Goal: Complete application form: Complete application form

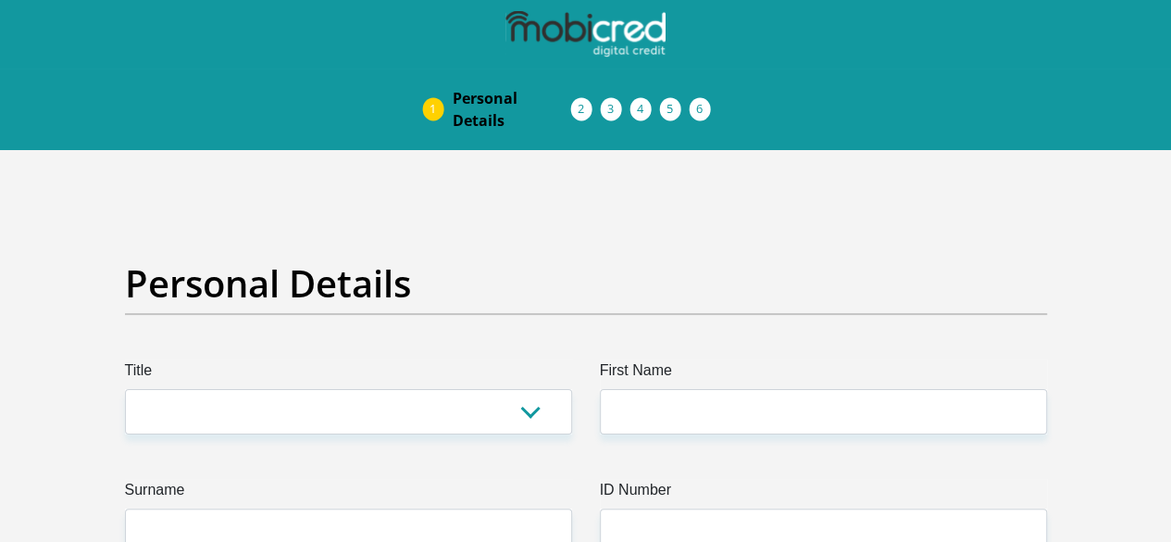
select select "Mr"
click at [125, 389] on select "Mr Ms Mrs Dr Other" at bounding box center [348, 411] width 447 height 45
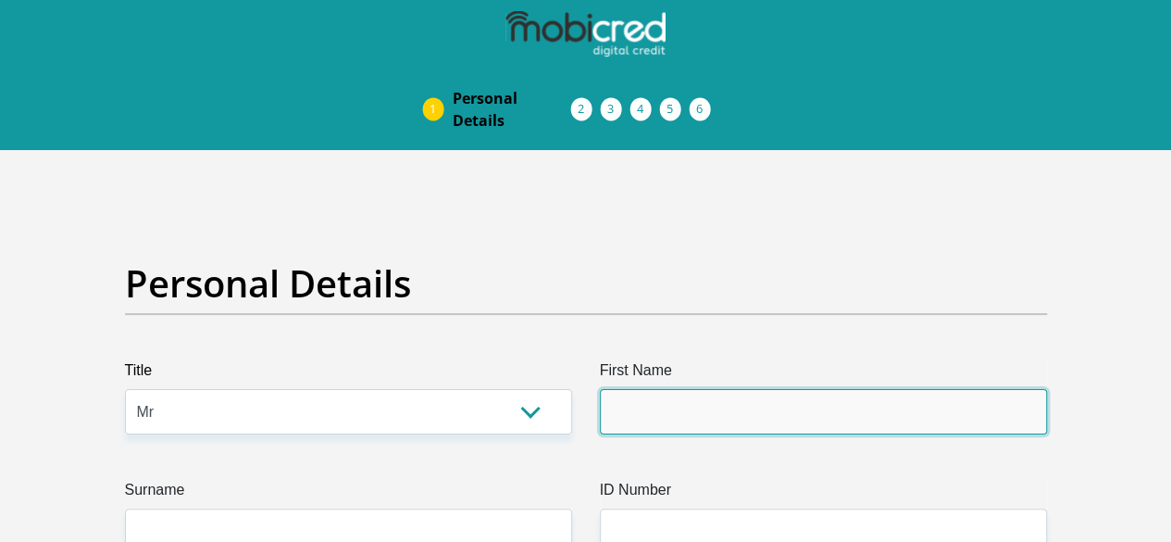
click at [663, 389] on input "First Name" at bounding box center [823, 411] width 447 height 45
type input "sanga"
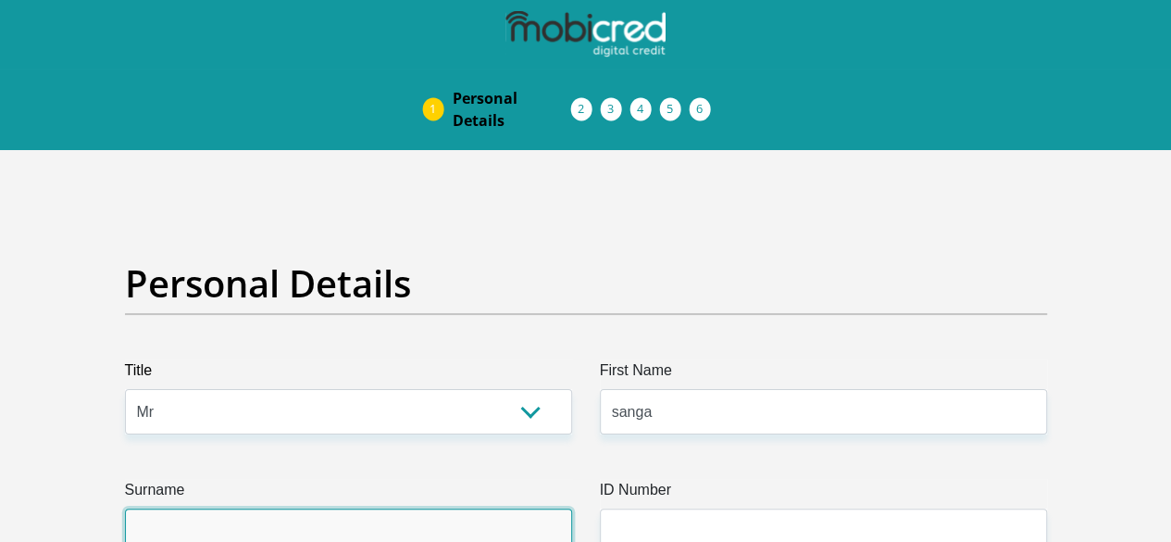
type input "sodzeme"
type input "0836782772"
select select "ZAF"
type input "no 1 somerset street"
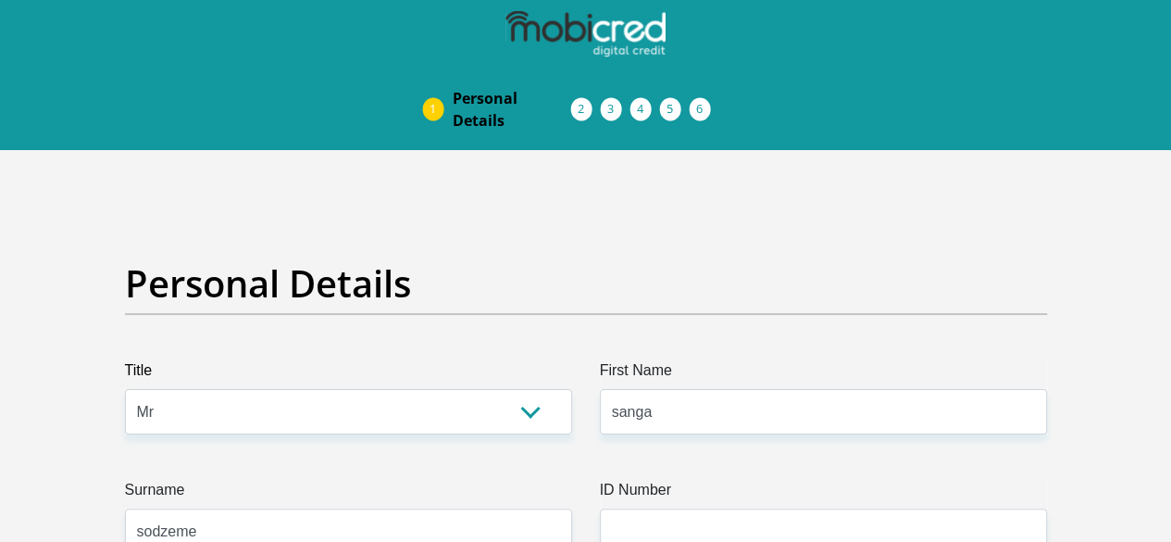
type input "aliwal north"
click at [640, 508] on input "ID Number" at bounding box center [823, 530] width 447 height 45
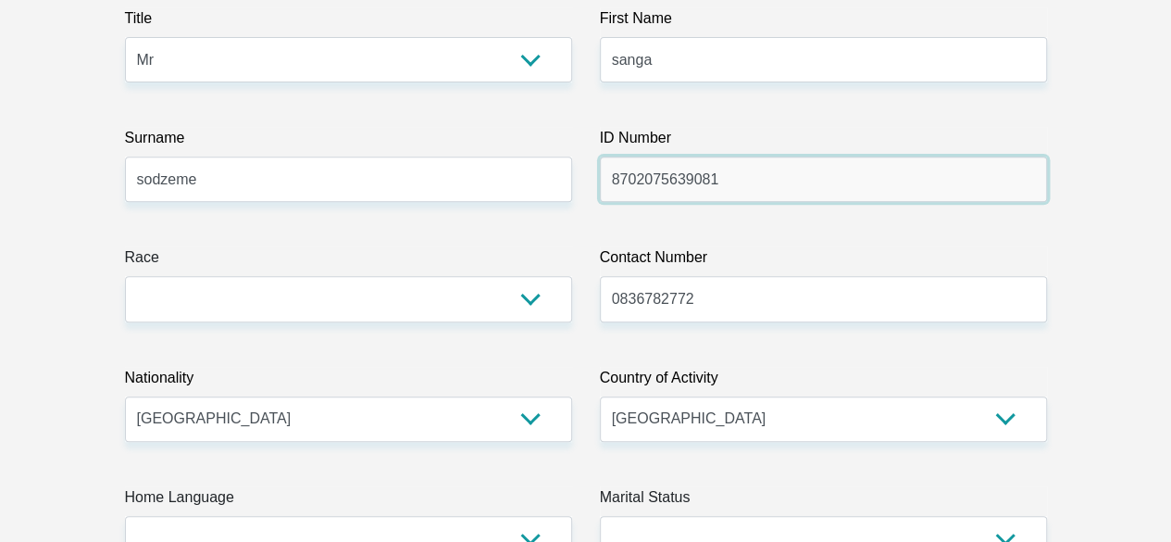
scroll to position [359, 0]
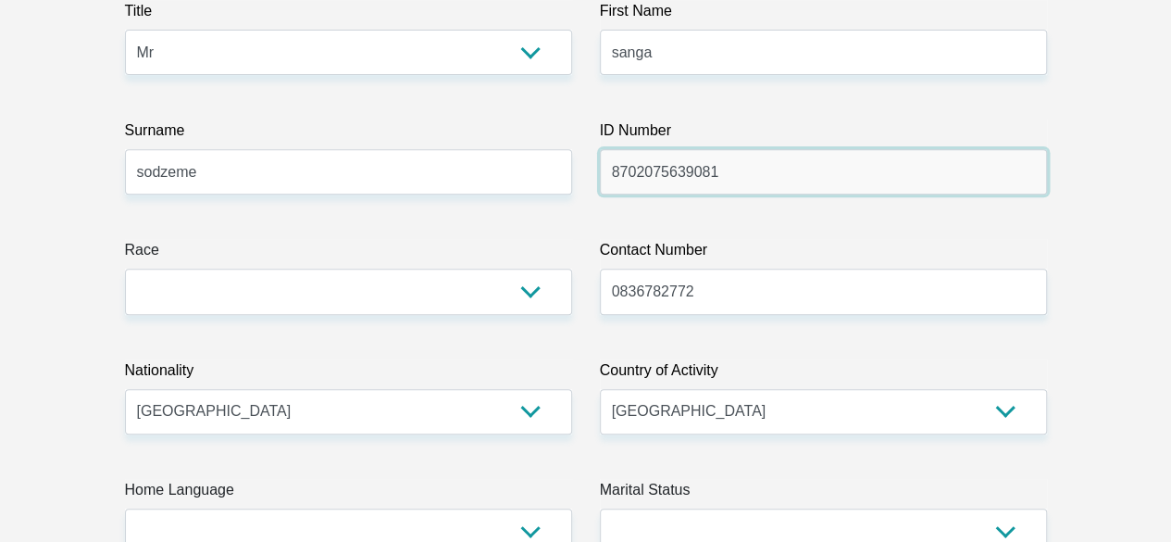
type input "8702075639081"
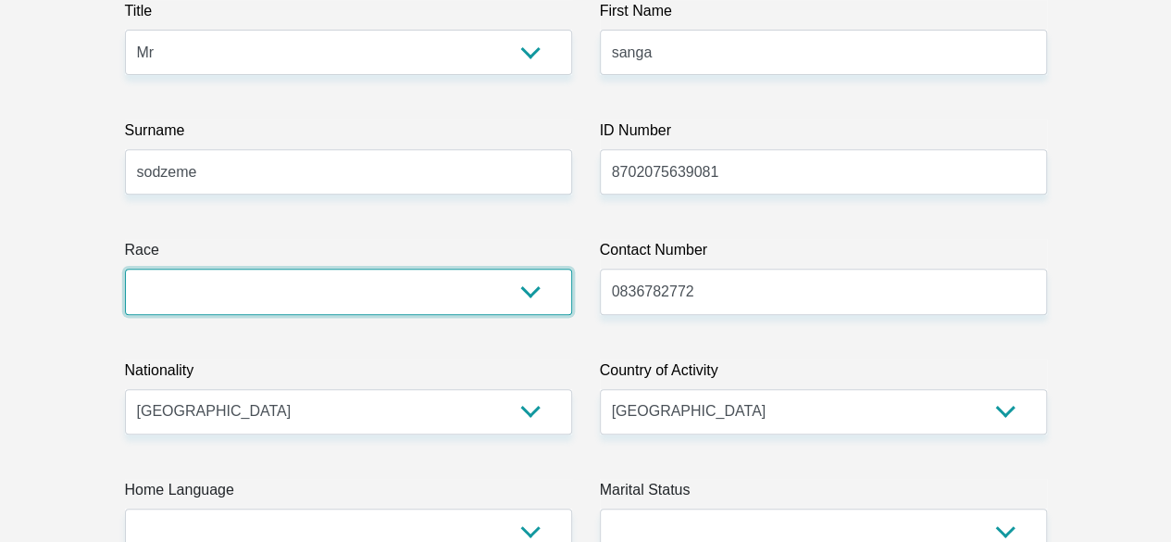
click at [539, 269] on select "Black Coloured Indian White Other" at bounding box center [348, 291] width 447 height 45
select select "1"
click at [125, 269] on select "Black Coloured Indian White Other" at bounding box center [348, 291] width 447 height 45
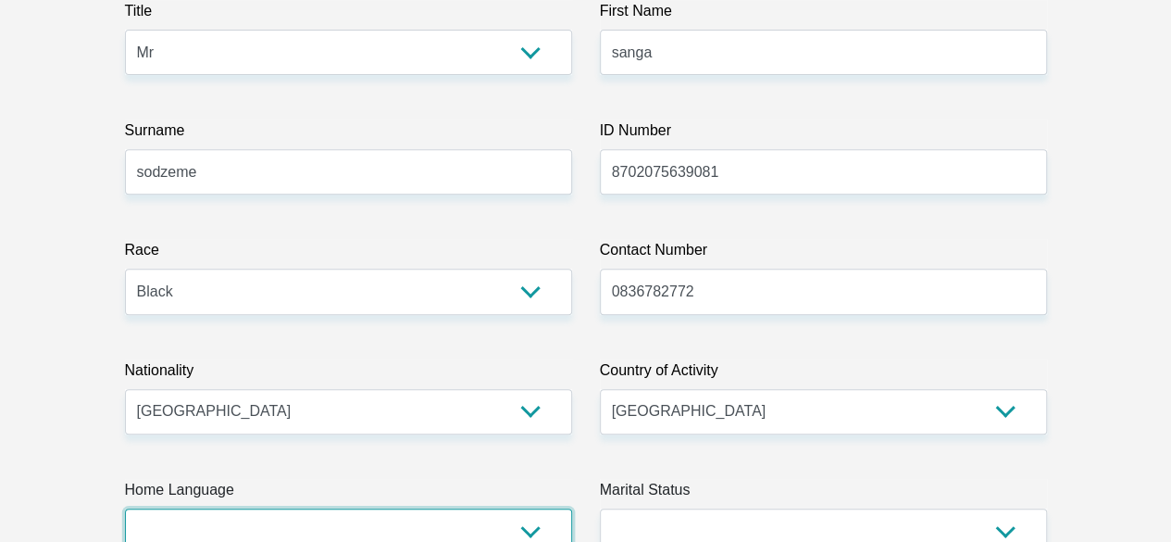
click at [533, 508] on select "Afrikaans English Sepedi South Ndebele Southern Sotho Swati Tsonga Tswana Venda…" at bounding box center [348, 530] width 447 height 45
select select "eng"
click at [125, 508] on select "Afrikaans English Sepedi South Ndebele Southern Sotho Swati Tsonga Tswana Venda…" at bounding box center [348, 530] width 447 height 45
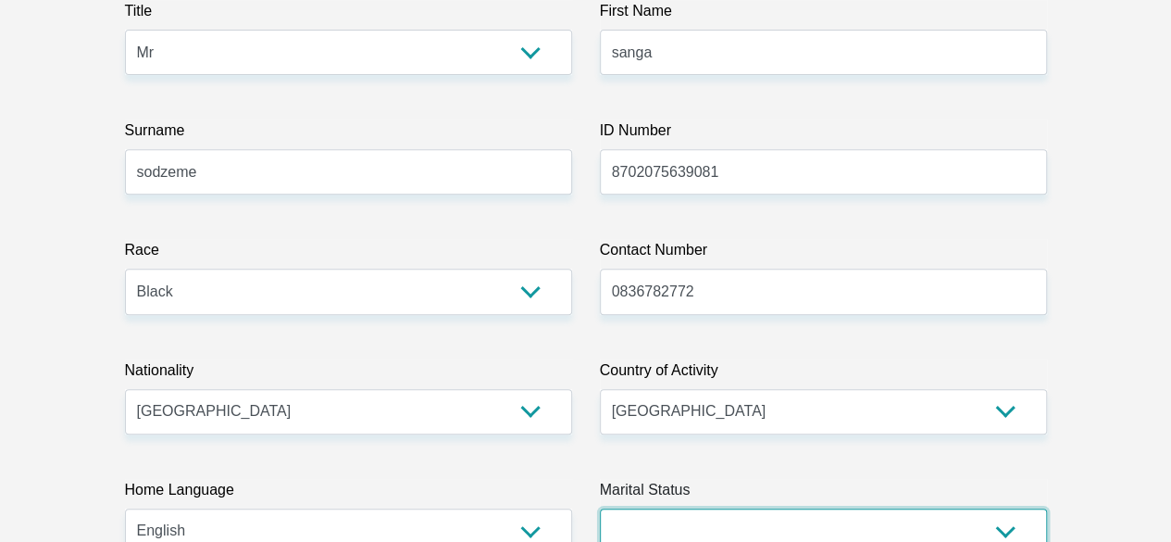
click at [863, 508] on select "Married ANC Single Divorced Widowed Married COP or Customary Law" at bounding box center [823, 530] width 447 height 45
select select "2"
click at [600, 508] on select "Married ANC Single Divorced Widowed Married COP or Customary Law" at bounding box center [823, 530] width 447 height 45
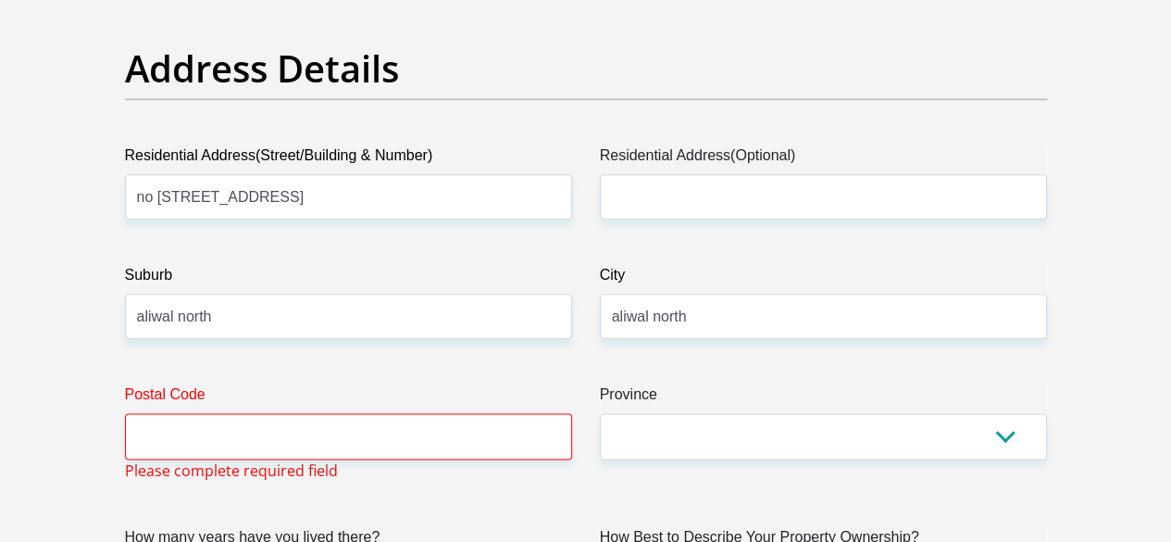
scroll to position [1019, 0]
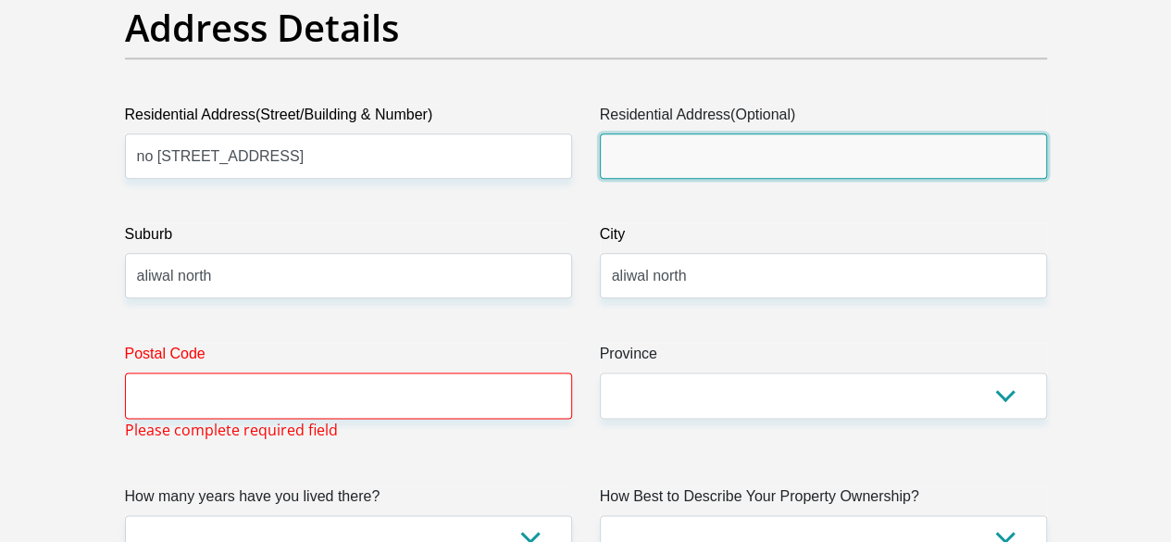
click at [669, 133] on input "Residential Address(Optional)" at bounding box center [823, 155] width 447 height 45
type input "ALIWAL NORTH"
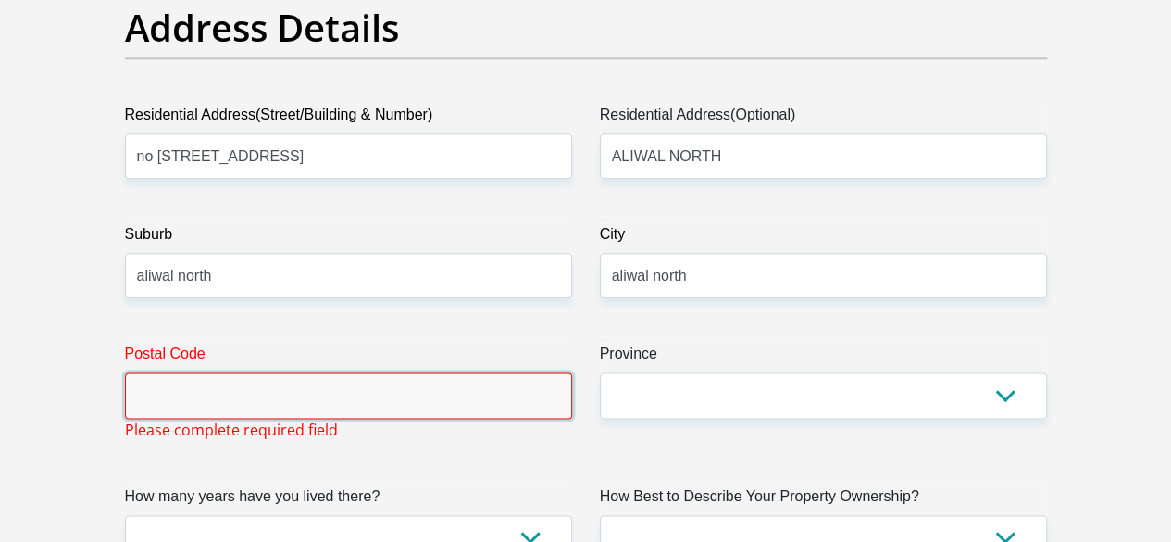
click at [197, 372] on input "Postal Code" at bounding box center [348, 394] width 447 height 45
type input "9750"
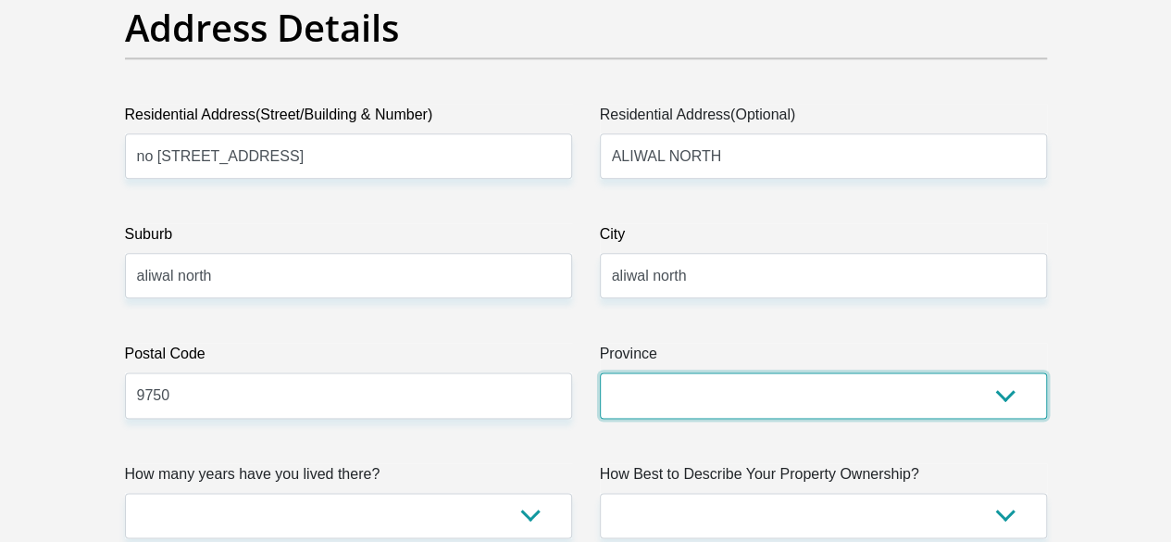
click at [659, 372] on select "Eastern Cape Free State Gauteng KwaZulu-Natal Limpopo Mpumalanga Northern Cape …" at bounding box center [823, 394] width 447 height 45
select select "[GEOGRAPHIC_DATA]"
click at [600, 372] on select "Eastern Cape Free State Gauteng KwaZulu-Natal Limpopo Mpumalanga Northern Cape …" at bounding box center [823, 394] width 447 height 45
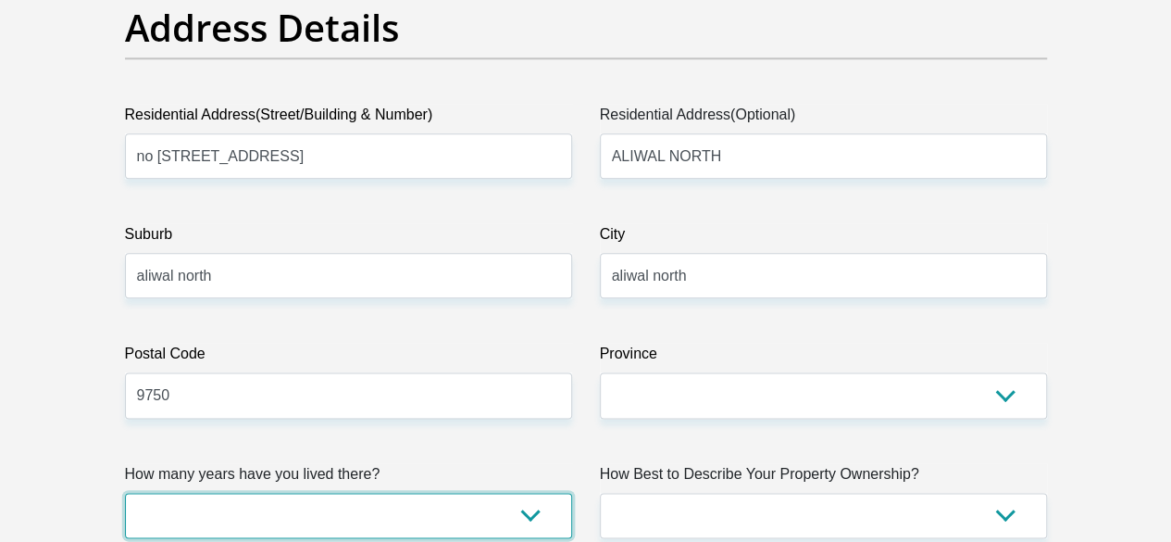
drag, startPoint x: 393, startPoint y: 453, endPoint x: 185, endPoint y: 436, distance: 208.1
click at [185, 493] on select "less than 1 year 1-3 years 3-5 years 5+ years" at bounding box center [348, 515] width 447 height 45
select select "4"
click at [125, 493] on select "less than 1 year 1-3 years 3-5 years 5+ years" at bounding box center [348, 515] width 447 height 45
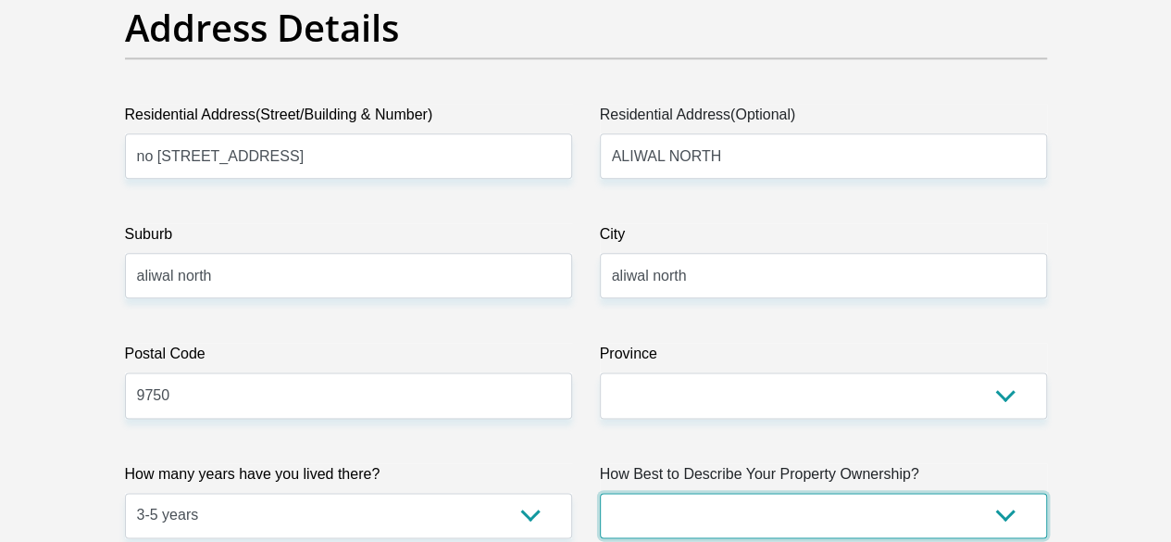
click at [898, 493] on select "Owned Rented Family Owned Company Dwelling" at bounding box center [823, 515] width 447 height 45
select select "Rented"
click at [600, 493] on select "Owned Rented Family Owned Company Dwelling" at bounding box center [823, 515] width 447 height 45
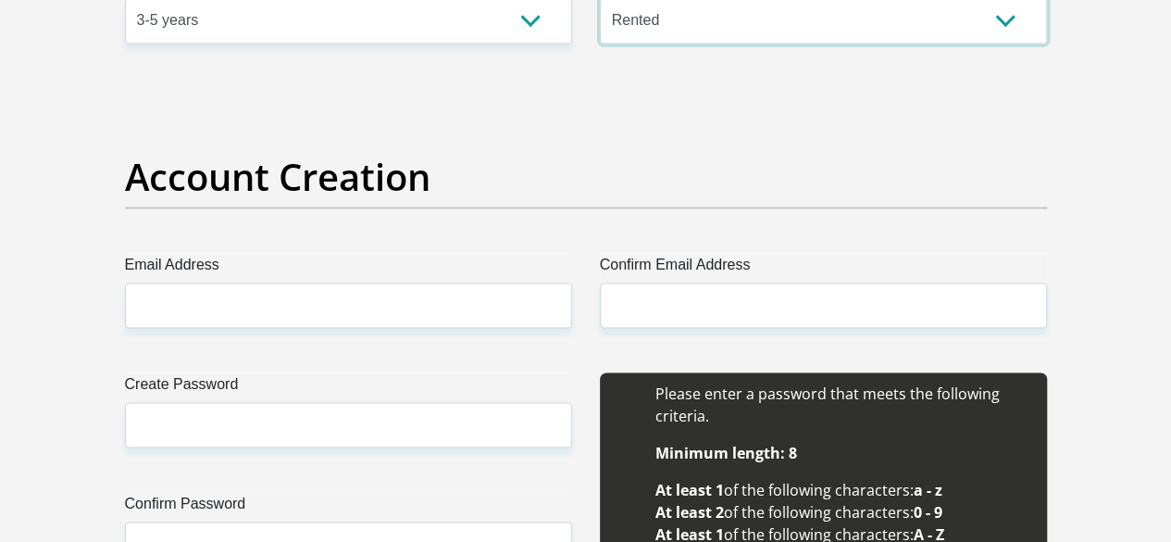
scroll to position [1585, 0]
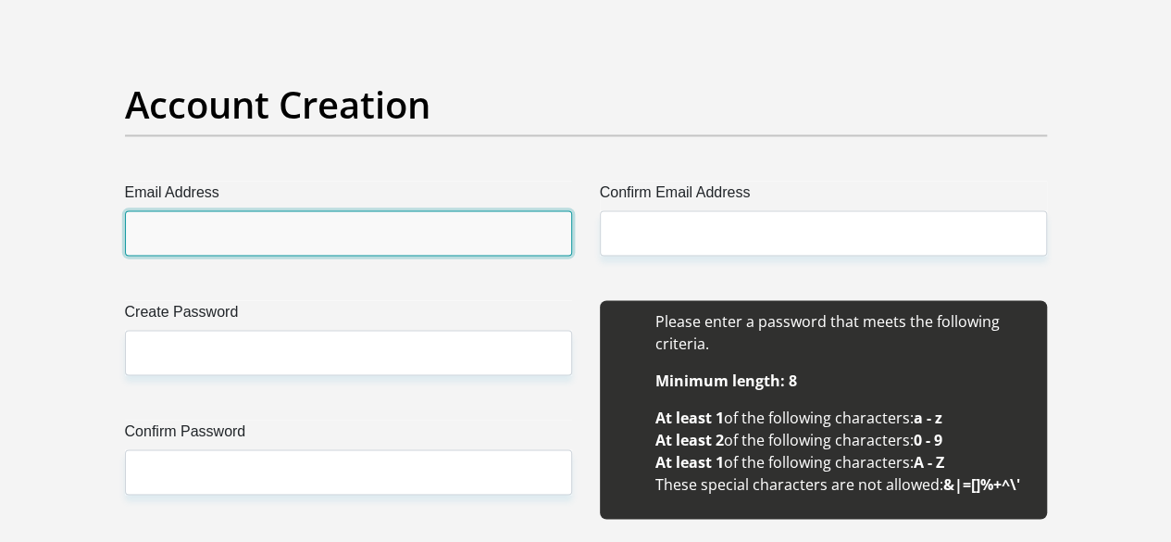
click at [305, 210] on input "Email Address" at bounding box center [348, 232] width 447 height 45
type input "sodzeme@gmail.com"
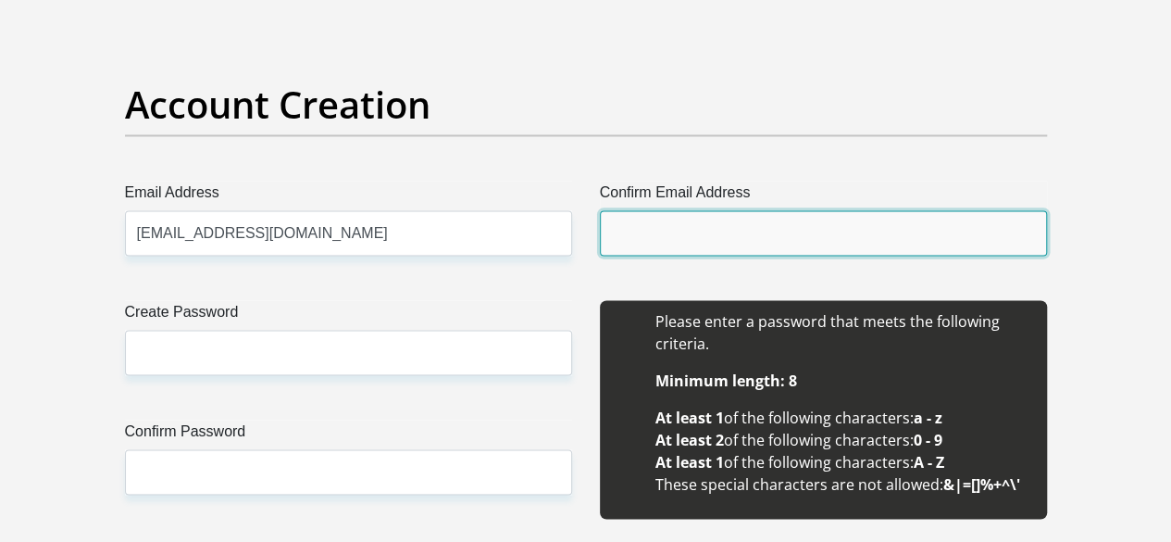
type input "sodzeme@gmail.com"
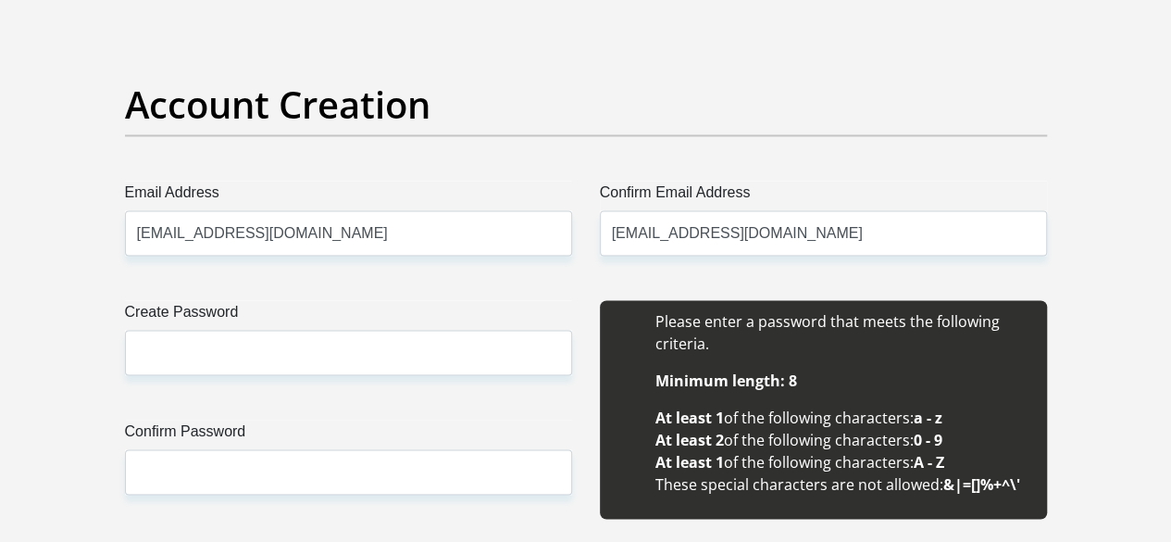
type input "sanga"
type input "sodzeme"
type input "0836782772"
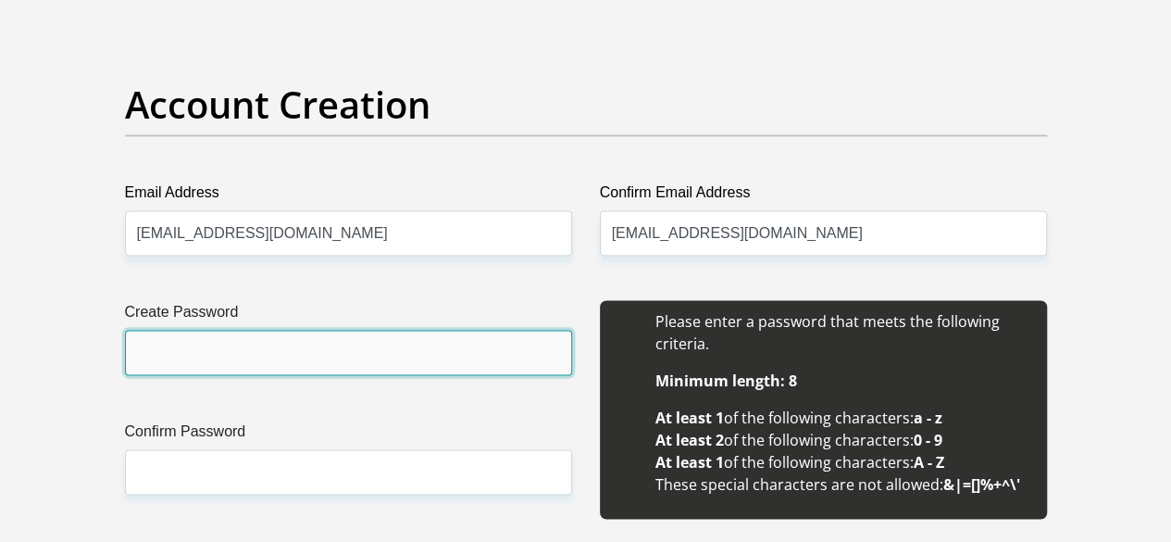
click at [245, 330] on input "Create Password" at bounding box center [348, 352] width 447 height 45
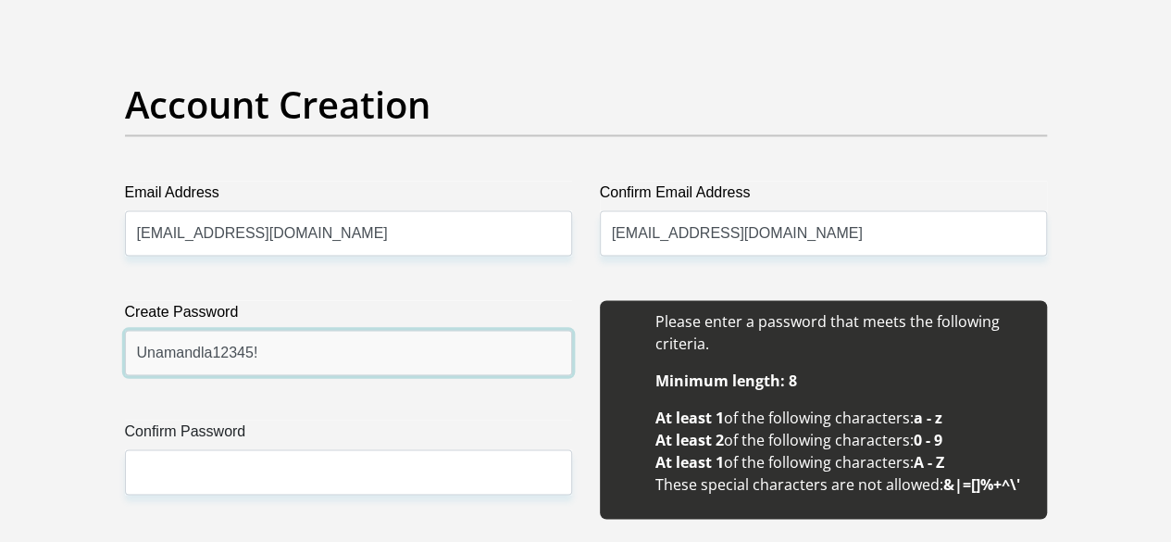
type input "Unamandla12345!"
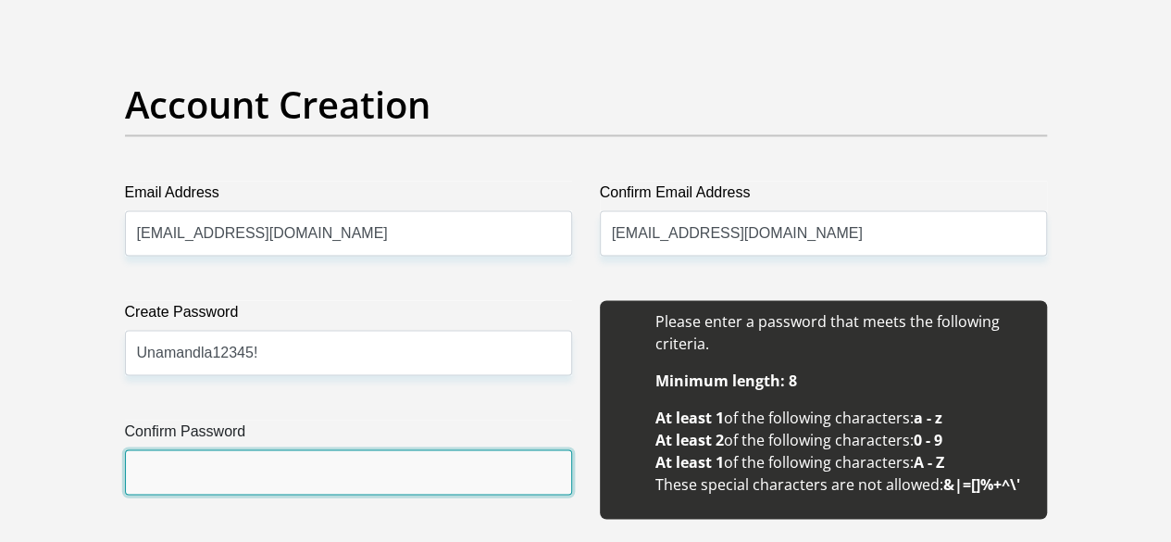
click at [220, 449] on input "Confirm Password" at bounding box center [348, 471] width 447 height 45
type input "Y"
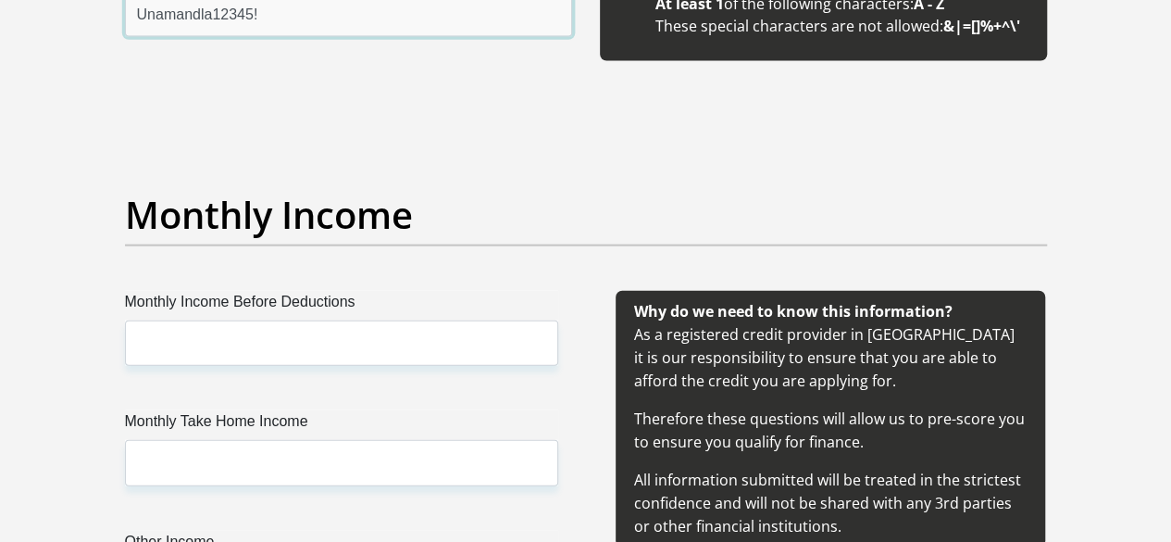
scroll to position [2156, 0]
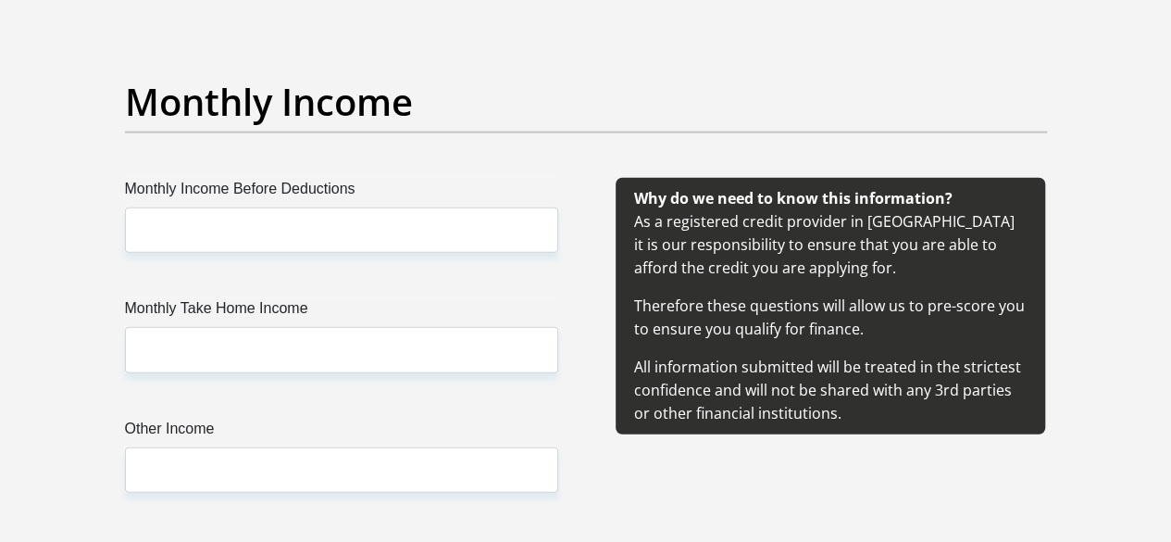
type input "Unamandla12345!"
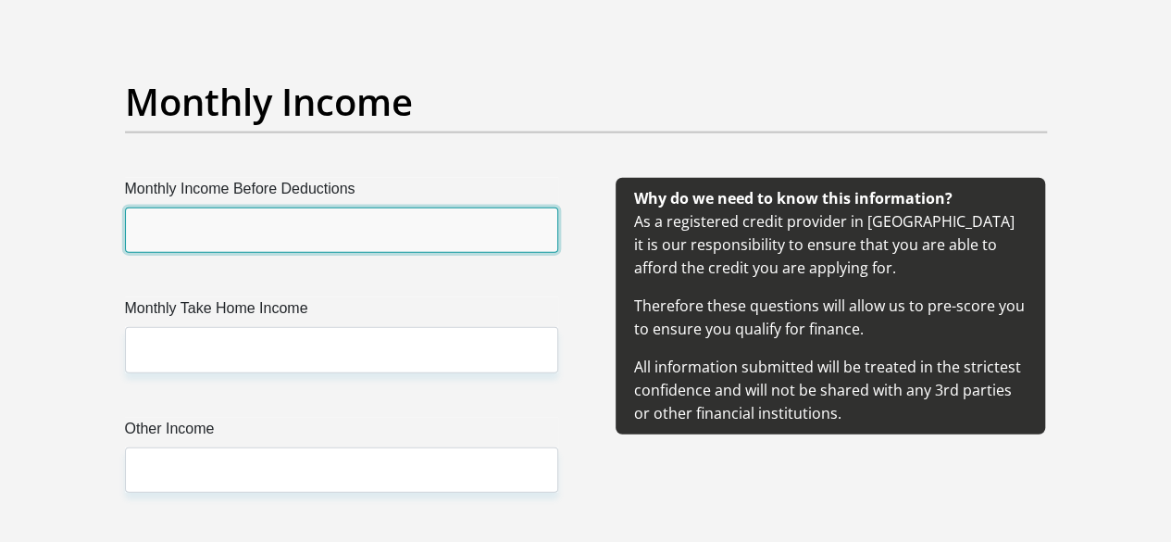
click at [348, 207] on input "Monthly Income Before Deductions" at bounding box center [341, 229] width 433 height 45
click at [333, 207] on input "Monthly Income Before Deductions" at bounding box center [341, 229] width 433 height 45
type input "55000"
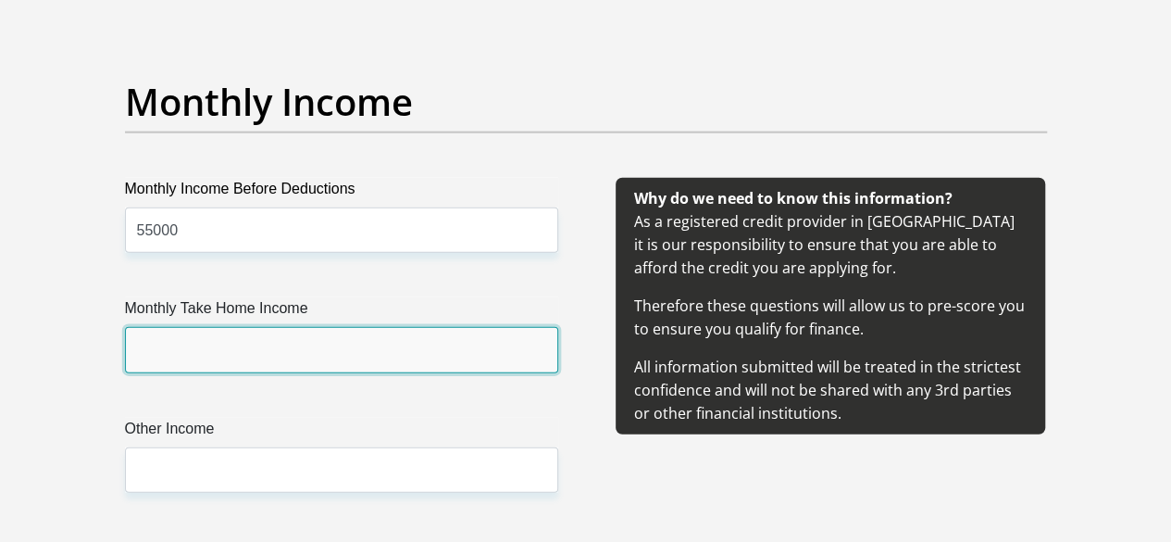
click at [207, 327] on input "Monthly Take Home Income" at bounding box center [341, 349] width 433 height 45
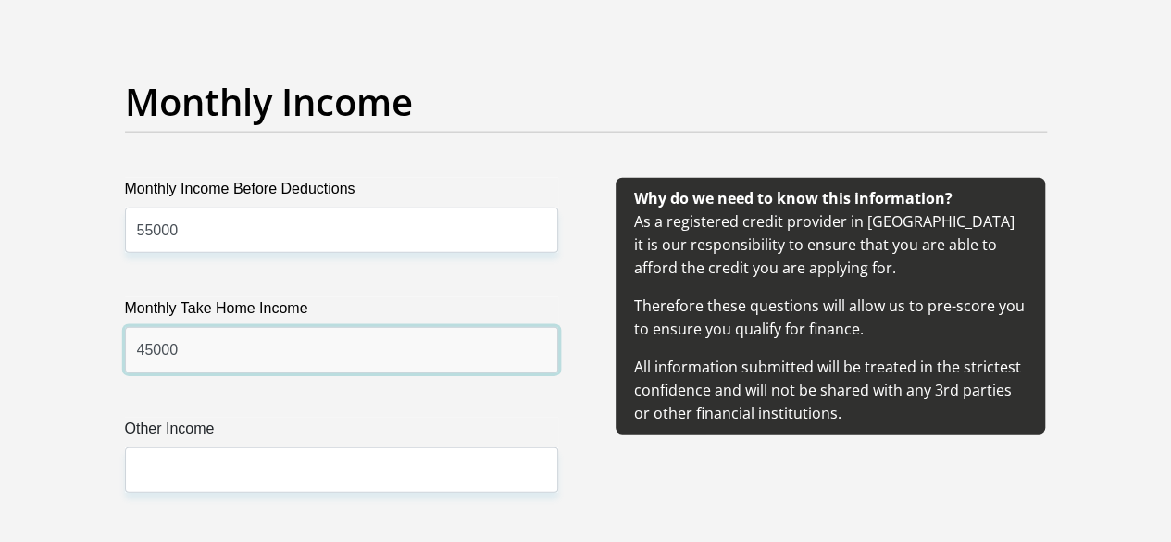
type input "45000"
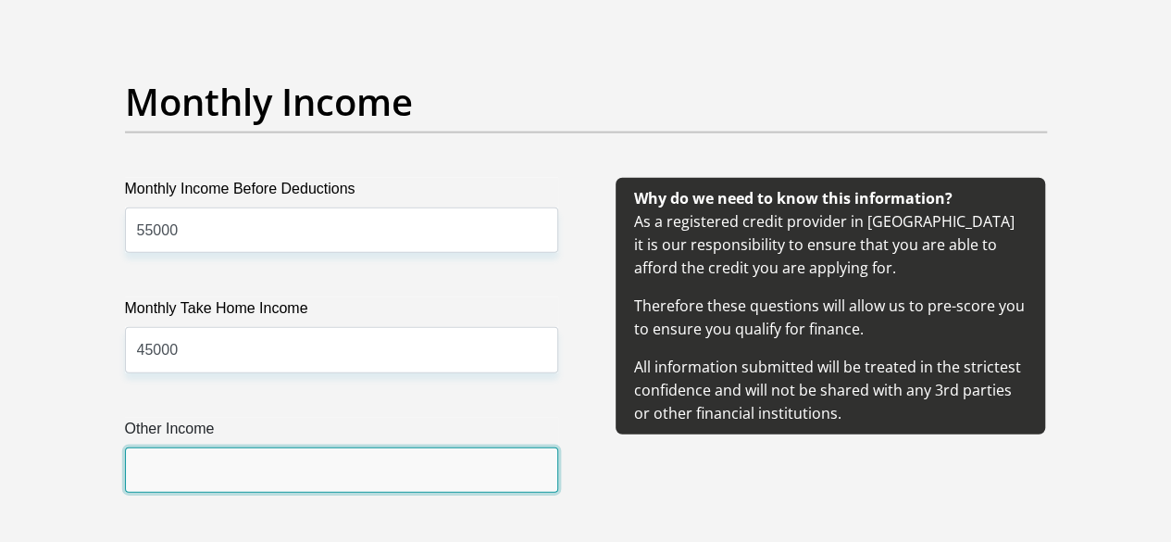
click at [189, 447] on input "Other Income" at bounding box center [341, 469] width 433 height 45
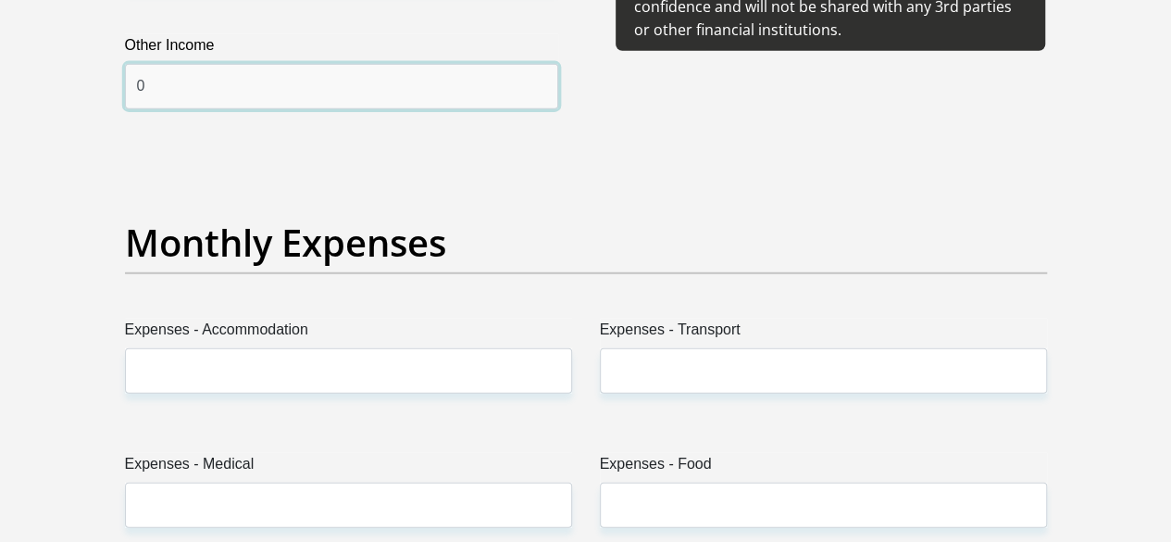
scroll to position [2580, 0]
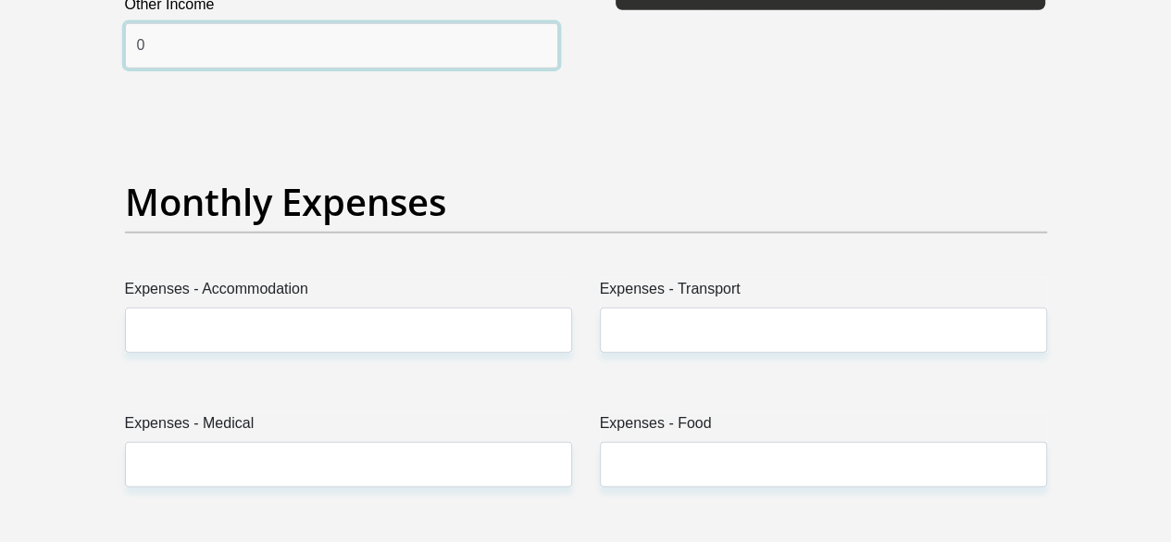
type input "0"
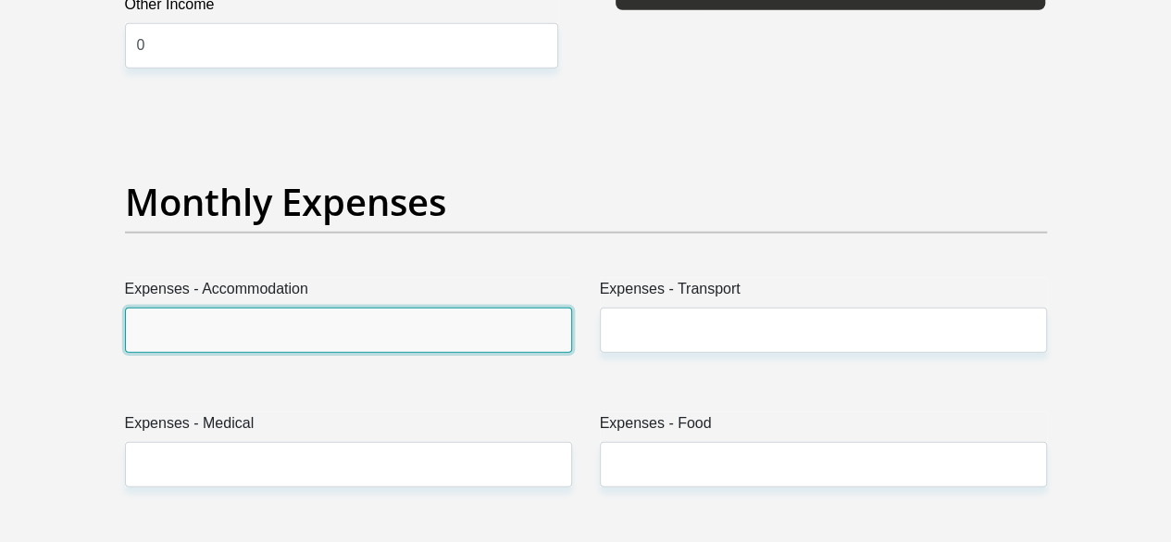
click at [458, 307] on input "Expenses - Accommodation" at bounding box center [348, 329] width 447 height 45
click at [332, 307] on input "Expenses - Accommodation" at bounding box center [348, 329] width 447 height 45
type input "2500"
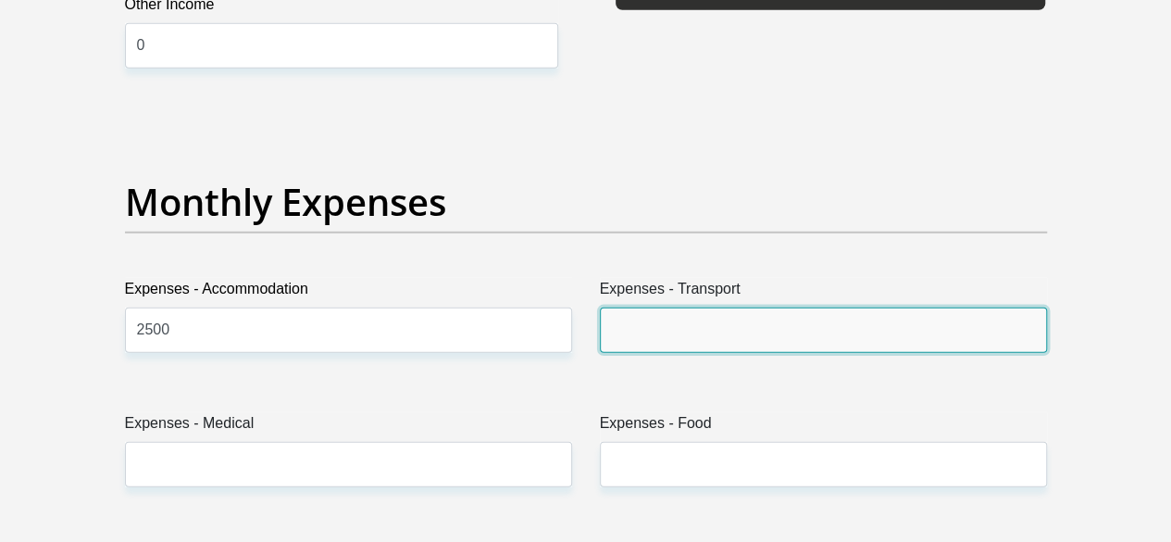
click at [664, 307] on input "Expenses - Transport" at bounding box center [823, 329] width 447 height 45
type input "0"
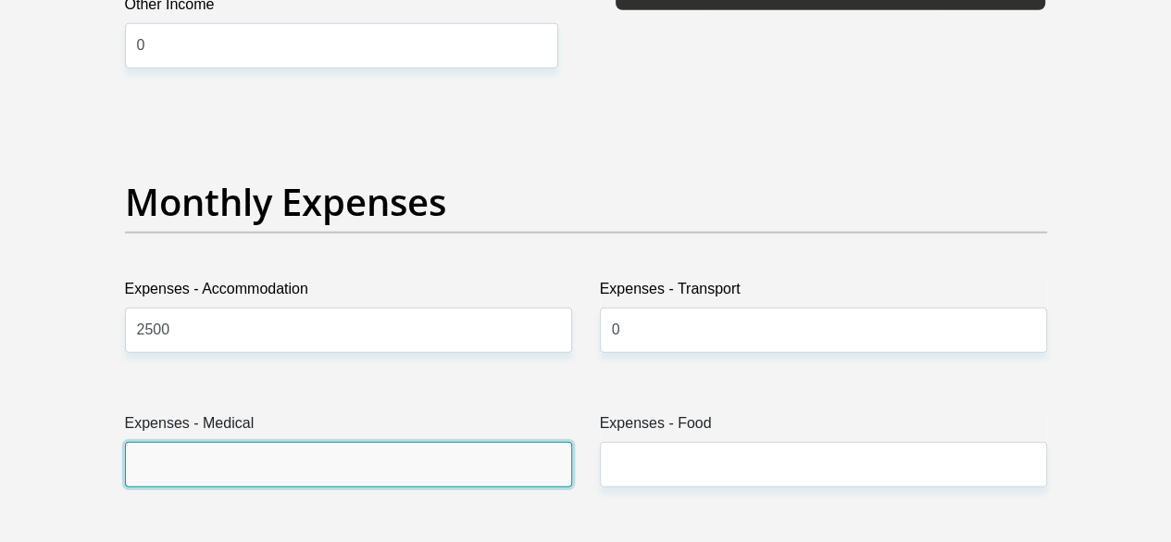
click at [219, 442] on input "Expenses - Medical" at bounding box center [348, 464] width 447 height 45
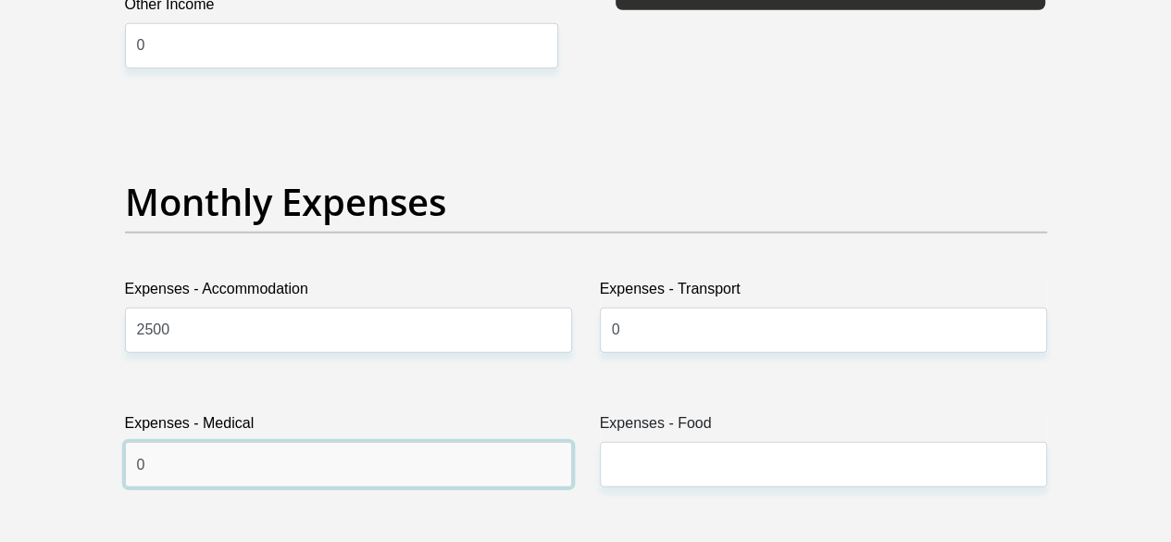
type input "0"
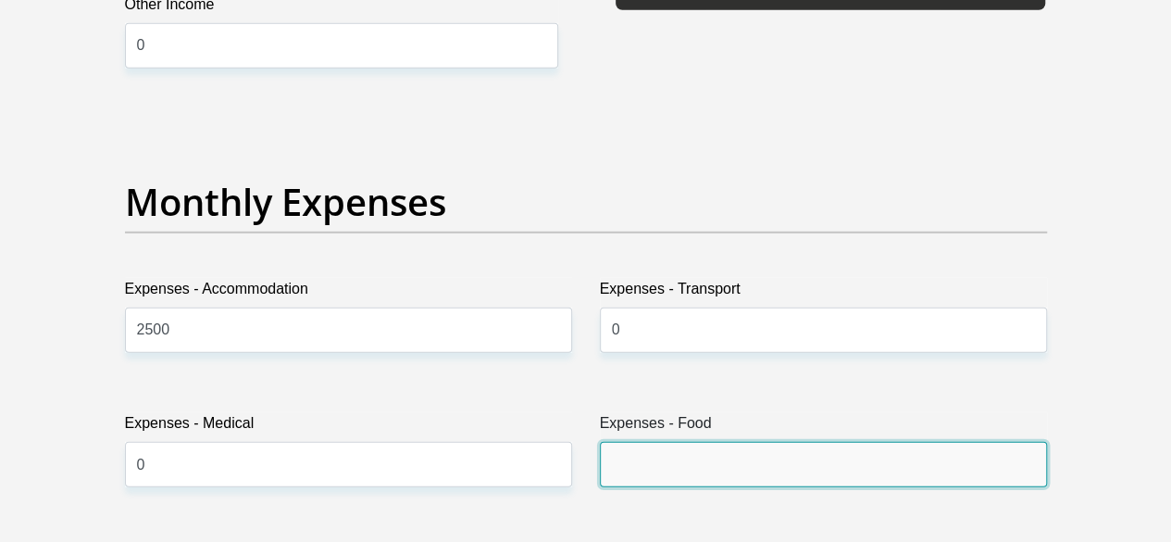
click at [629, 442] on input "Expenses - Food" at bounding box center [823, 464] width 447 height 45
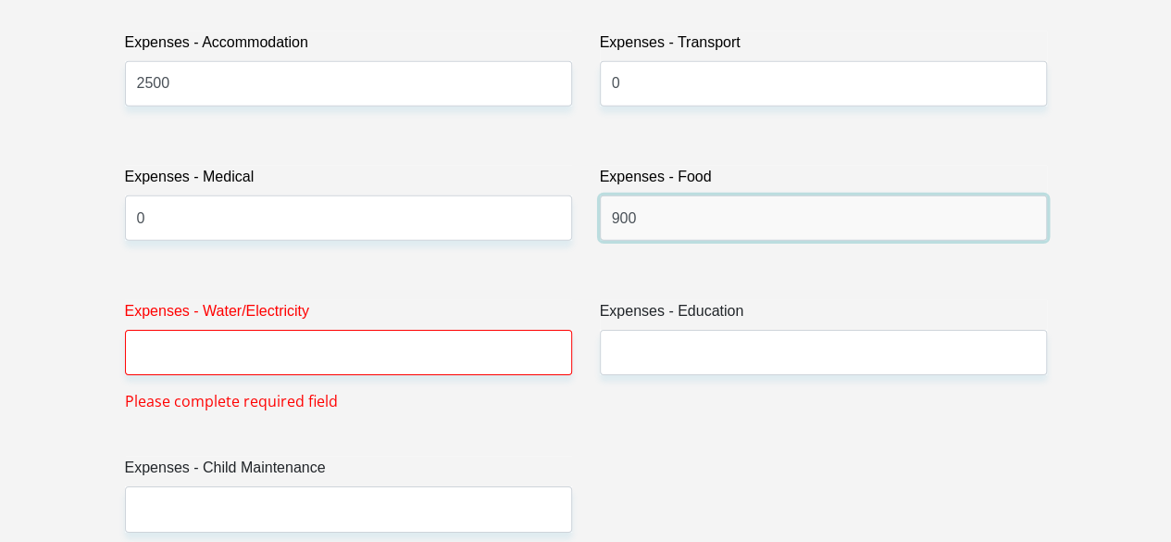
scroll to position [2843, 0]
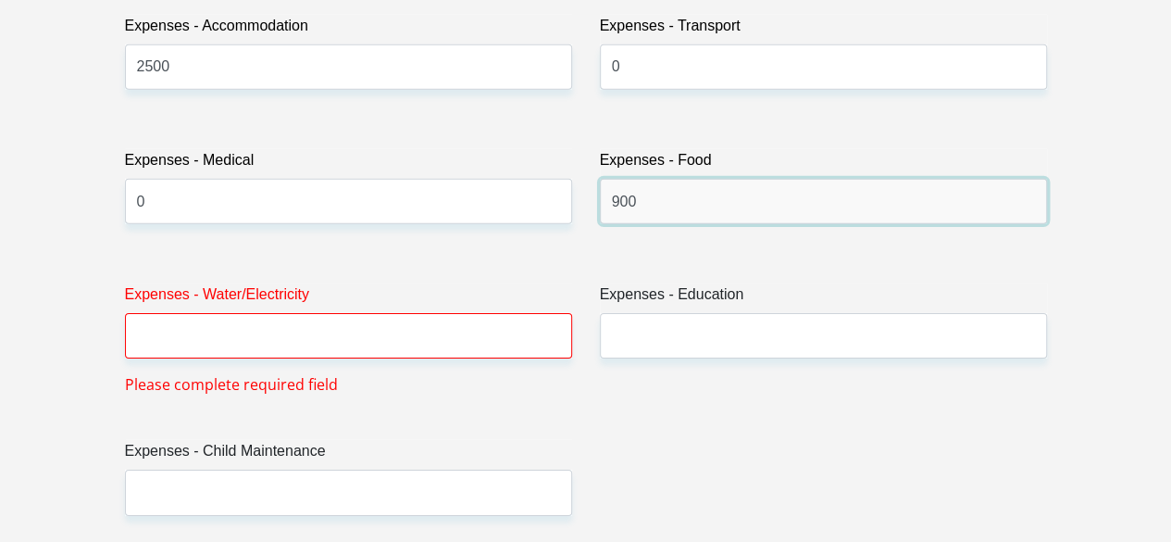
type input "900"
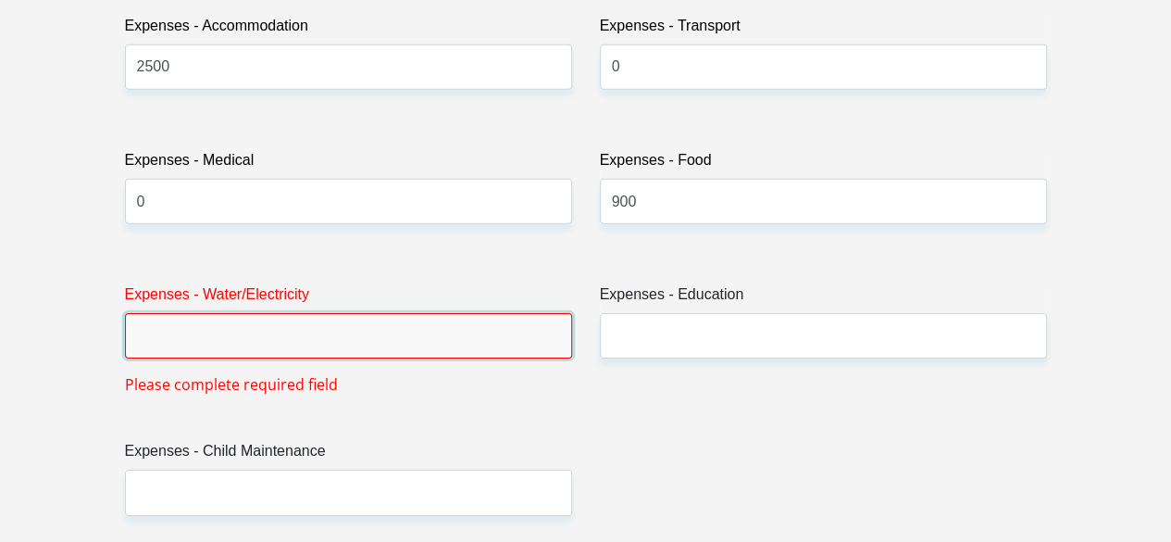
click at [296, 313] on input "Expenses - Water/Electricity" at bounding box center [348, 335] width 447 height 45
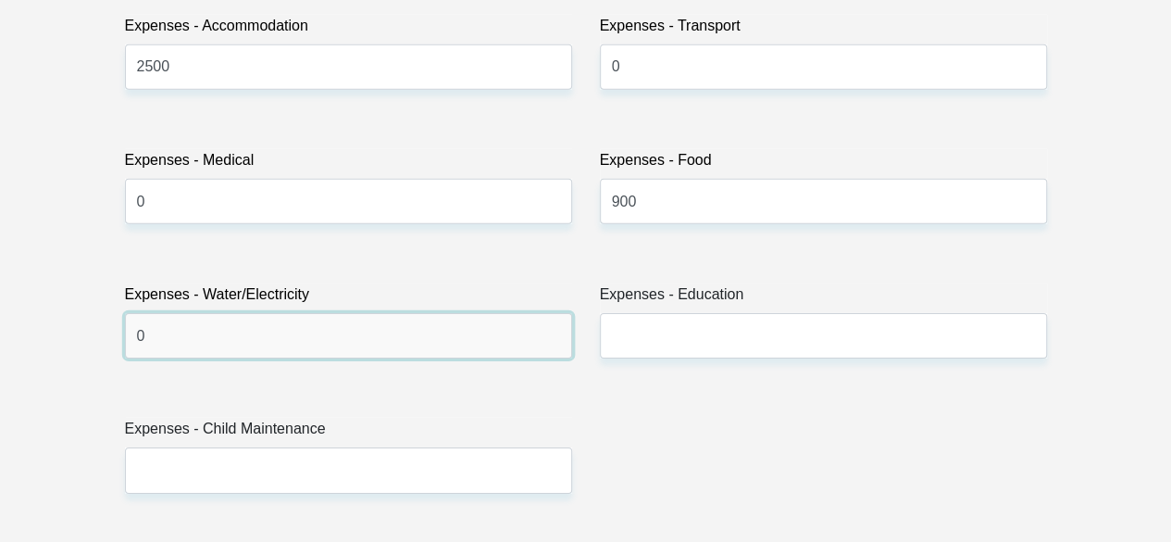
type input "0"
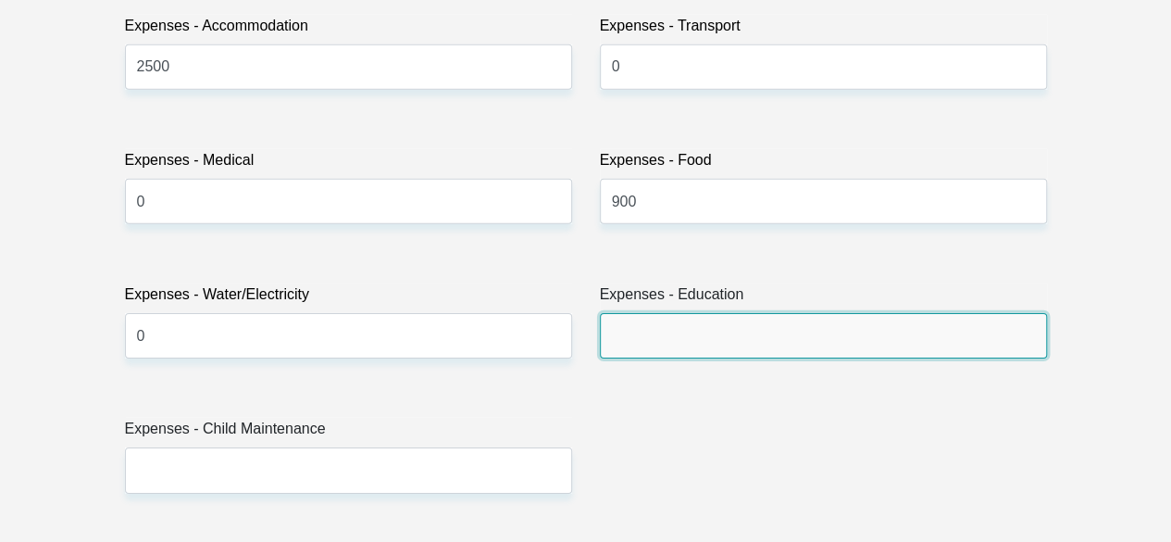
click at [635, 313] on input "Expenses - Education" at bounding box center [823, 335] width 447 height 45
type input "0"
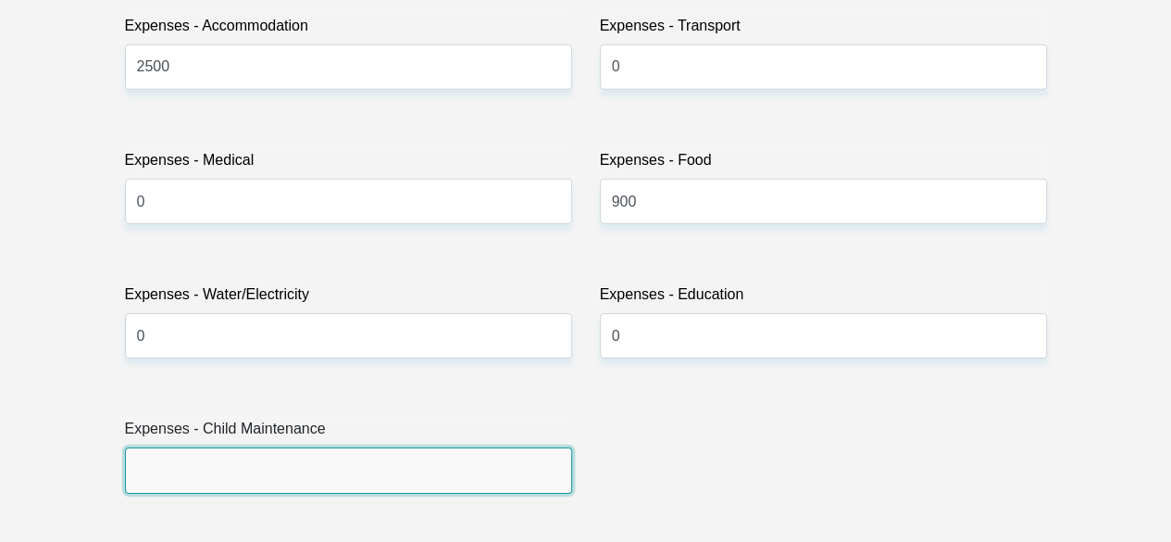
click at [191, 447] on input "Expenses - Child Maintenance" at bounding box center [348, 469] width 447 height 45
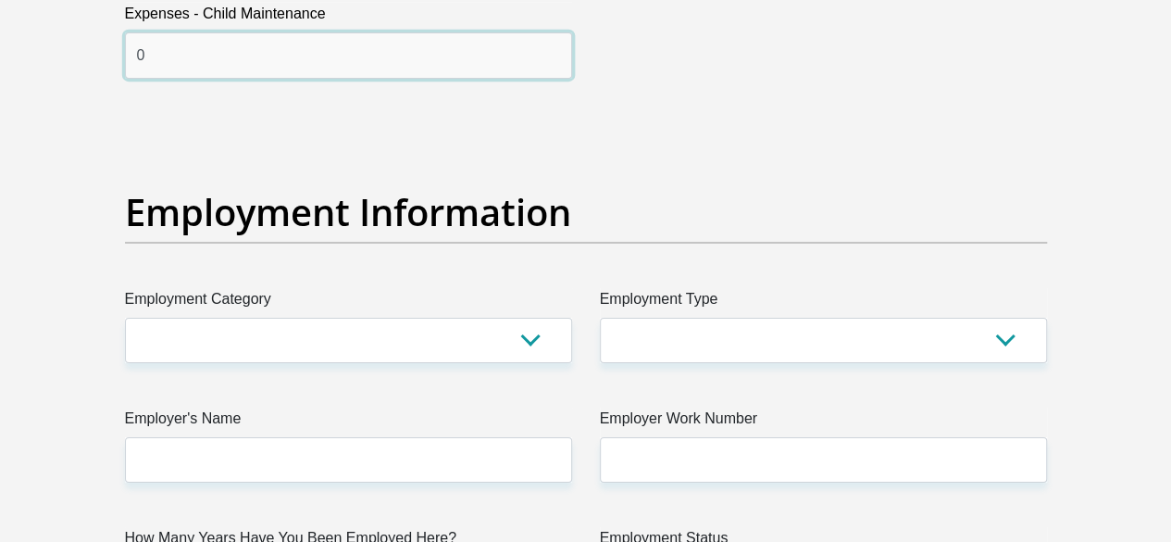
scroll to position [3225, 0]
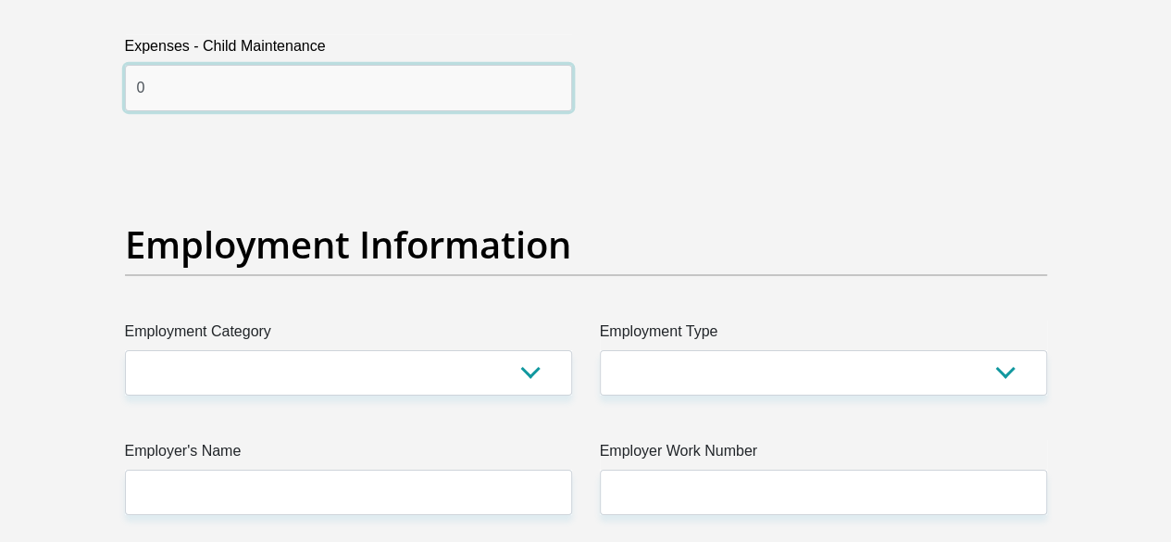
type input "0"
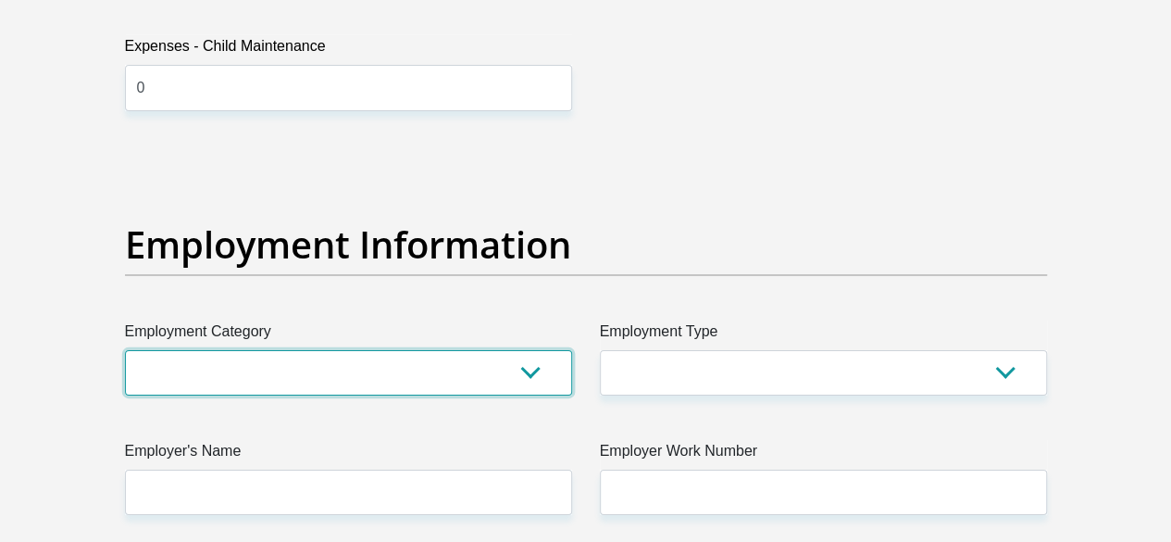
click at [524, 350] on select "AGRICULTURE ALCOHOL & TOBACCO CONSTRUCTION MATERIALS METALLURGY EQUIPMENT FOR R…" at bounding box center [348, 372] width 447 height 45
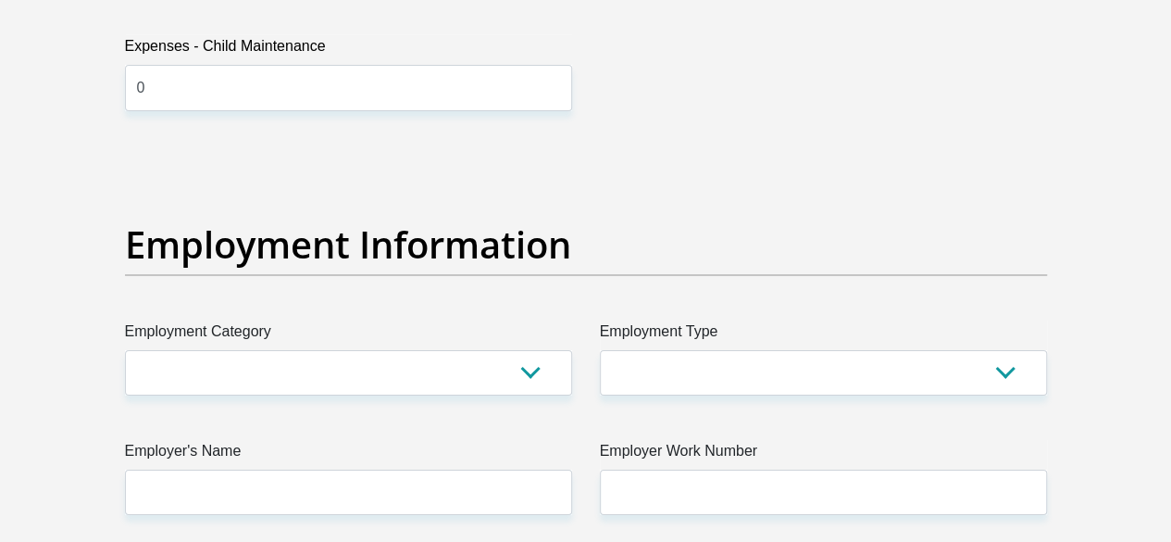
click at [61, 284] on div "Personal Details Title Mr Ms Mrs Dr Other First Name sanga Surname sodzeme ID N…" at bounding box center [586, 152] width 1056 height 6322
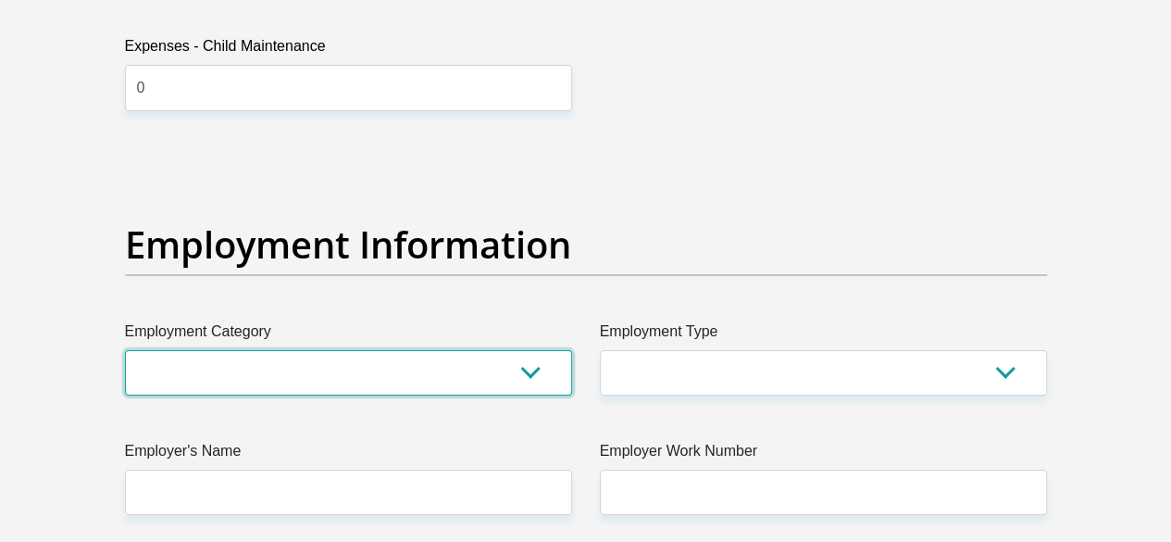
click at [319, 350] on select "AGRICULTURE ALCOHOL & TOBACCO CONSTRUCTION MATERIALS METALLURGY EQUIPMENT FOR R…" at bounding box center [348, 372] width 447 height 45
select select "17"
click at [125, 350] on select "AGRICULTURE ALCOHOL & TOBACCO CONSTRUCTION MATERIALS METALLURGY EQUIPMENT FOR R…" at bounding box center [348, 372] width 447 height 45
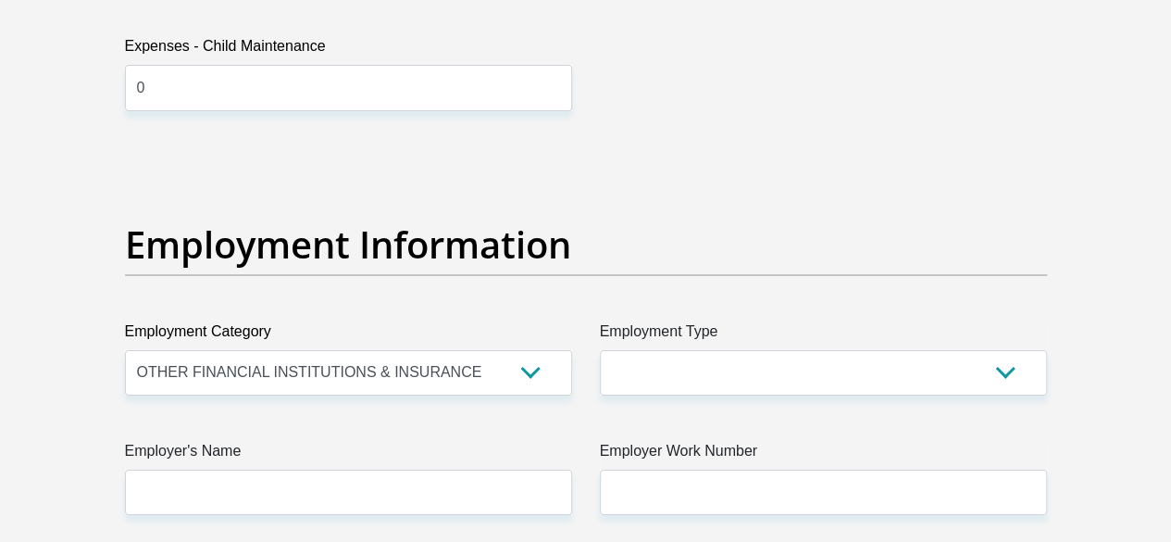
click at [411, 77] on div "Title Mr Ms Mrs Dr Other First Name sanga Surname sodzeme ID Number 87020756390…" at bounding box center [586, 147] width 950 height 6026
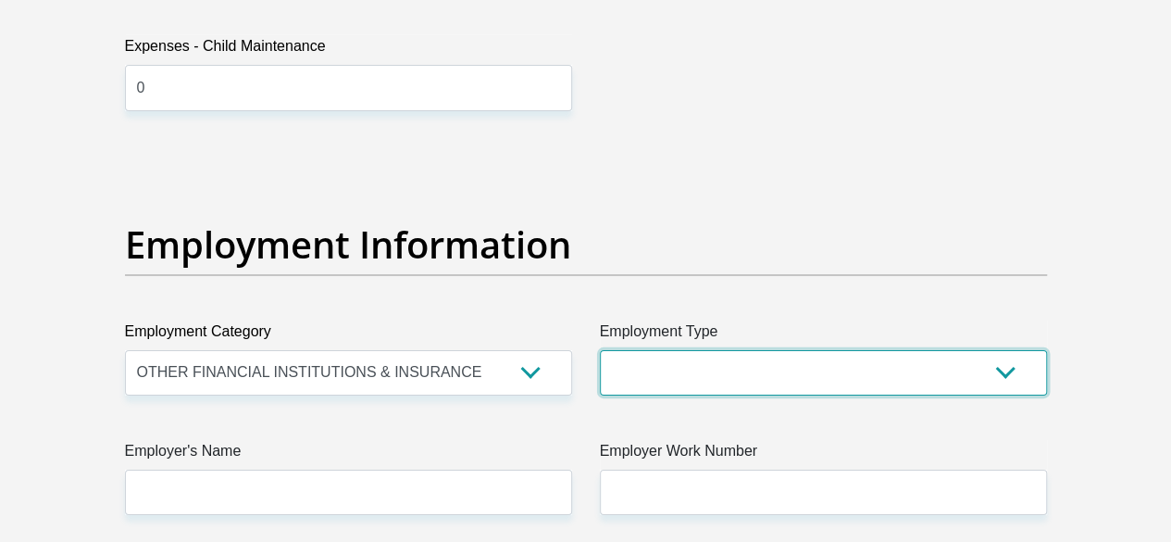
click at [766, 350] on select "College/Lecturer Craft Seller Creative Driver Executive Farmer Forces - Non Com…" at bounding box center [823, 372] width 447 height 45
select select "Manager"
click at [600, 350] on select "College/Lecturer Craft Seller Creative Driver Executive Farmer Forces - Non Com…" at bounding box center [823, 372] width 447 height 45
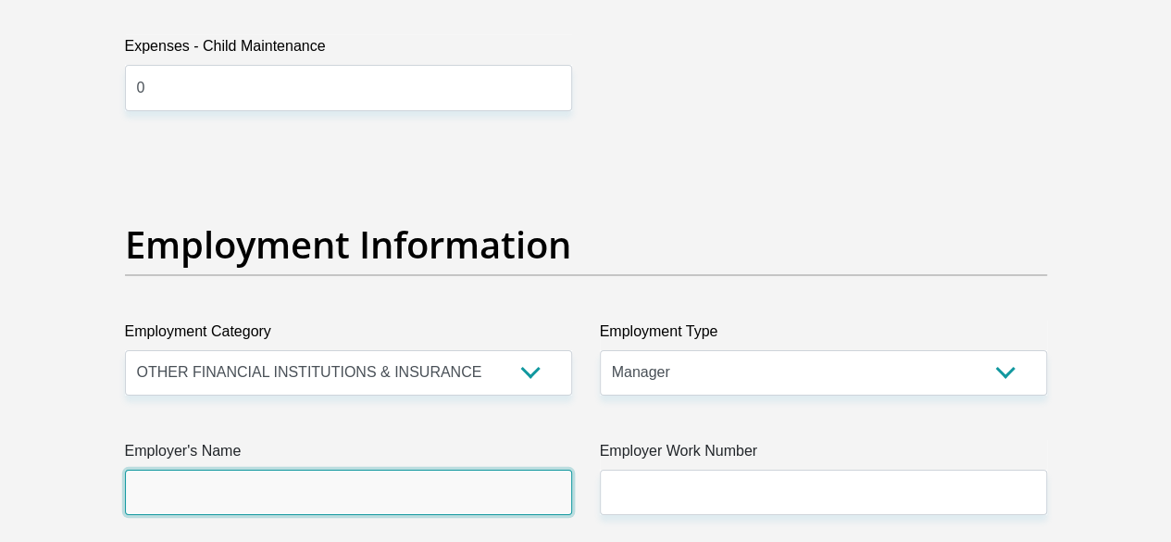
click at [209, 469] on input "Employer's Name" at bounding box center [348, 491] width 447 height 45
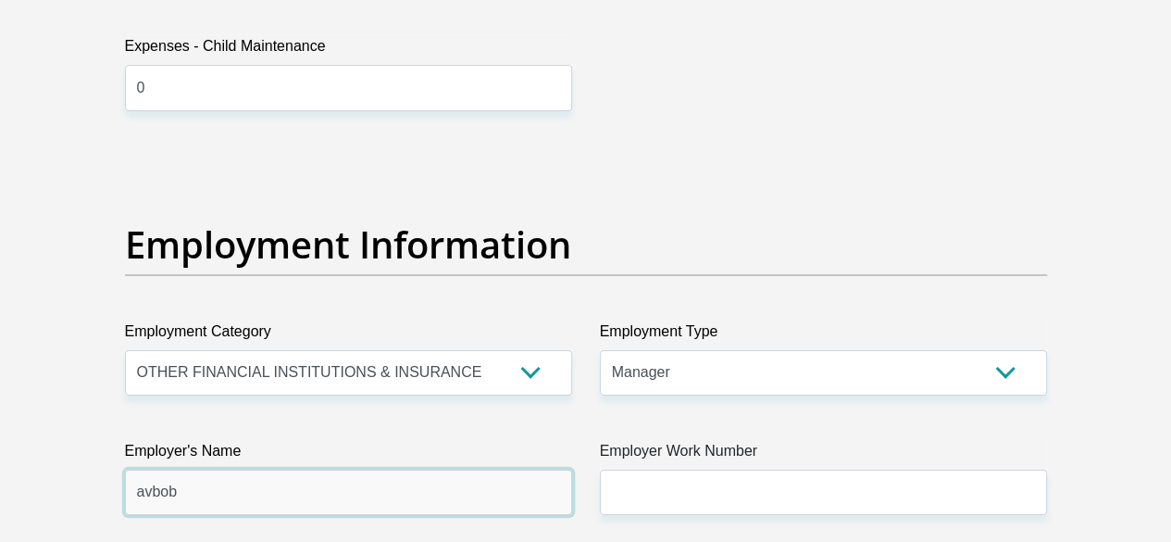
type input "avbob"
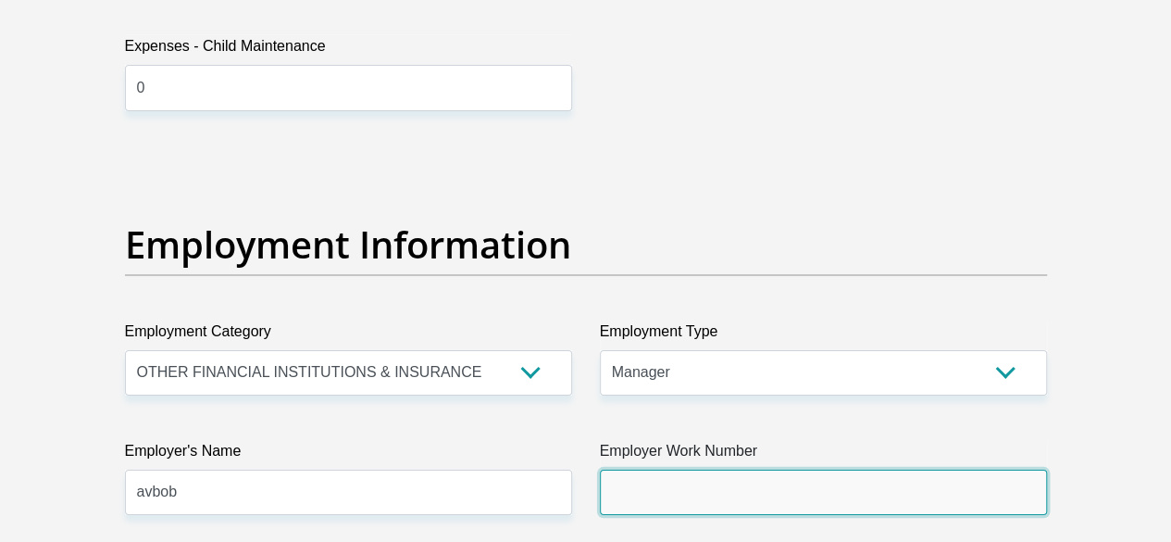
click at [722, 469] on input "Employer Work Number" at bounding box center [823, 491] width 447 height 45
click at [687, 469] on input "Employer Work Number" at bounding box center [823, 491] width 447 height 45
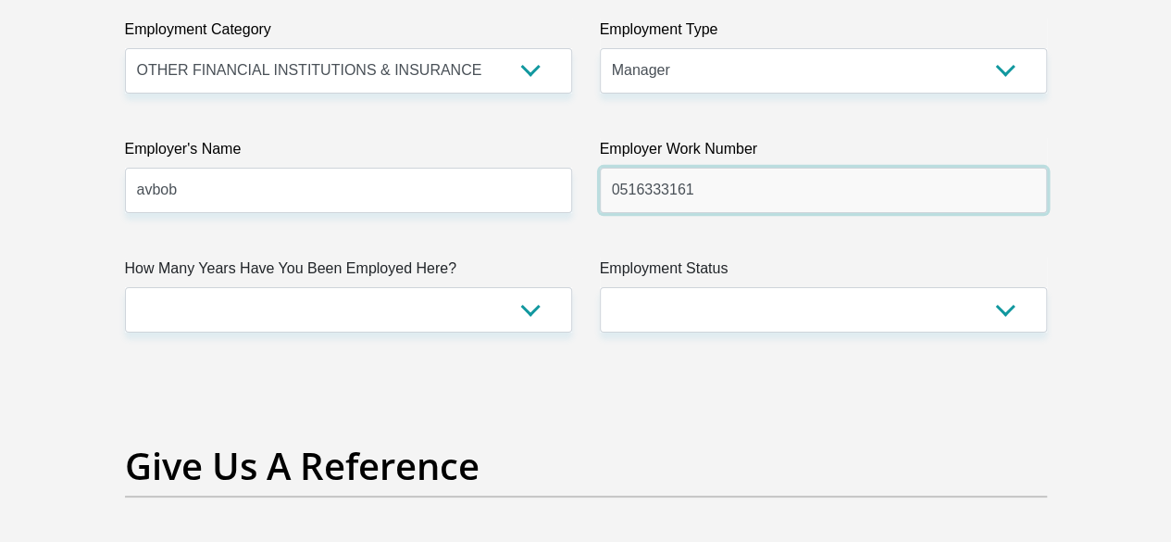
scroll to position [3616, 0]
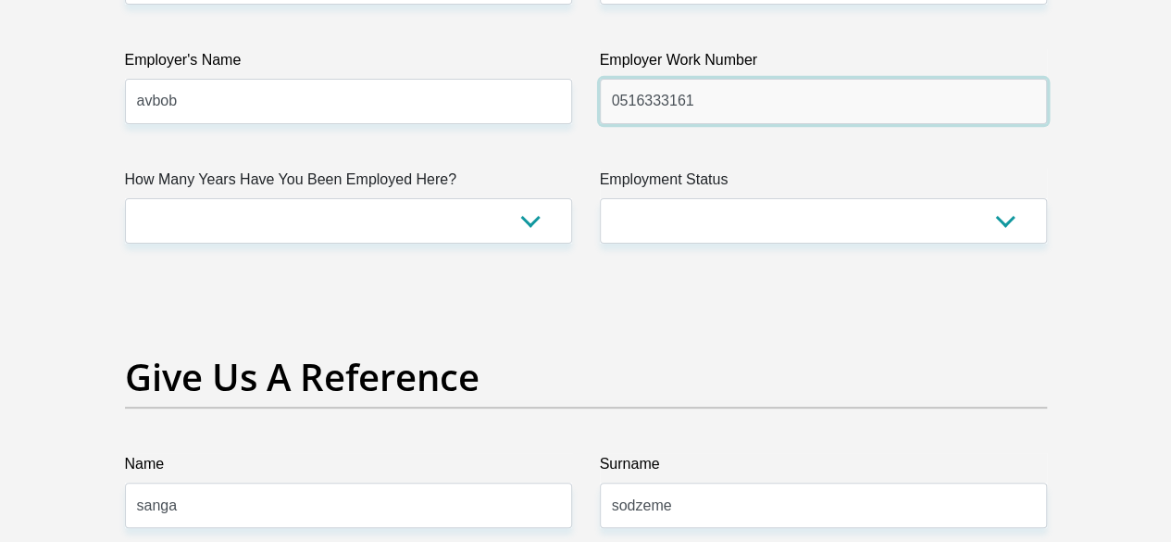
type input "0516333161"
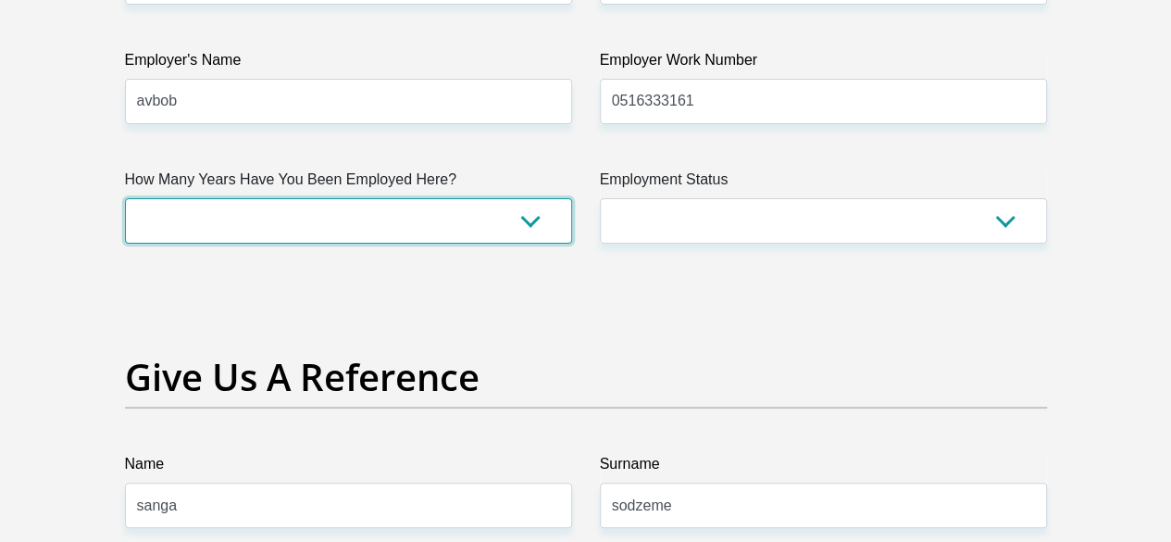
click at [522, 198] on select "less than 1 year 1-3 years 3-5 years 5+ years" at bounding box center [348, 220] width 447 height 45
select select "60"
click at [125, 198] on select "less than 1 year 1-3 years 3-5 years 5+ years" at bounding box center [348, 220] width 447 height 45
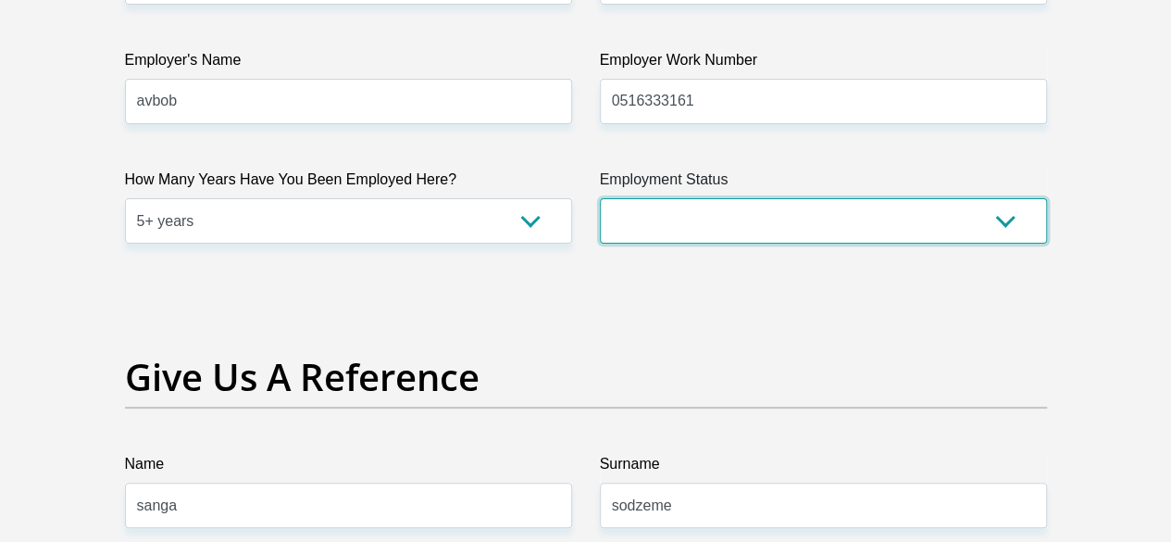
click at [730, 198] on select "Permanent/Full-time Part-time/Casual Contract Worker Self-Employed Housewife Re…" at bounding box center [823, 220] width 447 height 45
select select "1"
click at [600, 198] on select "Permanent/Full-time Part-time/Casual Contract Worker Self-Employed Housewife Re…" at bounding box center [823, 220] width 447 height 45
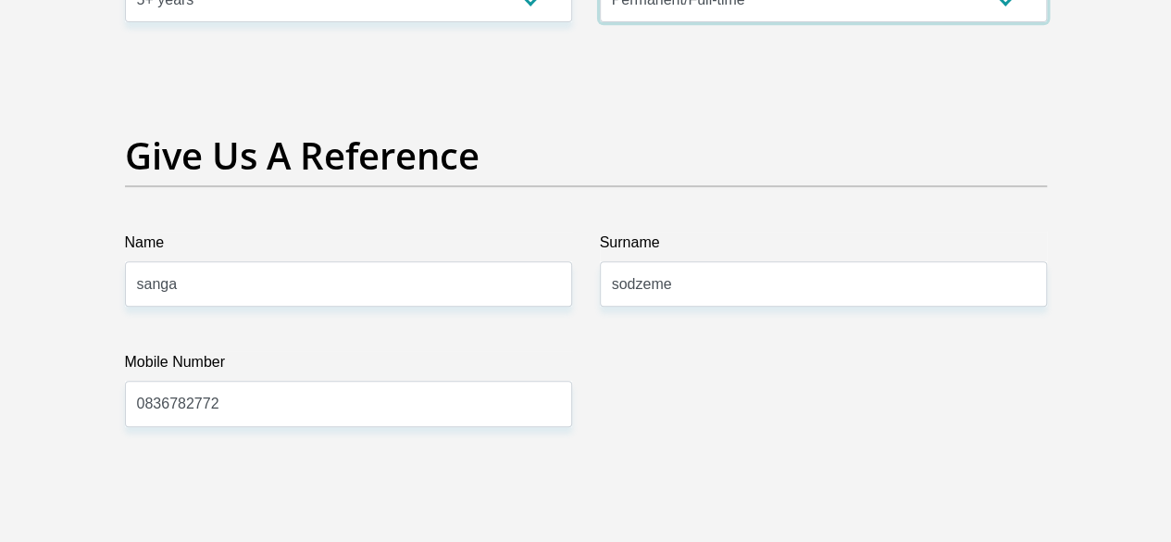
scroll to position [3813, 0]
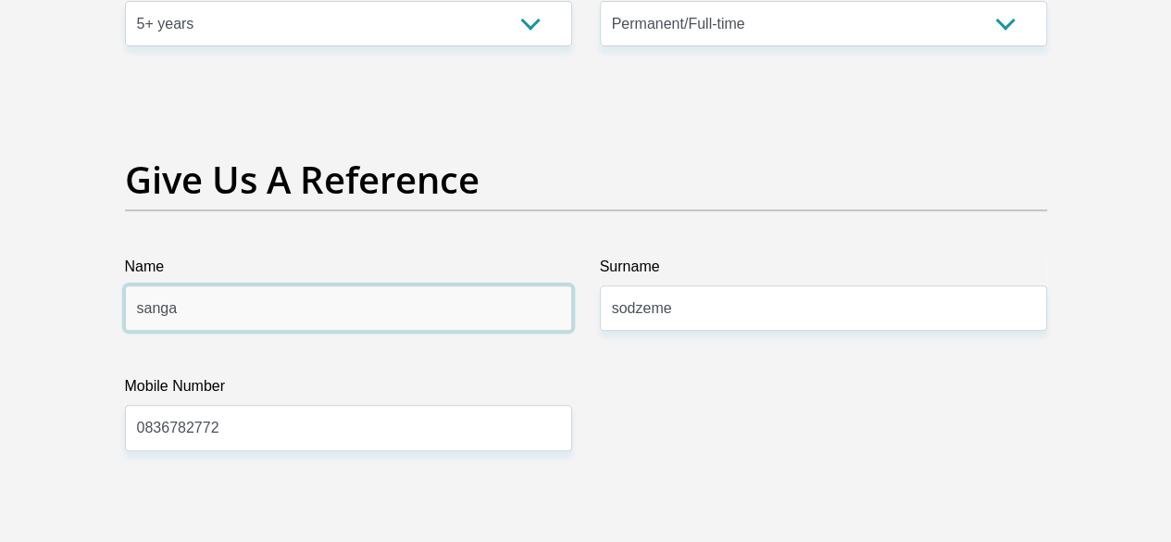
click at [161, 285] on input "sanga" at bounding box center [348, 307] width 447 height 45
type input "Thembelani"
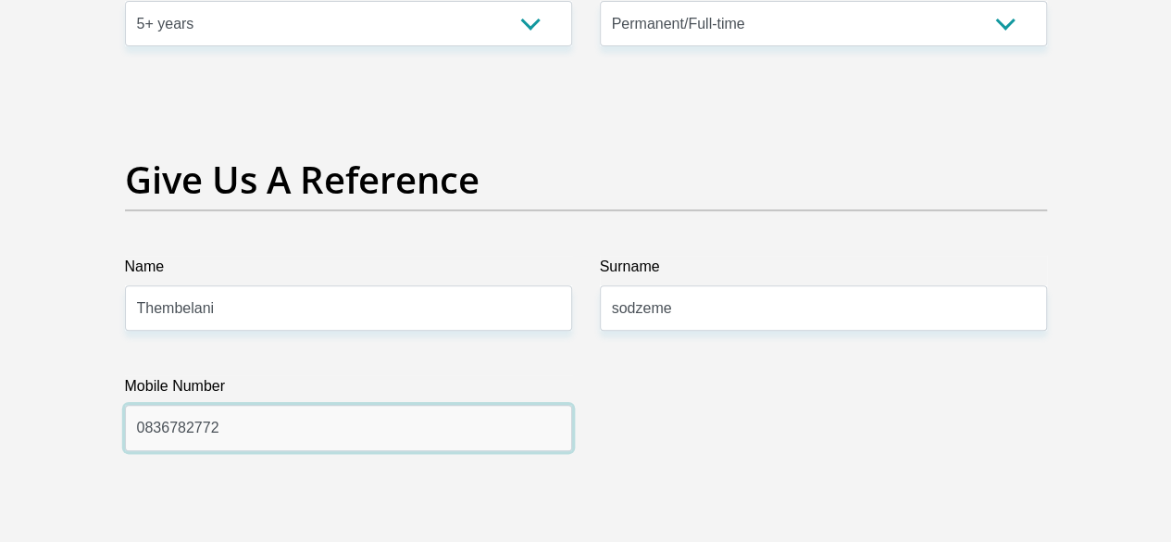
click at [209, 405] on input "0836782772" at bounding box center [348, 427] width 447 height 45
type input "0656820136"
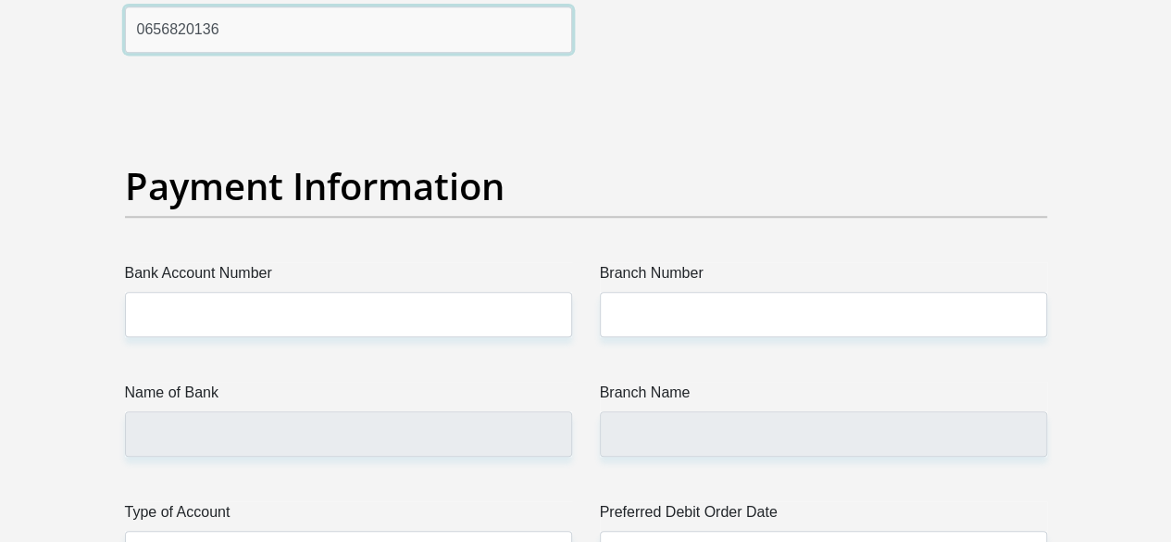
scroll to position [4244, 0]
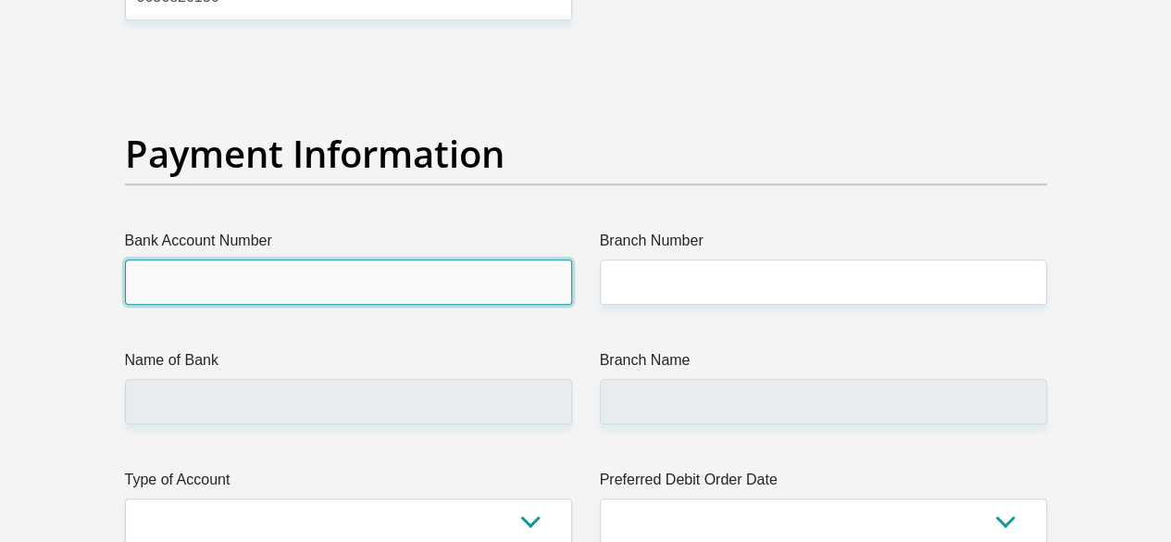
click at [284, 259] on input "Bank Account Number" at bounding box center [348, 281] width 447 height 45
type input "capitec"
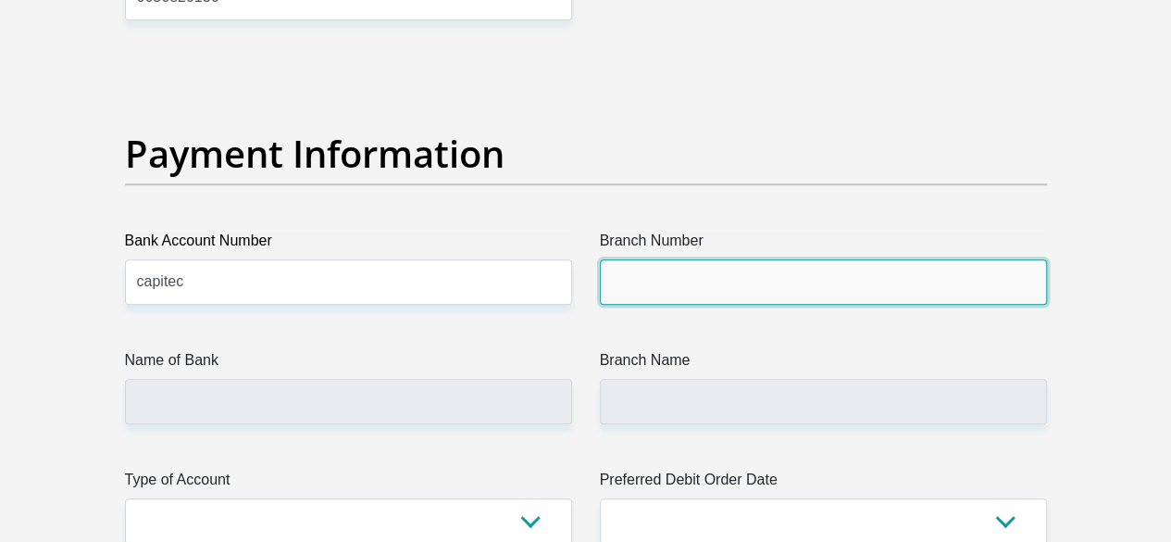
click at [670, 259] on input "Branch Number" at bounding box center [823, 281] width 447 height 45
type input "470010"
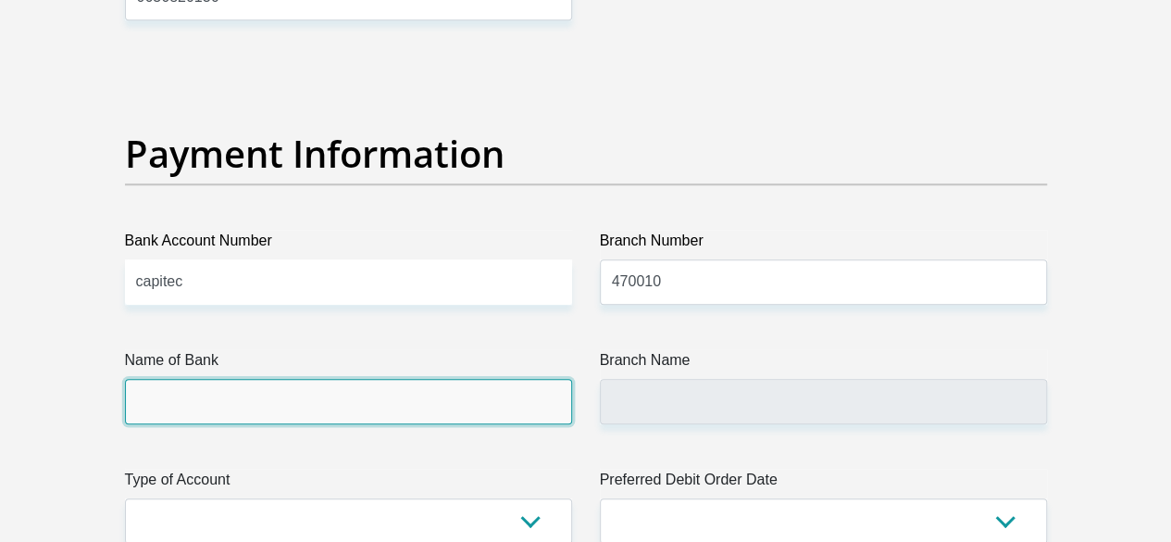
click at [212, 379] on input "Name of Bank" at bounding box center [348, 401] width 447 height 45
type input "CAPITEC BANK LIMITED"
type input "CAPITEC BANK CPC"
click at [300, 379] on input "CAPITEC BANK LIMITED" at bounding box center [348, 401] width 447 height 45
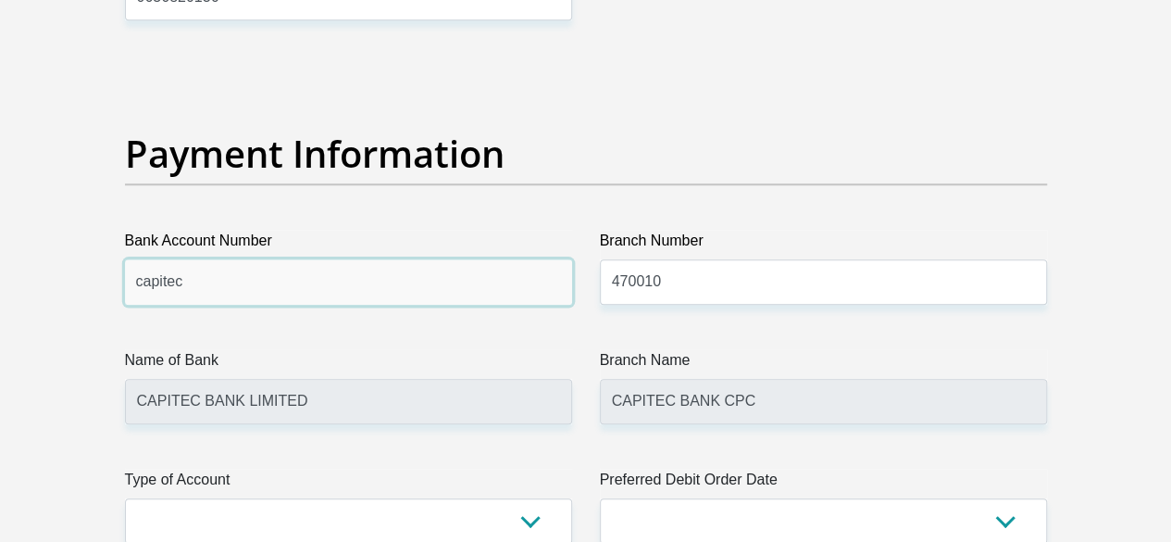
click at [172, 259] on input "capitec" at bounding box center [348, 281] width 447 height 45
click at [183, 259] on input "s sodzeme" at bounding box center [348, 281] width 447 height 45
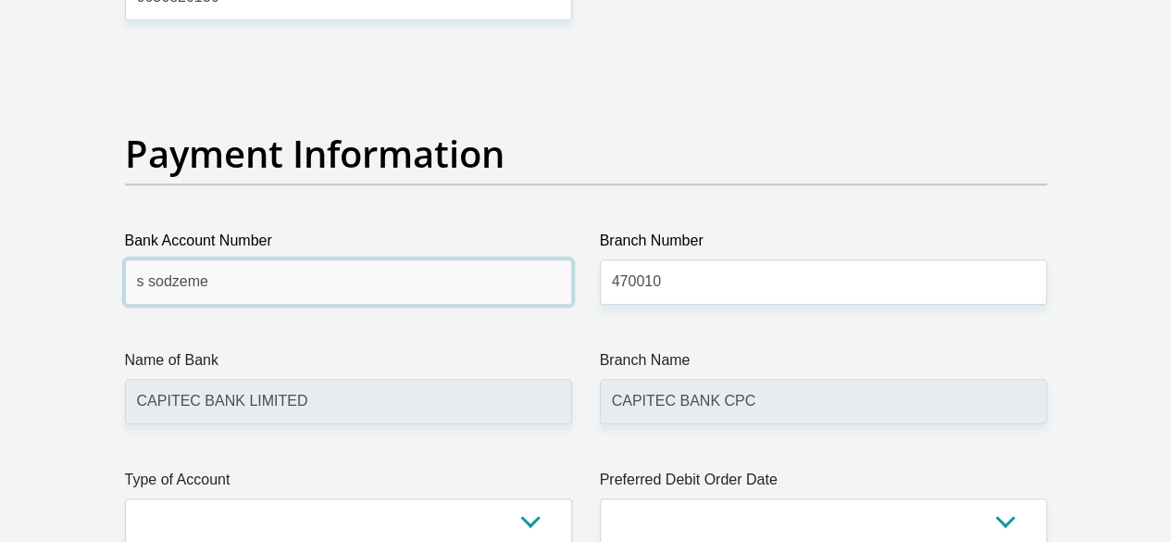
click at [183, 259] on input "s sodzeme" at bounding box center [348, 281] width 447 height 45
type input "1578833270"
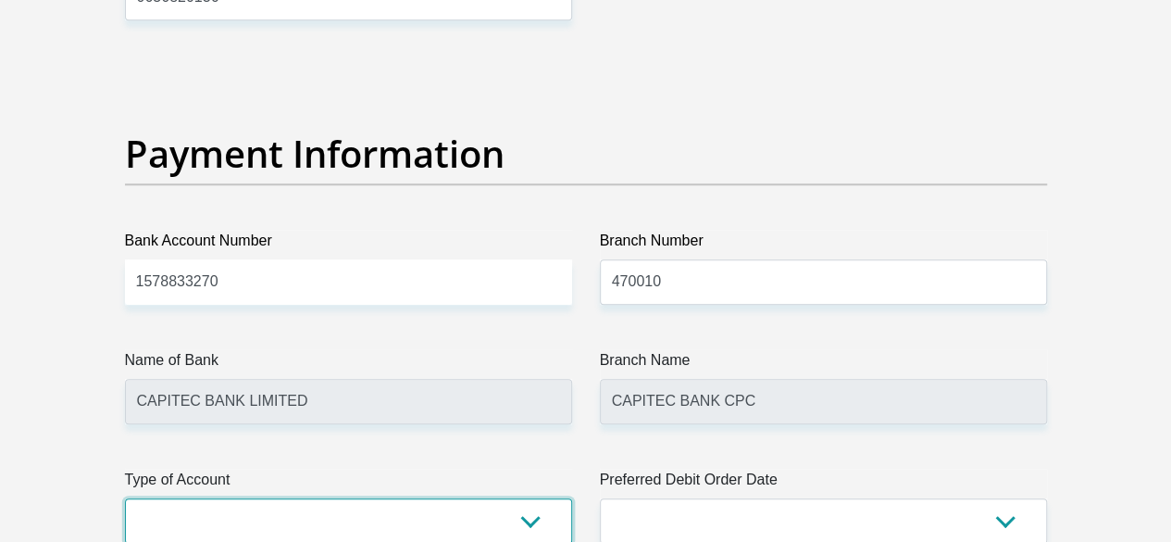
click at [530, 498] on select "Cheque Savings" at bounding box center [348, 520] width 447 height 45
select select "SAV"
click at [125, 498] on select "Cheque Savings" at bounding box center [348, 520] width 447 height 45
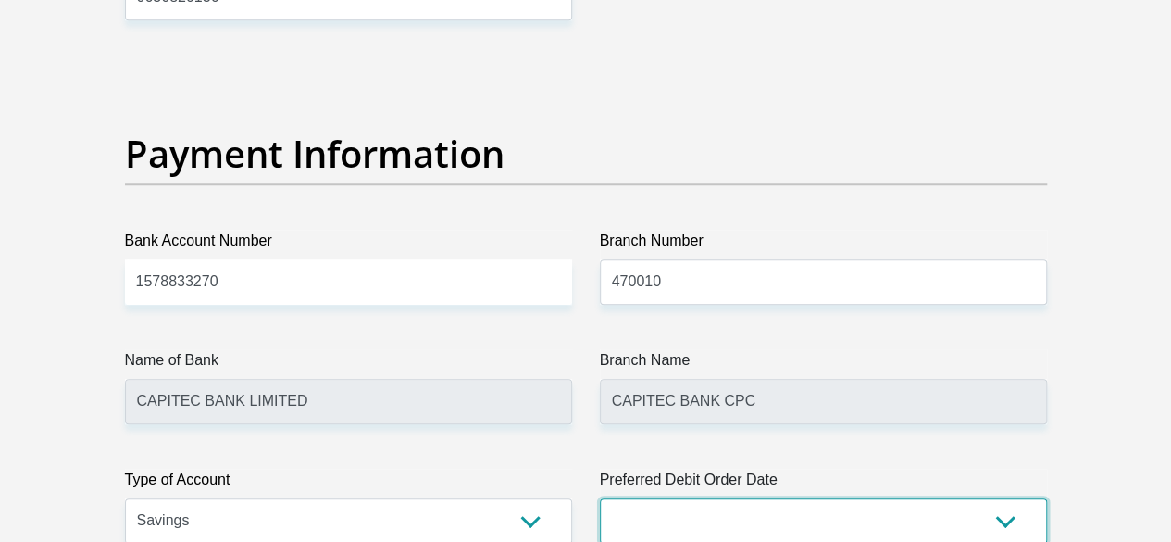
click at [777, 498] on select "1st 2nd 3rd 4th 5th 7th 18th 19th 20th 21st 22nd 23rd 24th 25th 26th 27th 28th …" at bounding box center [823, 520] width 447 height 45
select select "28"
click at [600, 498] on select "1st 2nd 3rd 4th 5th 7th 18th 19th 20th 21st 22nd 23rd 24th 25th 26th 27th 28th …" at bounding box center [823, 520] width 447 height 45
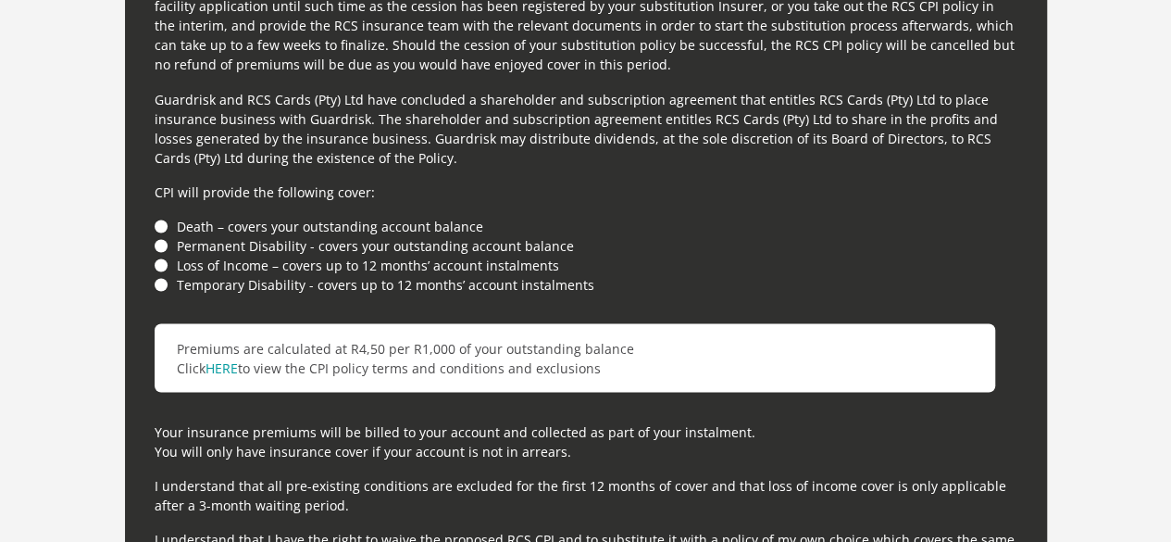
scroll to position [5194, 0]
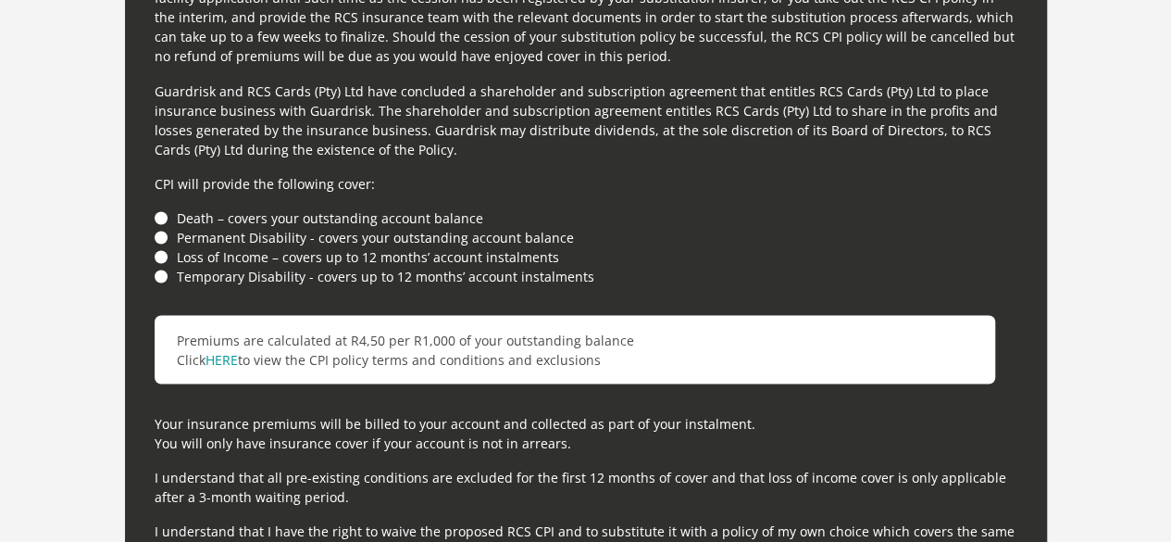
click at [161, 227] on li "Permanent Disability - covers your outstanding account balance" at bounding box center [586, 236] width 863 height 19
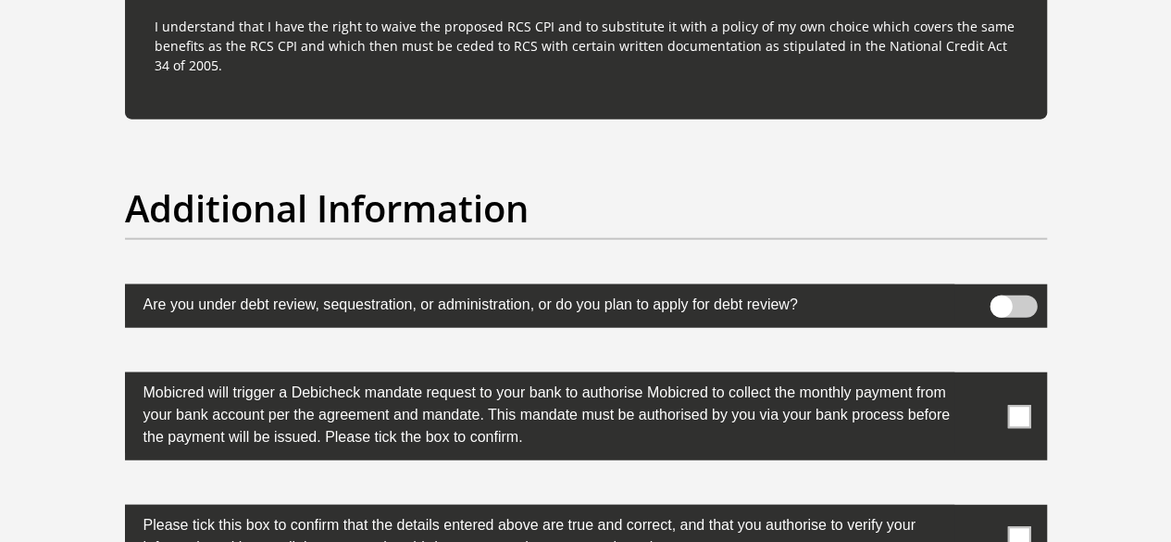
scroll to position [5706, 0]
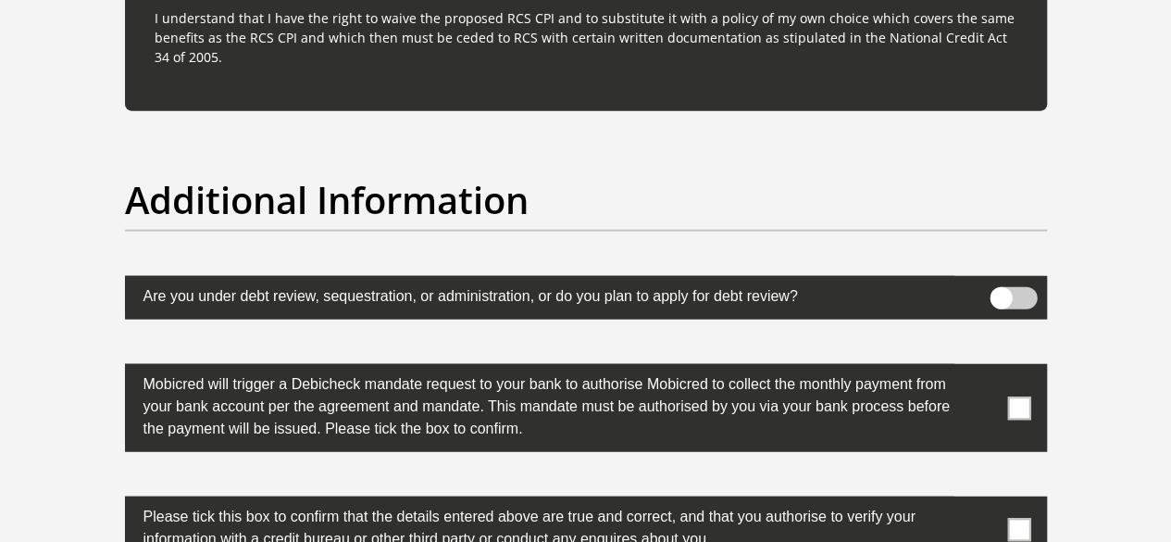
click at [1023, 396] on span at bounding box center [1018, 407] width 23 height 23
click at [982, 369] on input "checkbox" at bounding box center [982, 369] width 0 height 0
click at [1019, 518] on span at bounding box center [1018, 529] width 23 height 23
click at [982, 501] on input "checkbox" at bounding box center [982, 501] width 0 height 0
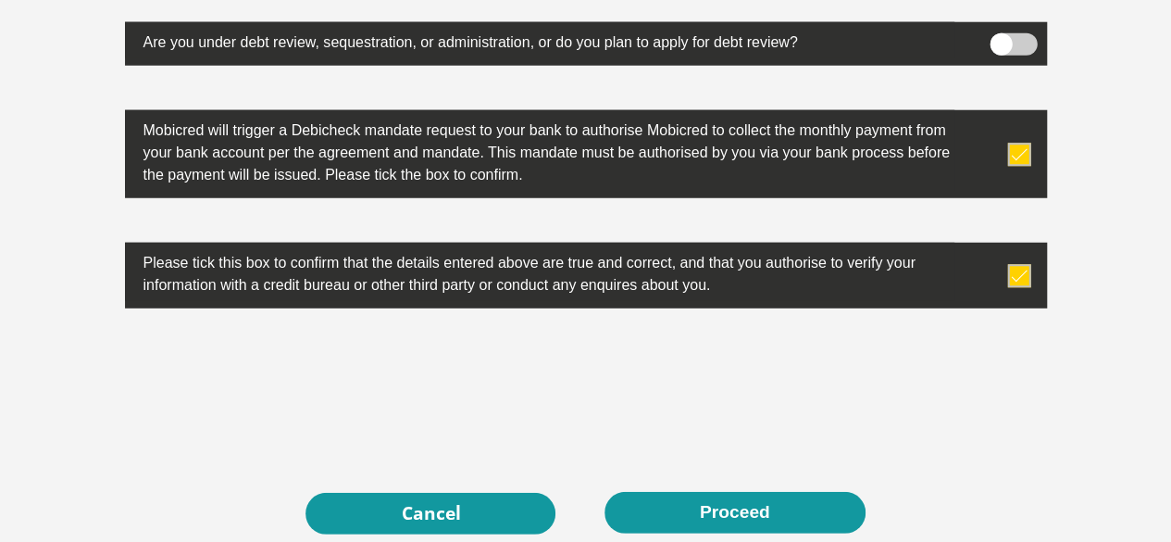
scroll to position [6056, 0]
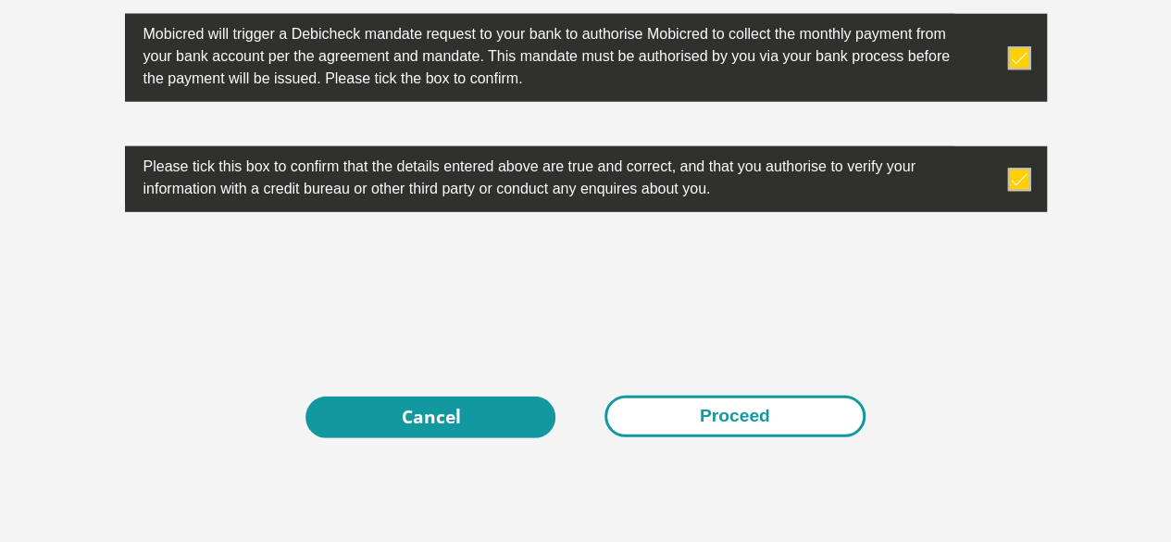
click at [752, 395] on button "Proceed" at bounding box center [735, 416] width 261 height 42
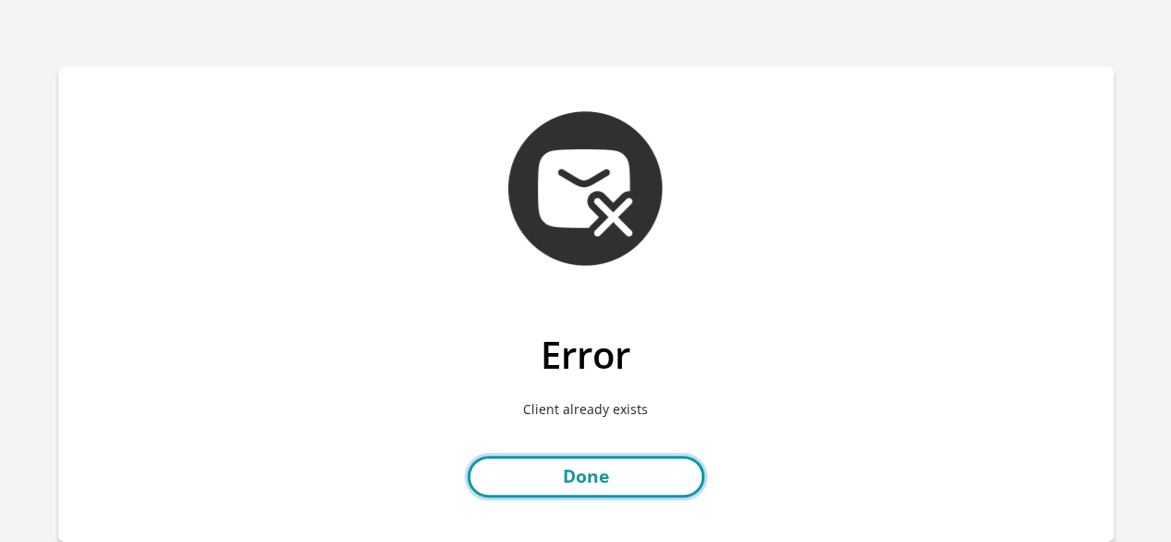
click at [579, 476] on link "Done" at bounding box center [586, 477] width 237 height 42
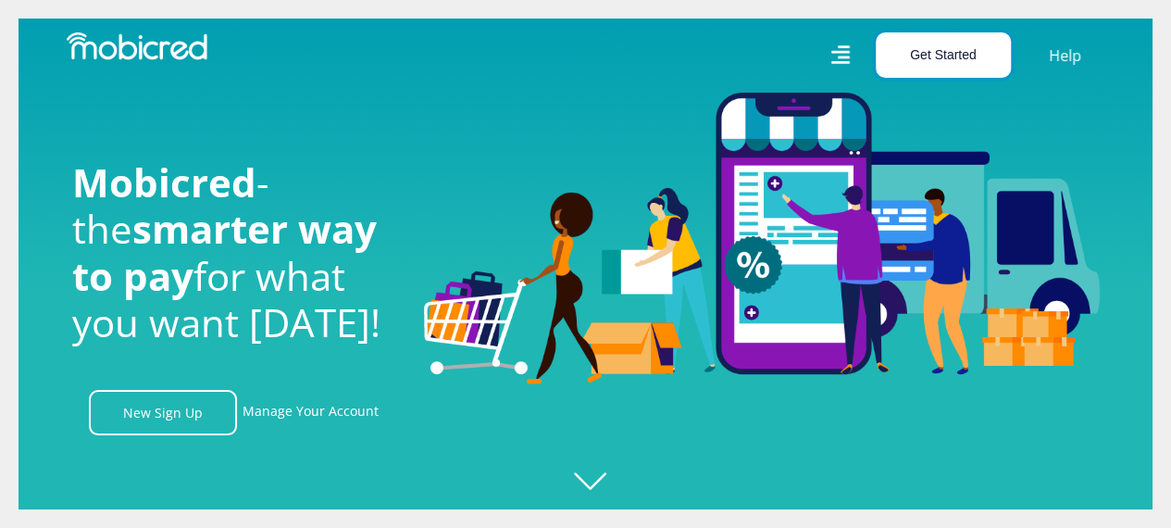
click at [939, 56] on button "Get Started" at bounding box center [943, 54] width 135 height 45
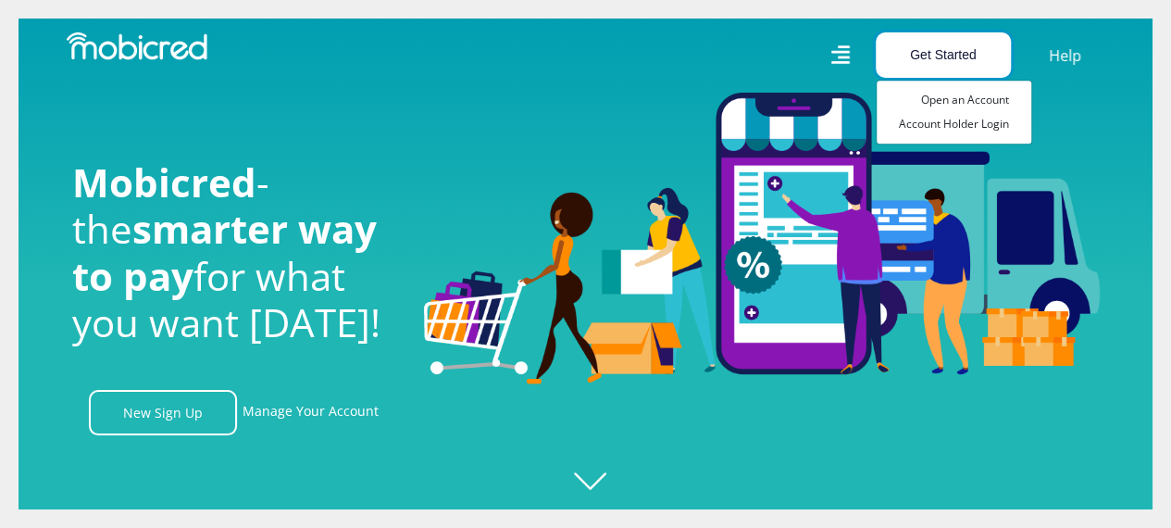
scroll to position [0, 1320]
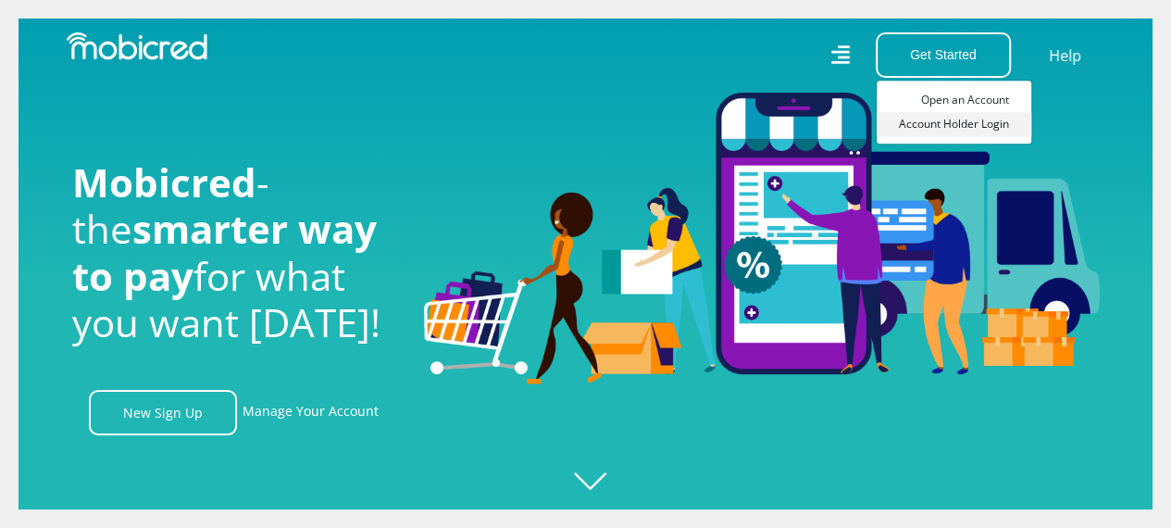
click at [945, 125] on link "Account Holder Login" at bounding box center [954, 124] width 155 height 24
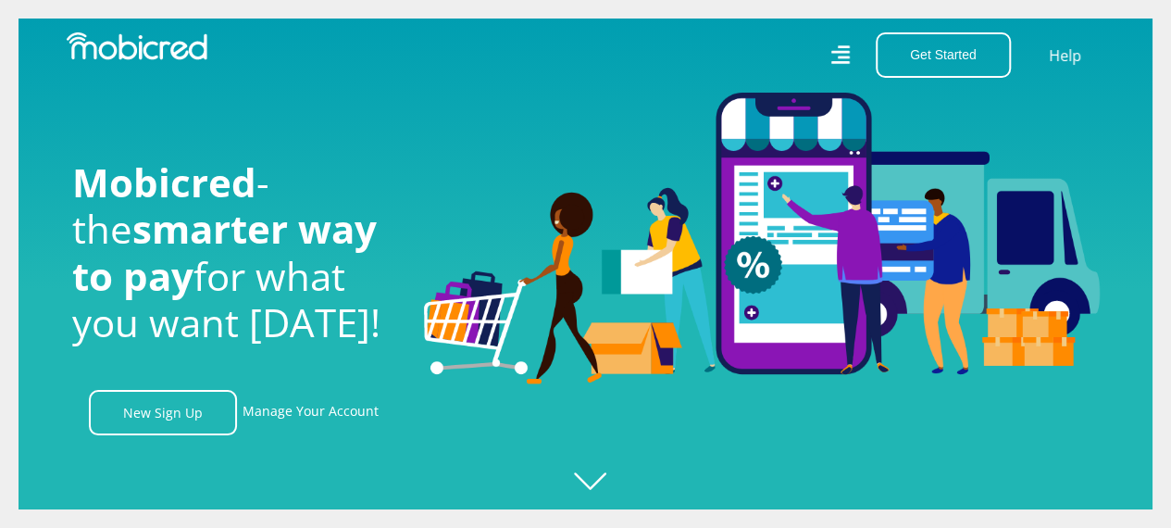
scroll to position [0, 2366]
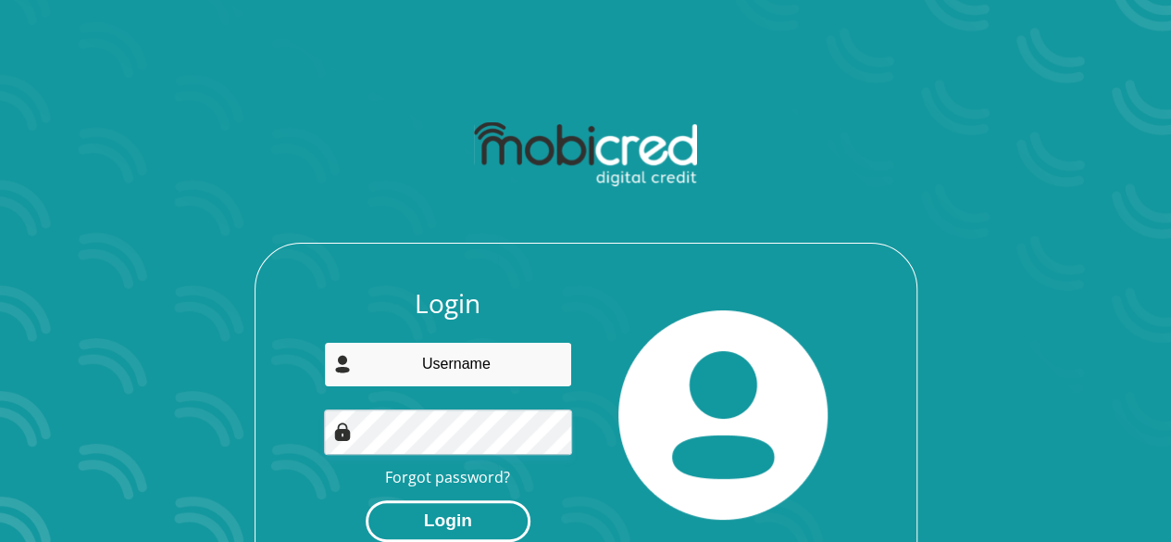
type input "sodzeme@gmail.com"
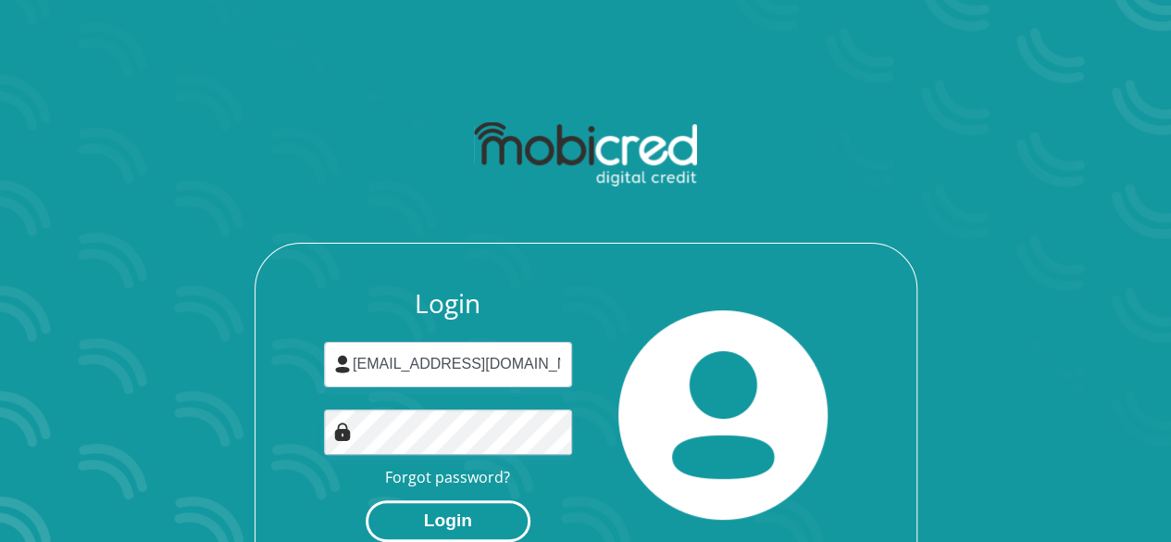
click at [439, 529] on button "Login" at bounding box center [448, 521] width 165 height 42
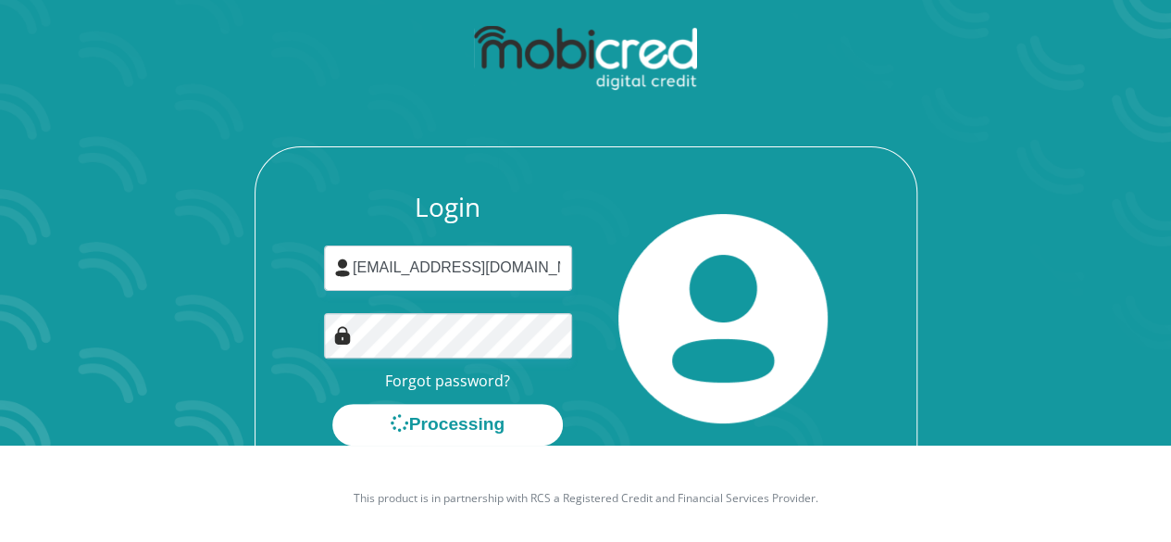
scroll to position [100, 0]
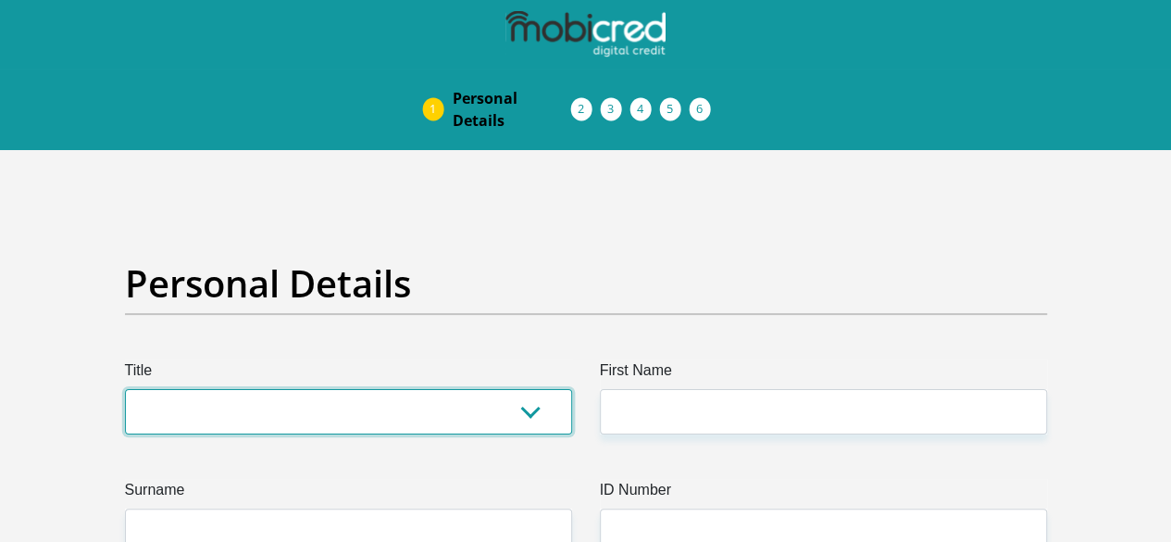
click at [523, 389] on select "Mr Ms Mrs Dr [PERSON_NAME]" at bounding box center [348, 411] width 447 height 45
select select "Mr"
click at [125, 389] on select "Mr Ms Mrs Dr [PERSON_NAME]" at bounding box center [348, 411] width 447 height 45
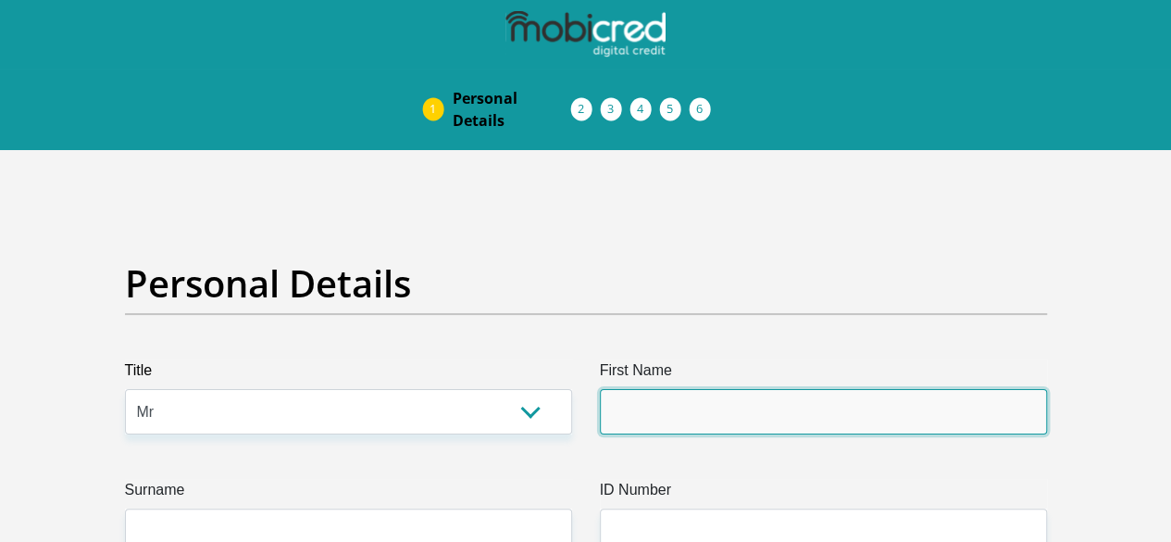
click at [652, 389] on input "First Name" at bounding box center [823, 411] width 447 height 45
type input "sanga"
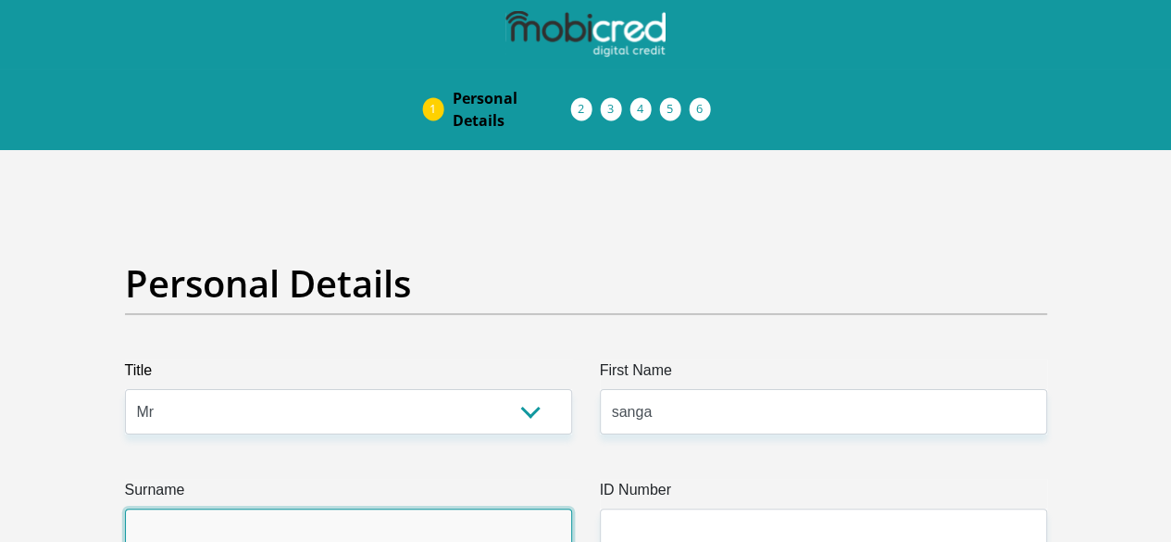
type input "sodzeme"
type input "0836782772"
select select "ZAF"
type input "no 1 somerset street"
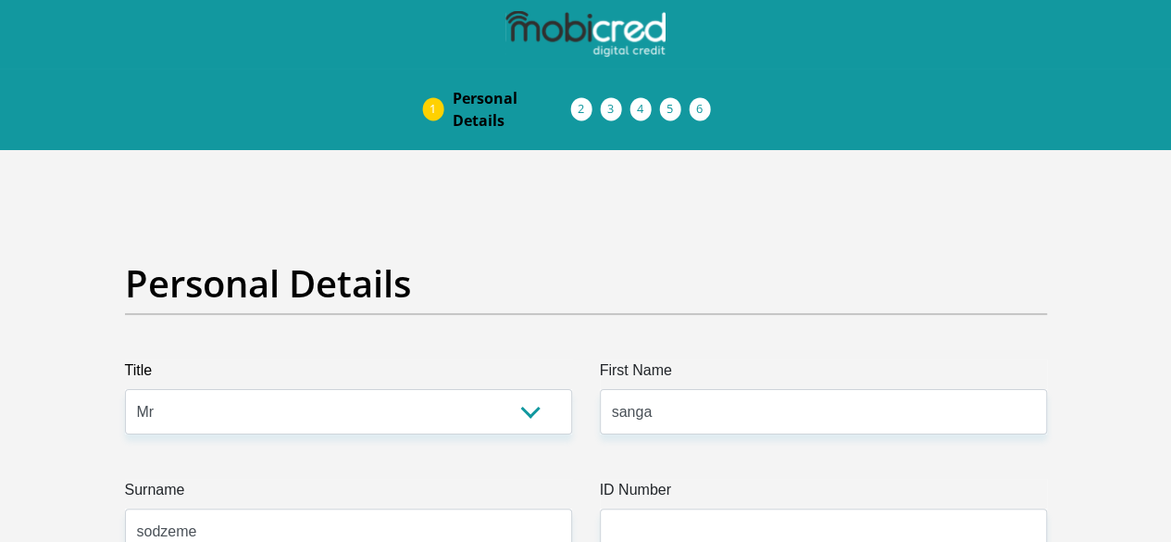
type input "aliwal north"
click at [659, 508] on input "ID Number" at bounding box center [823, 530] width 447 height 45
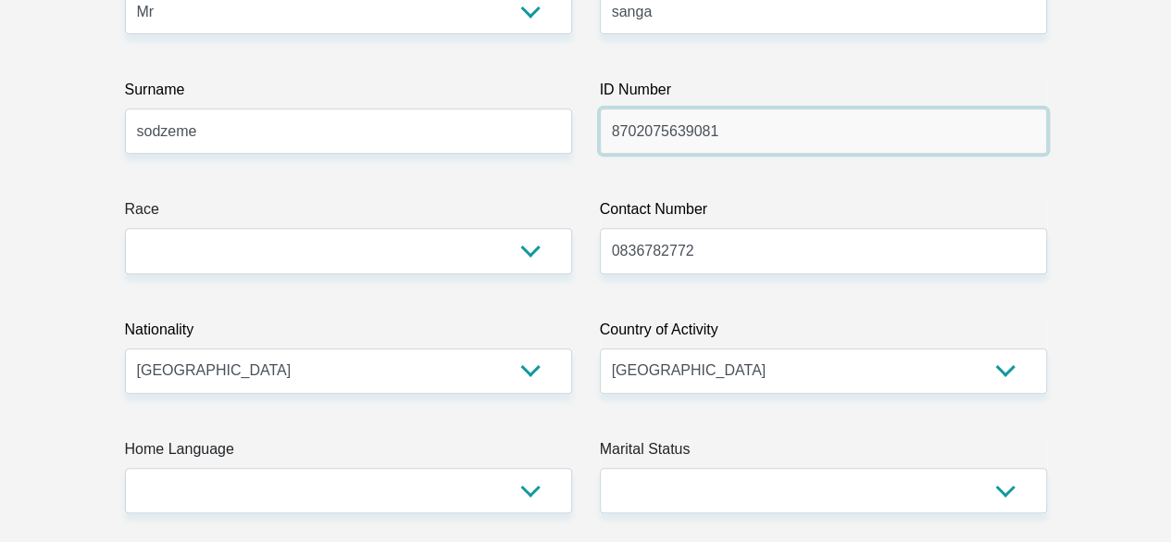
scroll to position [352, 0]
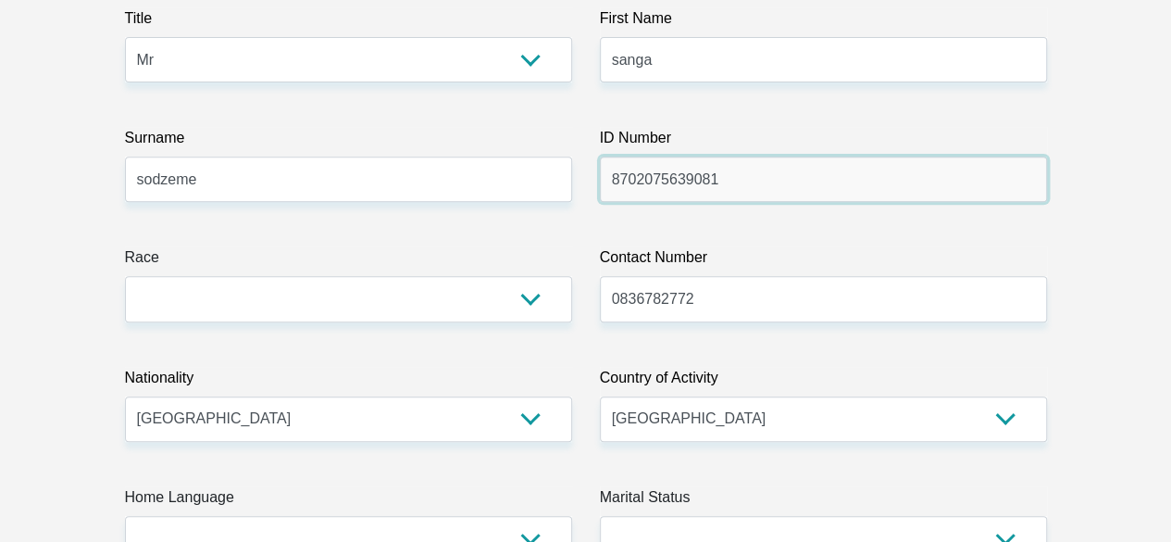
type input "8702075639081"
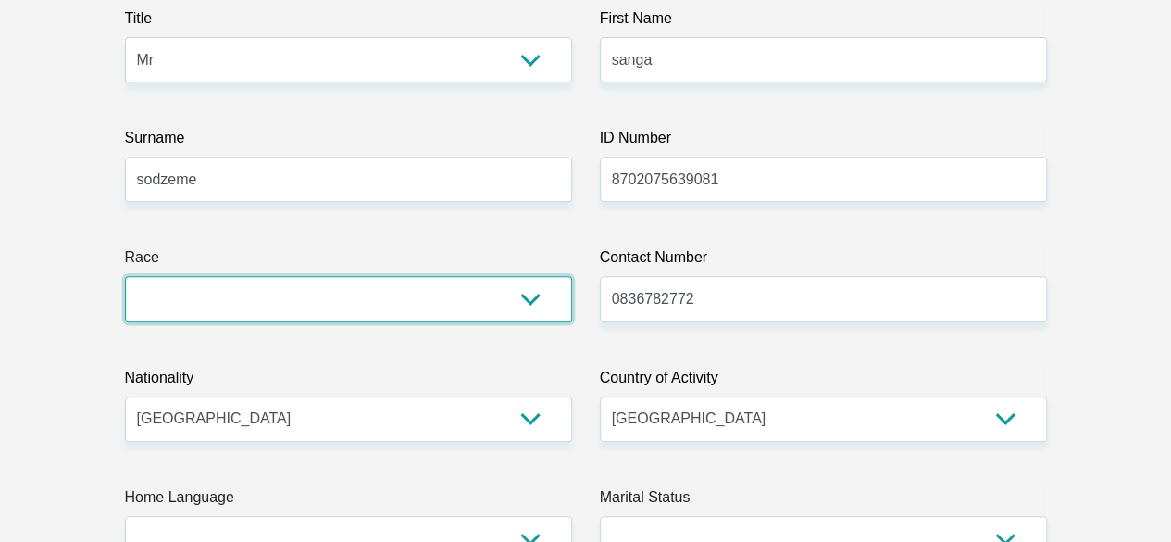
click at [533, 276] on select "Black Coloured Indian White Other" at bounding box center [348, 298] width 447 height 45
select select "1"
click at [125, 276] on select "Black Coloured Indian White Other" at bounding box center [348, 298] width 447 height 45
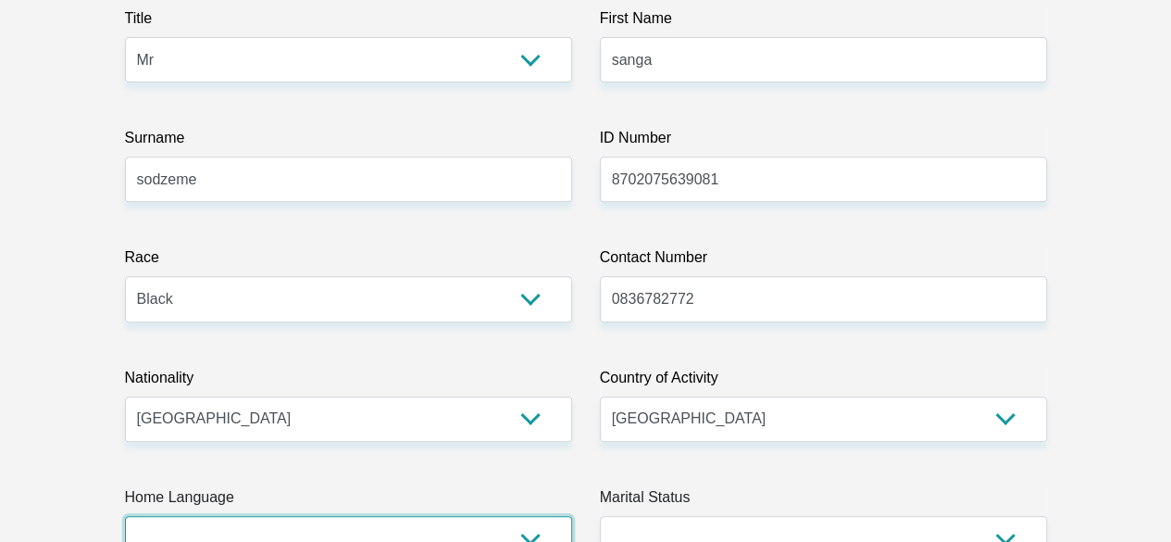
click at [533, 516] on select "Afrikaans English Sepedi South Ndebele Southern Sotho Swati Tsonga Tswana Venda…" at bounding box center [348, 538] width 447 height 45
select select "eng"
click at [125, 516] on select "Afrikaans English Sepedi South Ndebele Southern Sotho Swati Tsonga Tswana Venda…" at bounding box center [348, 538] width 447 height 45
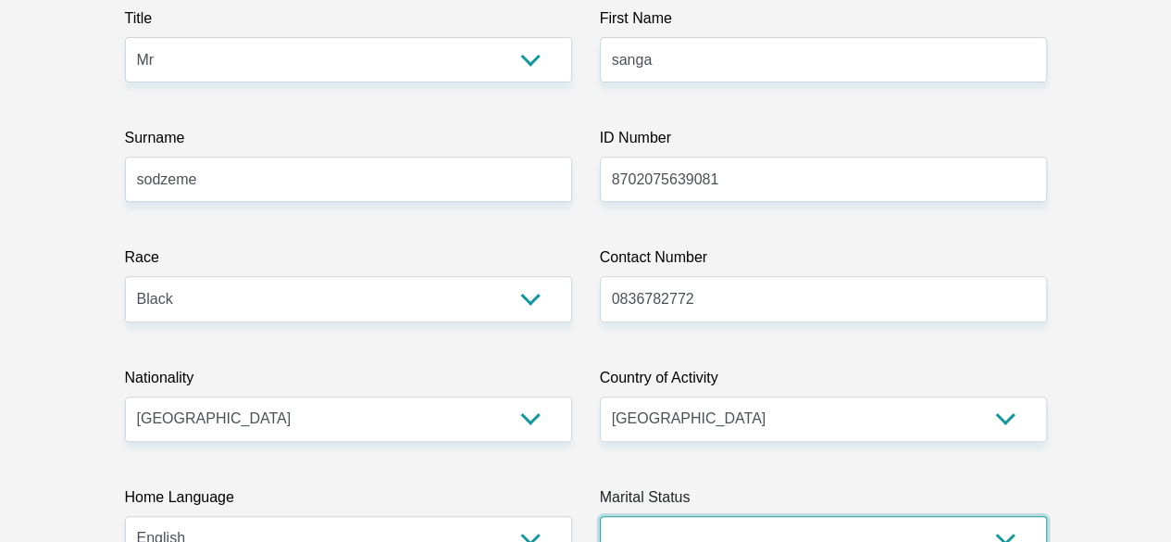
click at [1005, 516] on select "Married ANC Single Divorced Widowed Married COP or Customary Law" at bounding box center [823, 538] width 447 height 45
select select "2"
click at [600, 516] on select "Married ANC Single Divorced Widowed Married COP or Customary Law" at bounding box center [823, 538] width 447 height 45
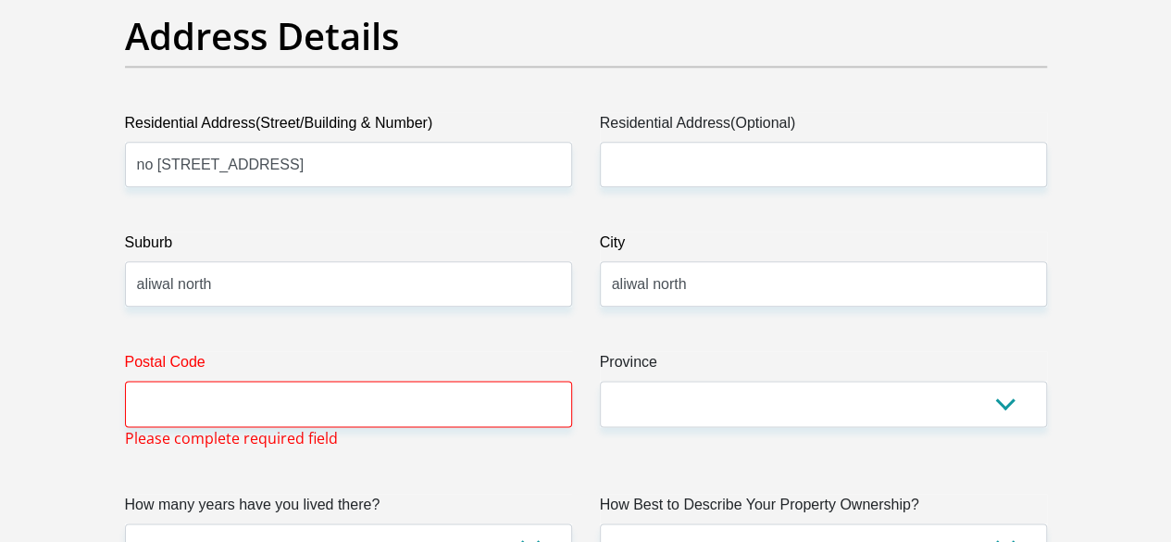
scroll to position [1019, 0]
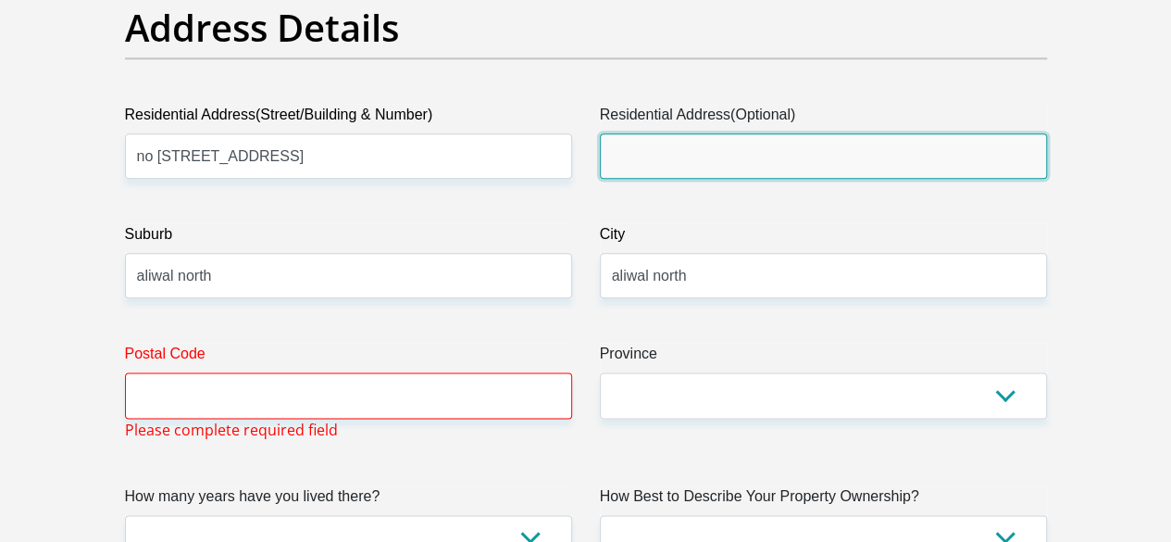
click at [685, 133] on input "Residential Address(Optional)" at bounding box center [823, 155] width 447 height 45
type input "ALIWAL NORTH"
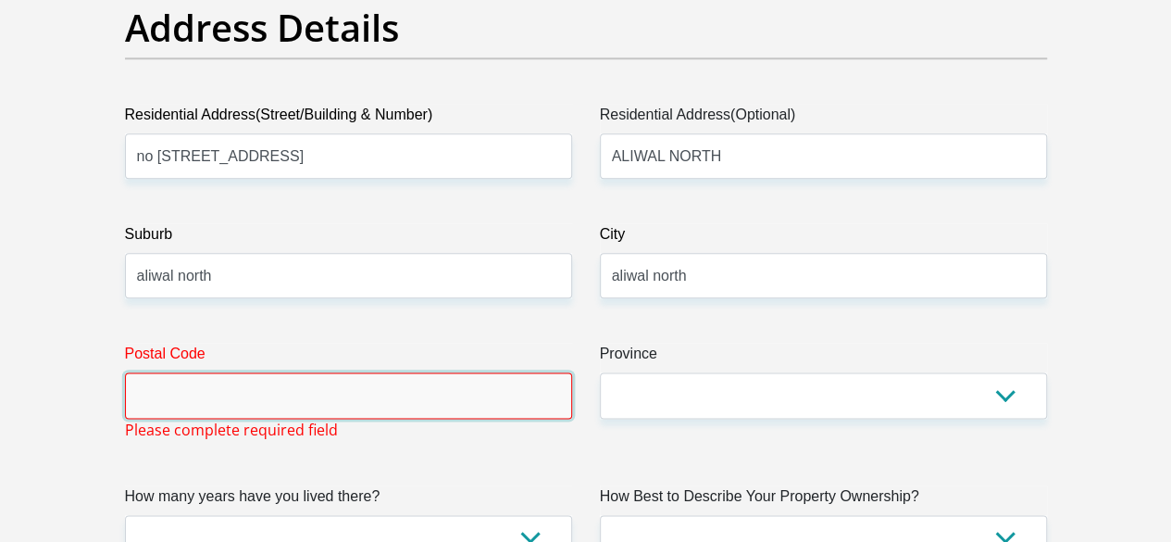
click at [206, 372] on input "Postal Code" at bounding box center [348, 394] width 447 height 45
type input "9750"
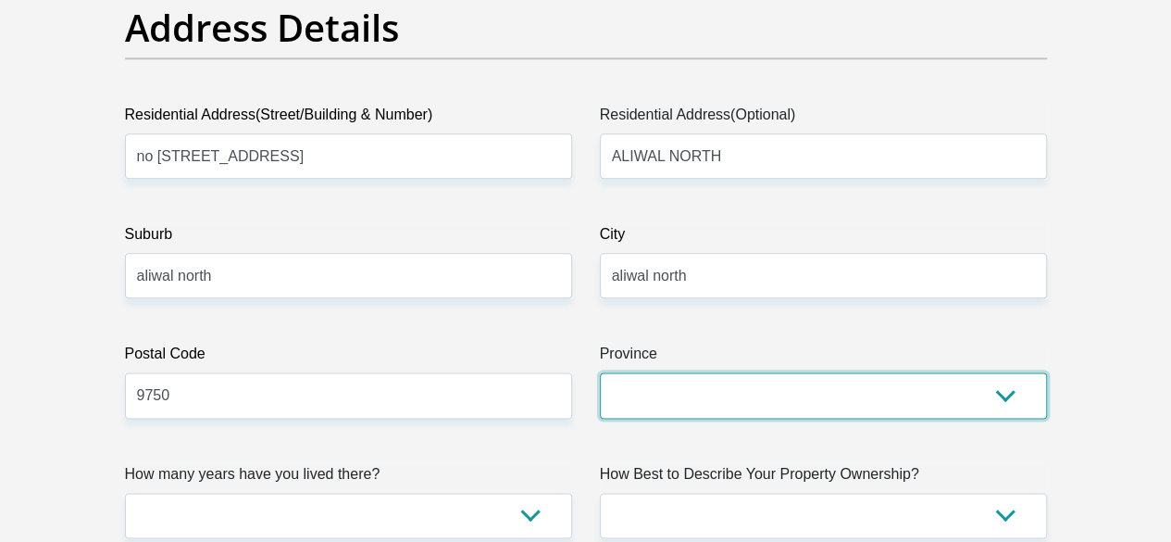
click at [722, 372] on select "Eastern Cape Free State Gauteng KwaZulu-Natal Limpopo Mpumalanga Northern Cape …" at bounding box center [823, 394] width 447 height 45
select select "[GEOGRAPHIC_DATA]"
click at [600, 372] on select "Eastern Cape Free State Gauteng KwaZulu-Natal Limpopo Mpumalanga Northern Cape …" at bounding box center [823, 394] width 447 height 45
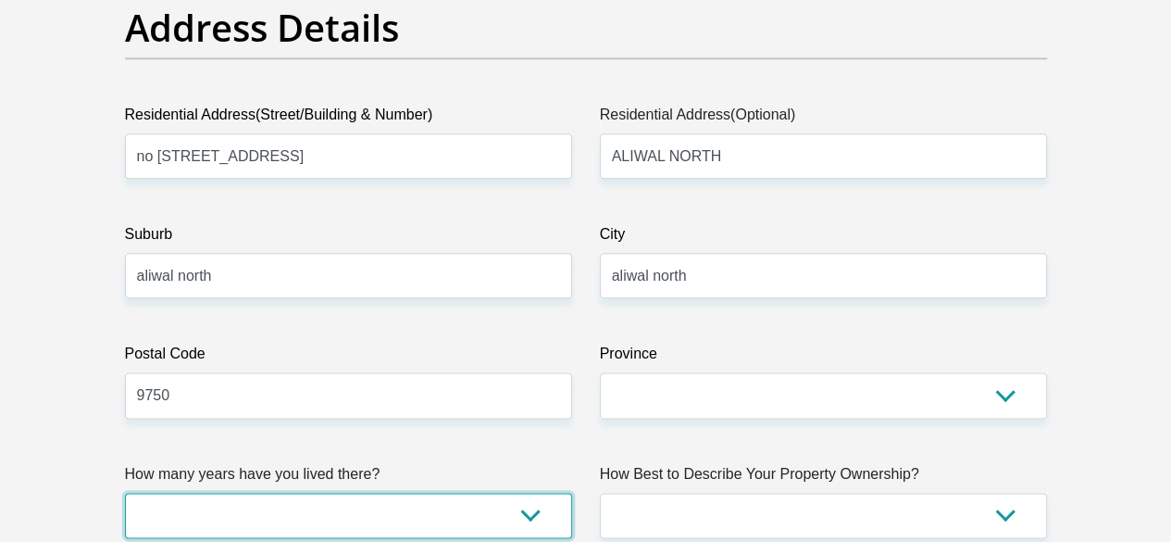
click at [536, 493] on select "less than 1 year 1-3 years 3-5 years 5+ years" at bounding box center [348, 515] width 447 height 45
select select "5"
click at [125, 493] on select "less than 1 year 1-3 years 3-5 years 5+ years" at bounding box center [348, 515] width 447 height 45
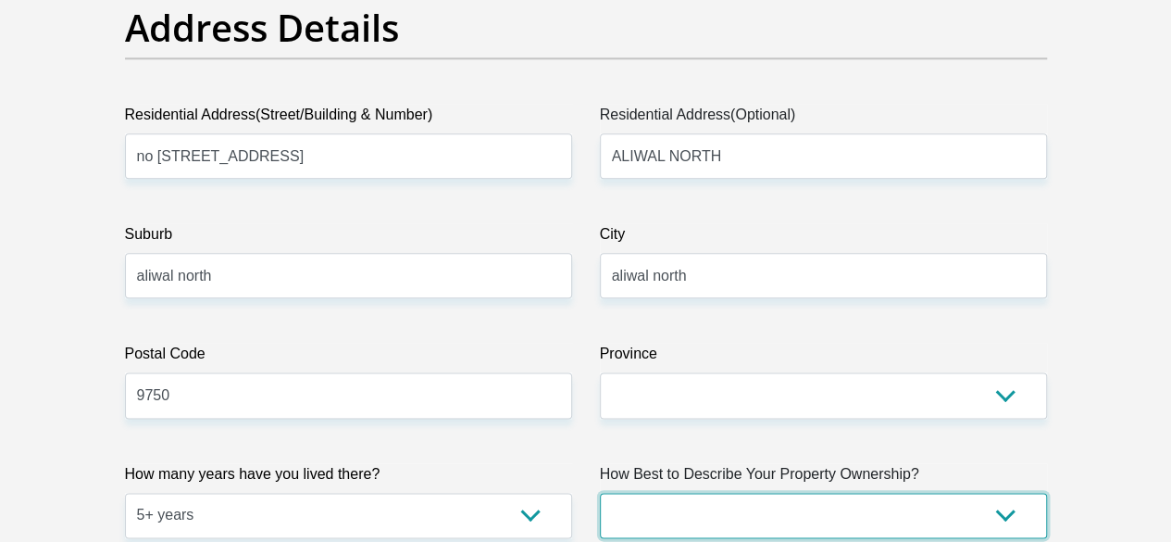
click at [1006, 493] on select "Owned Rented Family Owned Company Dwelling" at bounding box center [823, 515] width 447 height 45
select select "Rented"
click at [600, 493] on select "Owned Rented Family Owned Company Dwelling" at bounding box center [823, 515] width 447 height 45
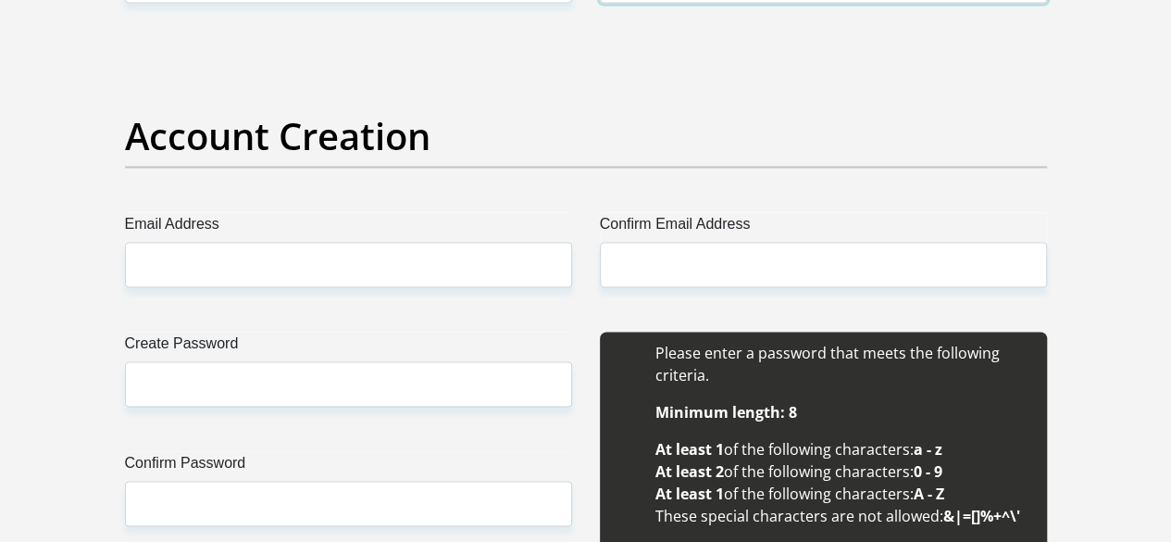
scroll to position [1650, 0]
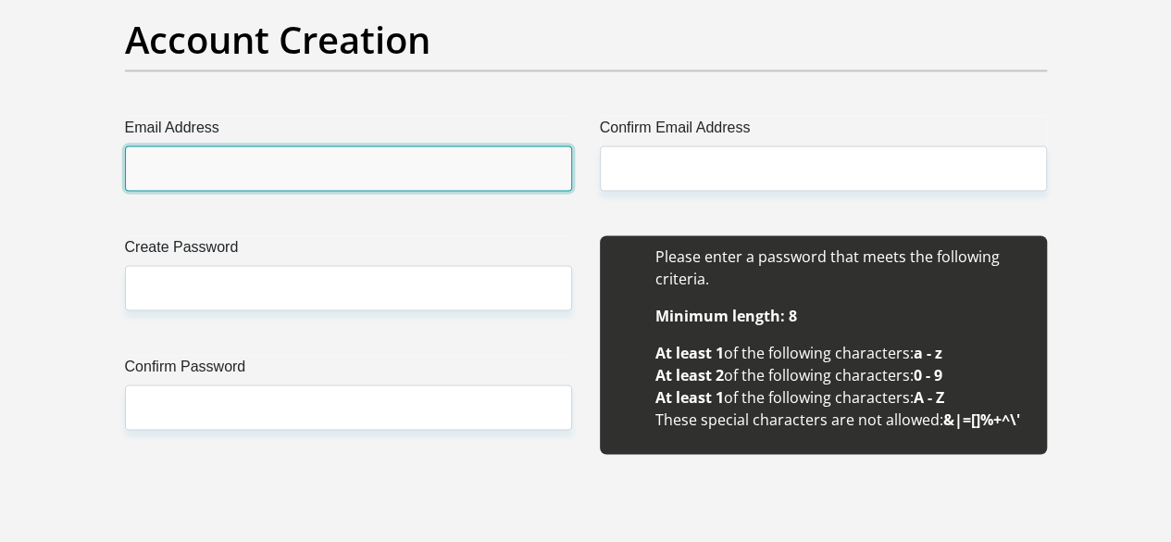
click at [251, 145] on input "Email Address" at bounding box center [348, 167] width 447 height 45
type input "sodzeme@gmail.com"
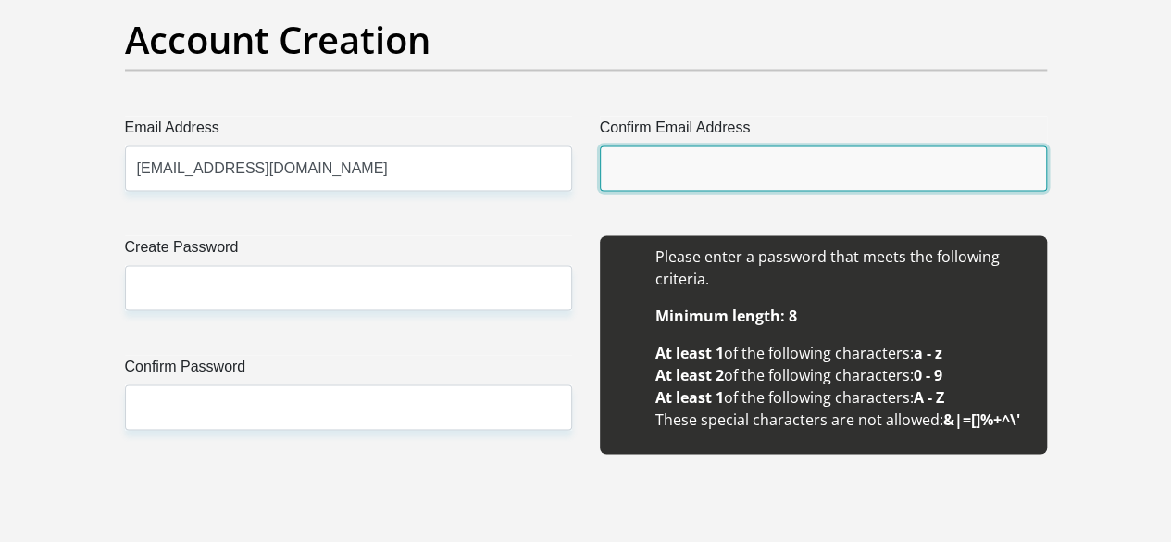
type input "sodzeme@gmail.com"
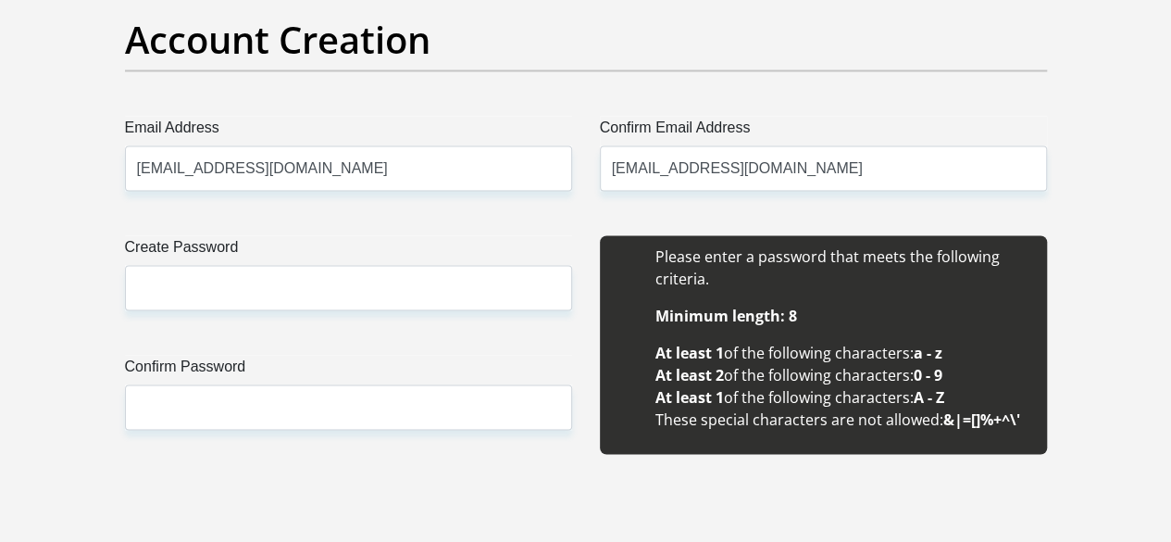
type input "sanga"
type input "sodzeme"
type input "0836782772"
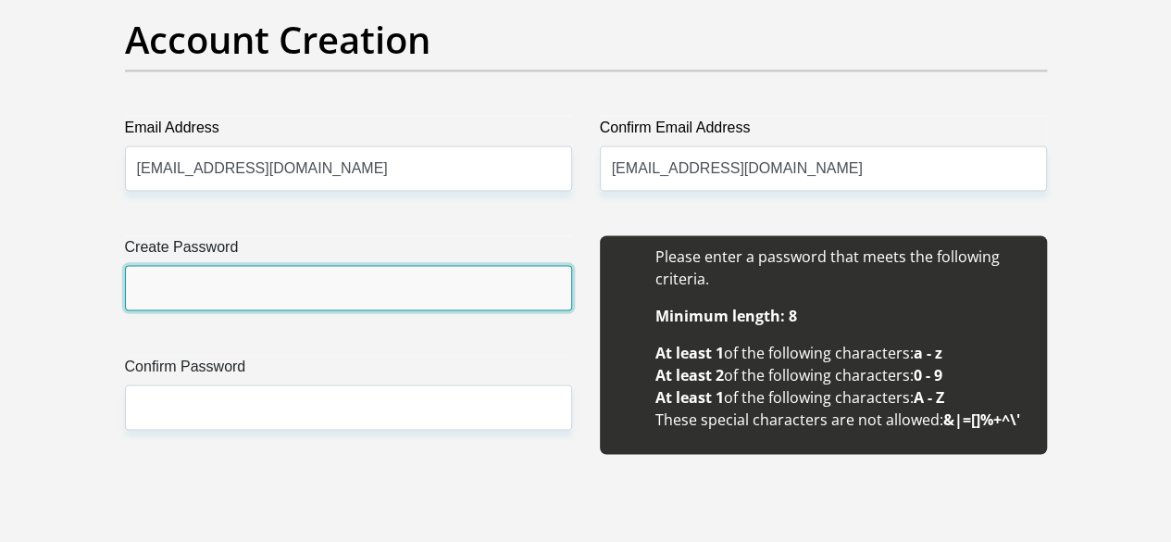
click at [217, 265] on input "Create Password" at bounding box center [348, 287] width 447 height 45
type input "Unamandla12345!"
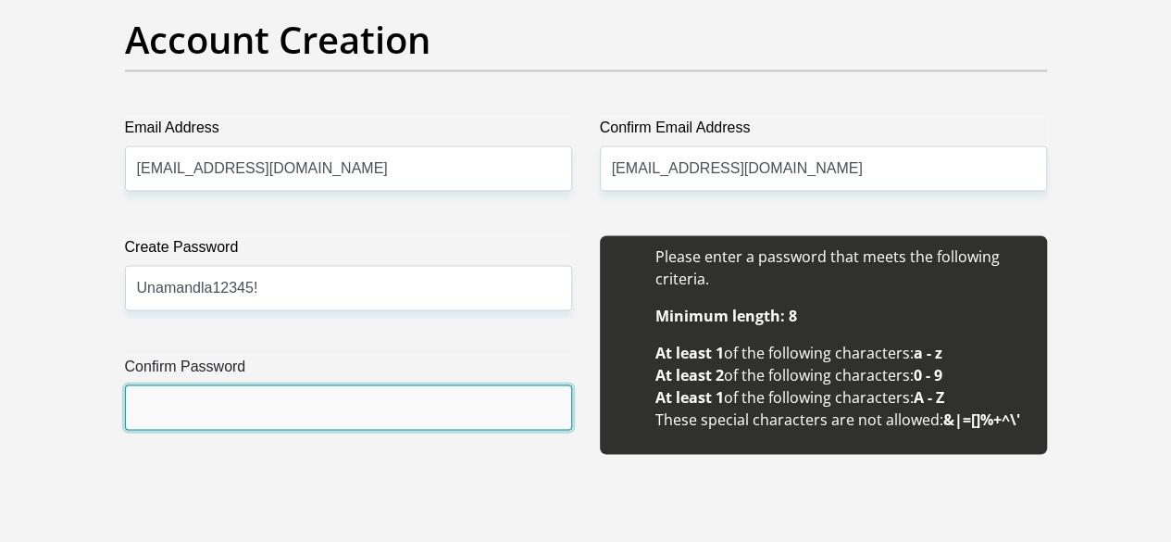
click at [220, 384] on input "Confirm Password" at bounding box center [348, 406] width 447 height 45
type input "Unamandla12345!"
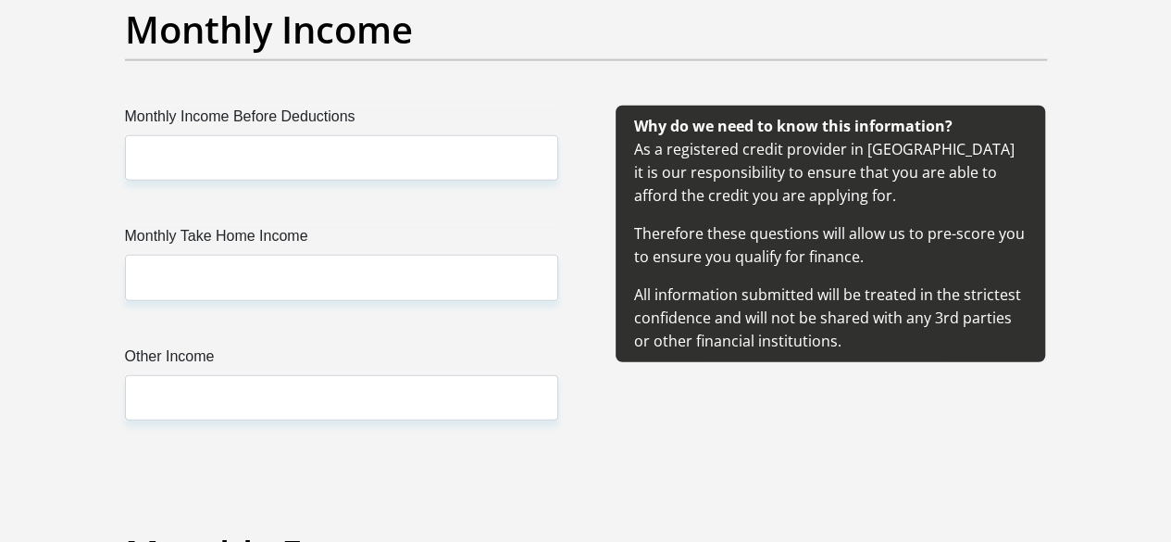
scroll to position [2245, 0]
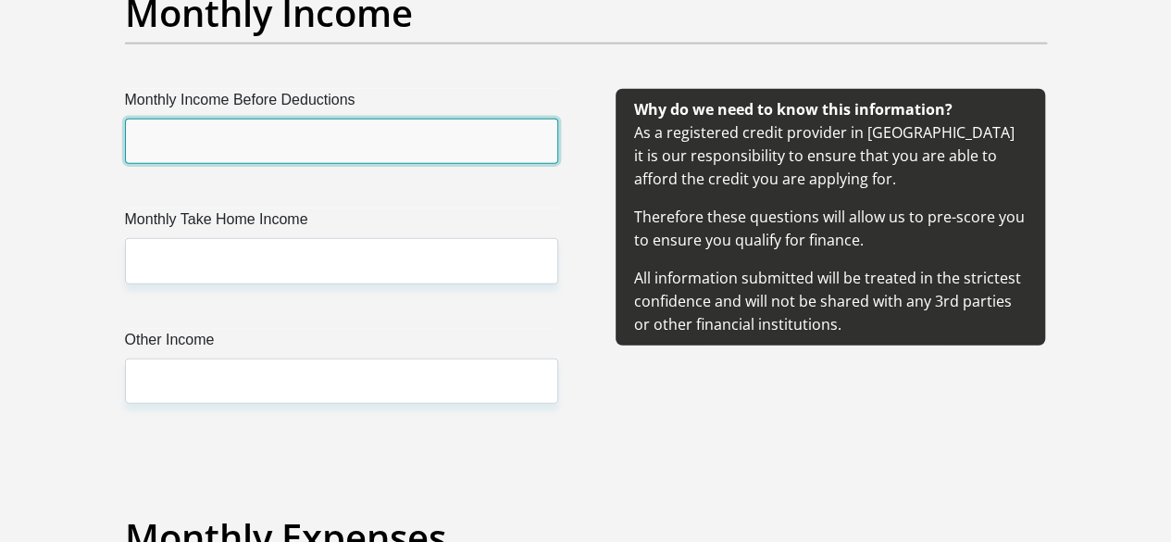
click at [328, 119] on input "Monthly Income Before Deductions" at bounding box center [341, 141] width 433 height 45
type input "55000"
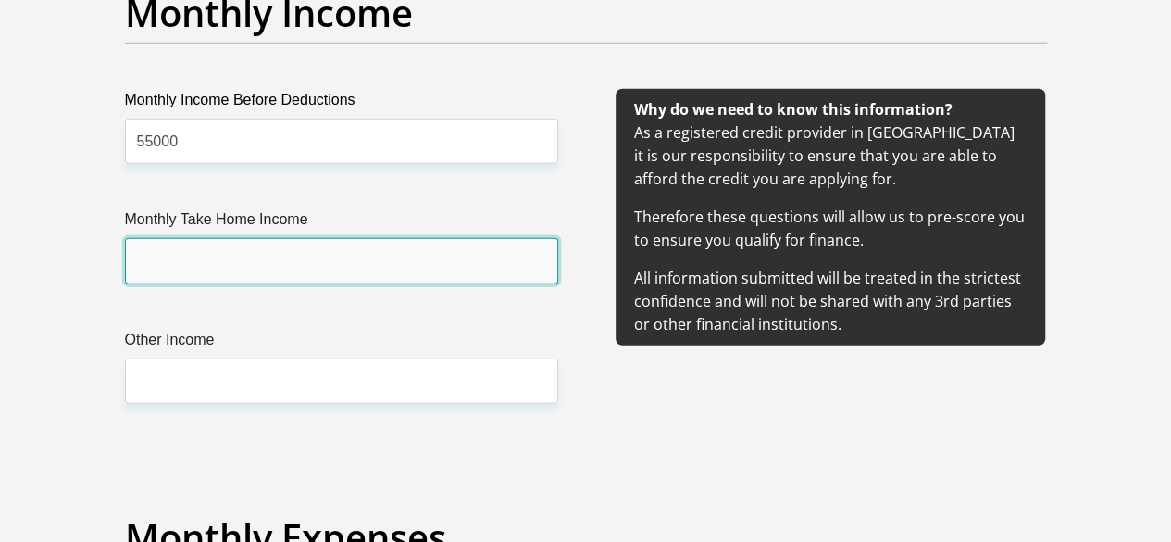
click at [222, 238] on input "Monthly Take Home Income" at bounding box center [341, 260] width 433 height 45
type input "45000"
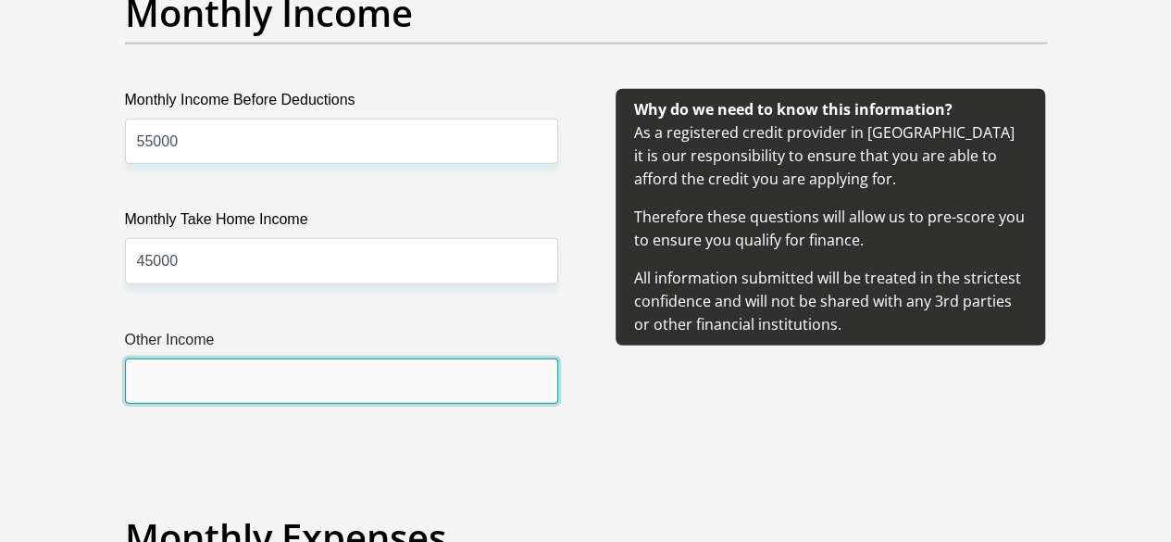
click at [219, 358] on input "Other Income" at bounding box center [341, 380] width 433 height 45
type input "0"
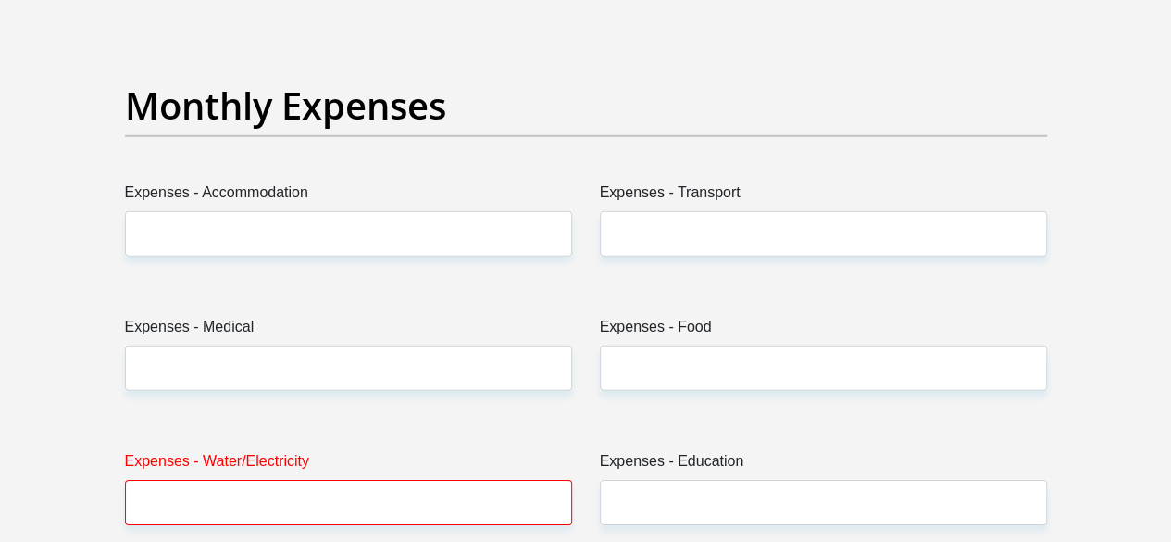
scroll to position [2701, 0]
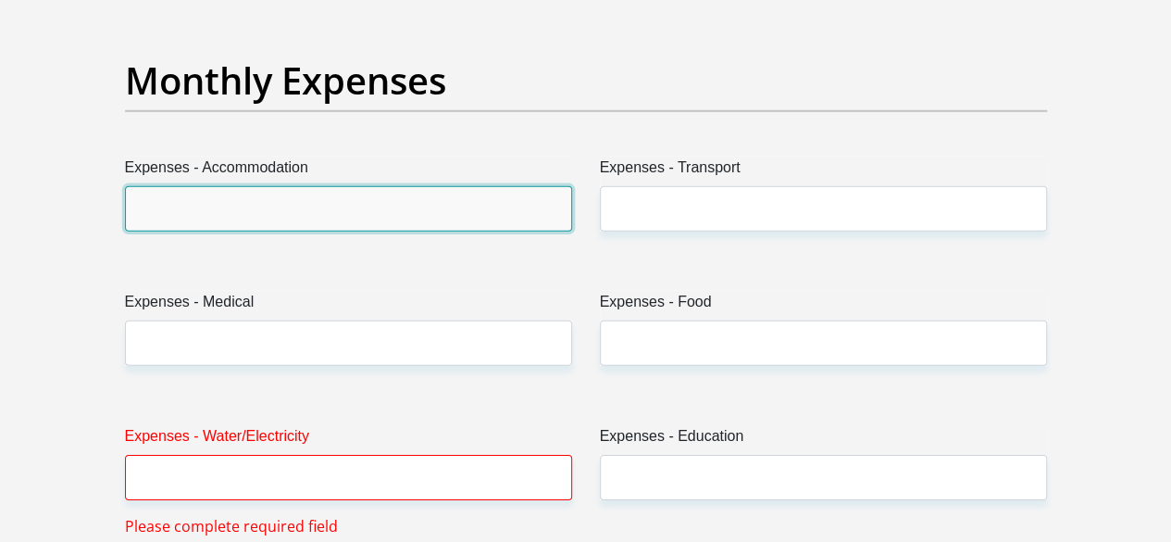
click at [436, 186] on input "Expenses - Accommodation" at bounding box center [348, 208] width 447 height 45
type input "2500"
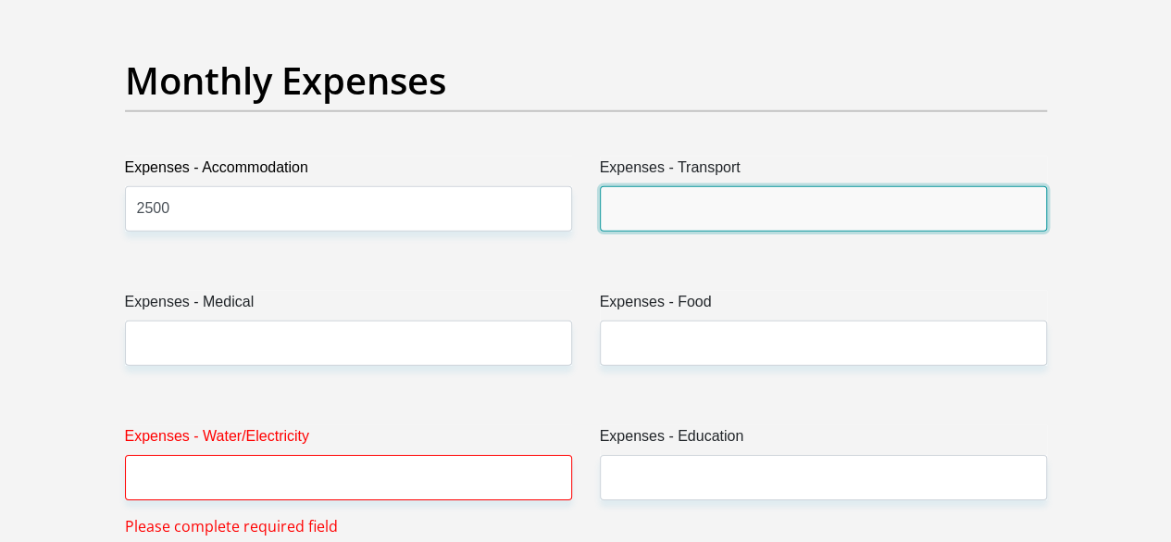
click at [620, 186] on input "Expenses - Transport" at bounding box center [823, 208] width 447 height 45
type input "0"
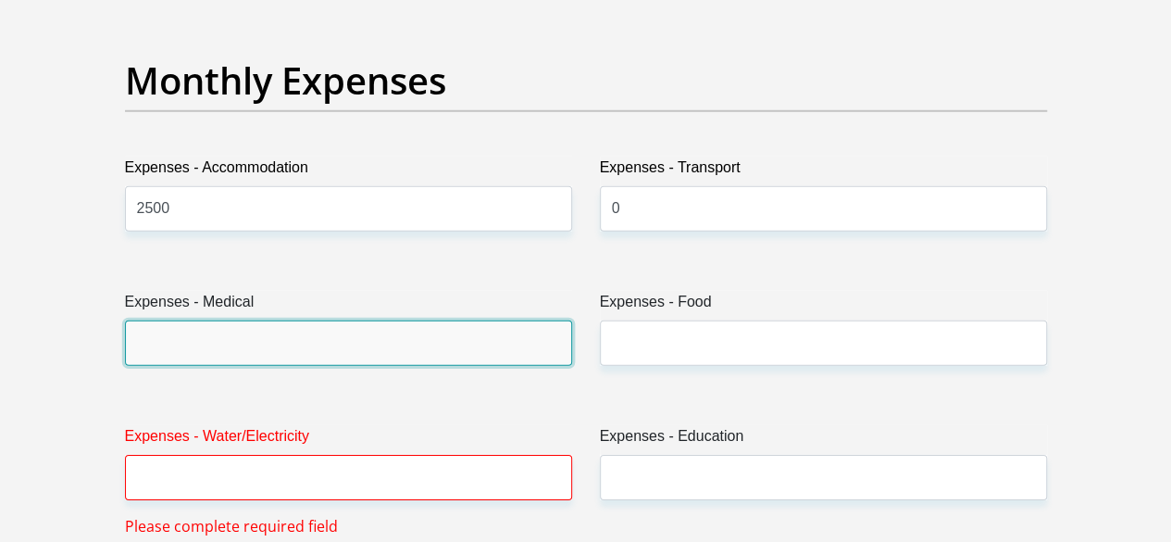
click at [354, 320] on input "Expenses - Medical" at bounding box center [348, 342] width 447 height 45
type input "0"
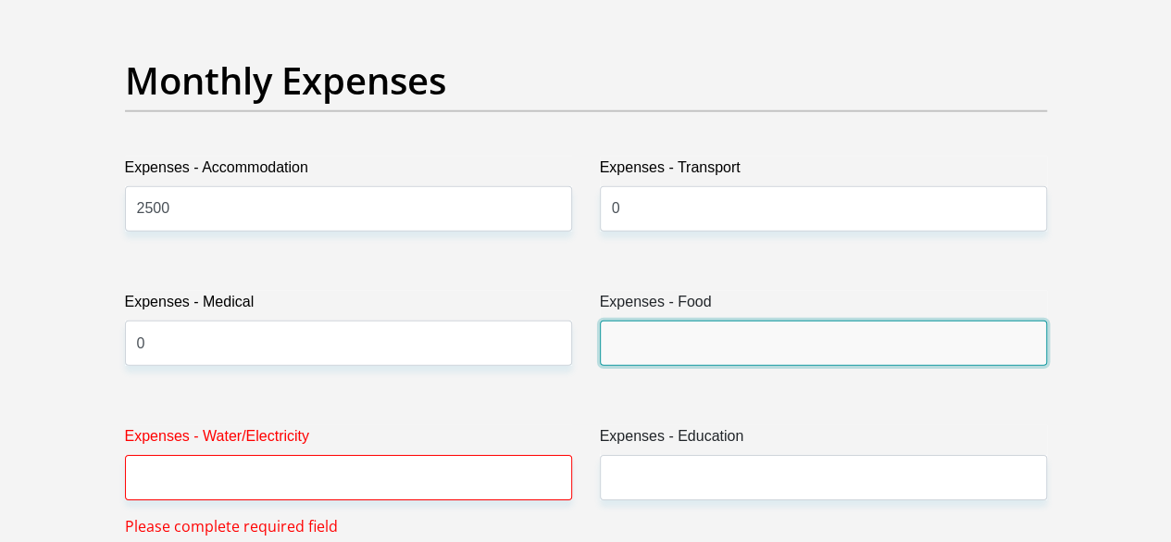
click at [650, 320] on input "Expenses - Food" at bounding box center [823, 342] width 447 height 45
type input "900"
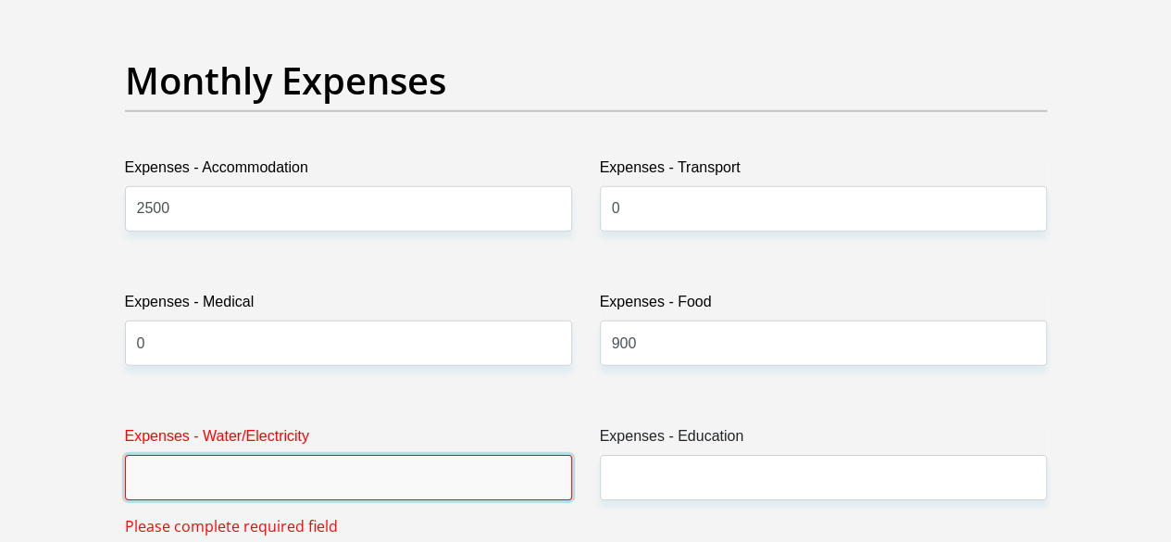
click at [397, 455] on input "Expenses - Water/Electricity" at bounding box center [348, 477] width 447 height 45
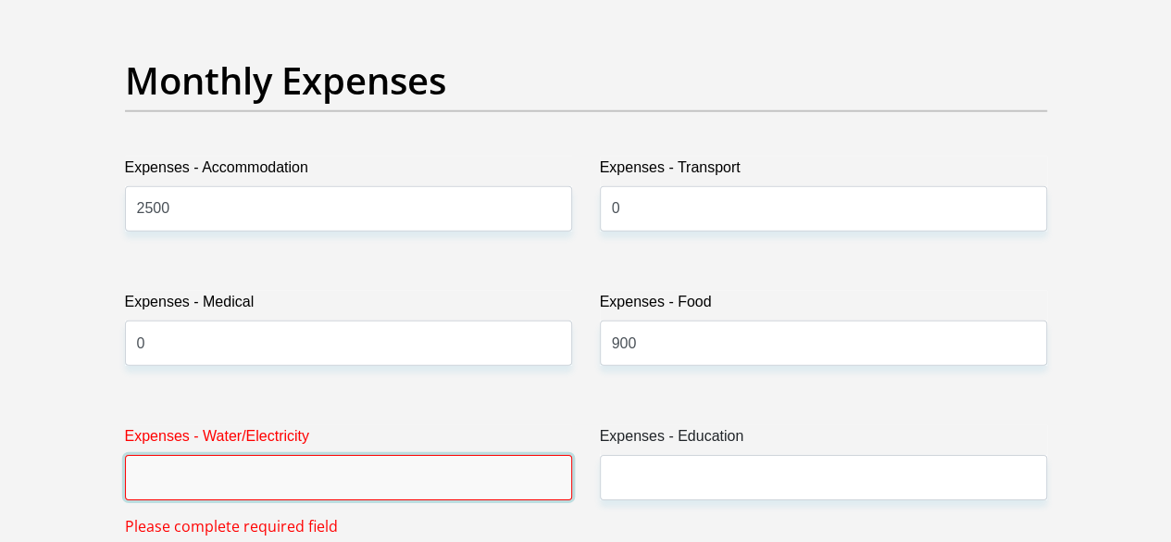
click at [208, 455] on input "Expenses - Water/Electricity" at bounding box center [348, 477] width 447 height 45
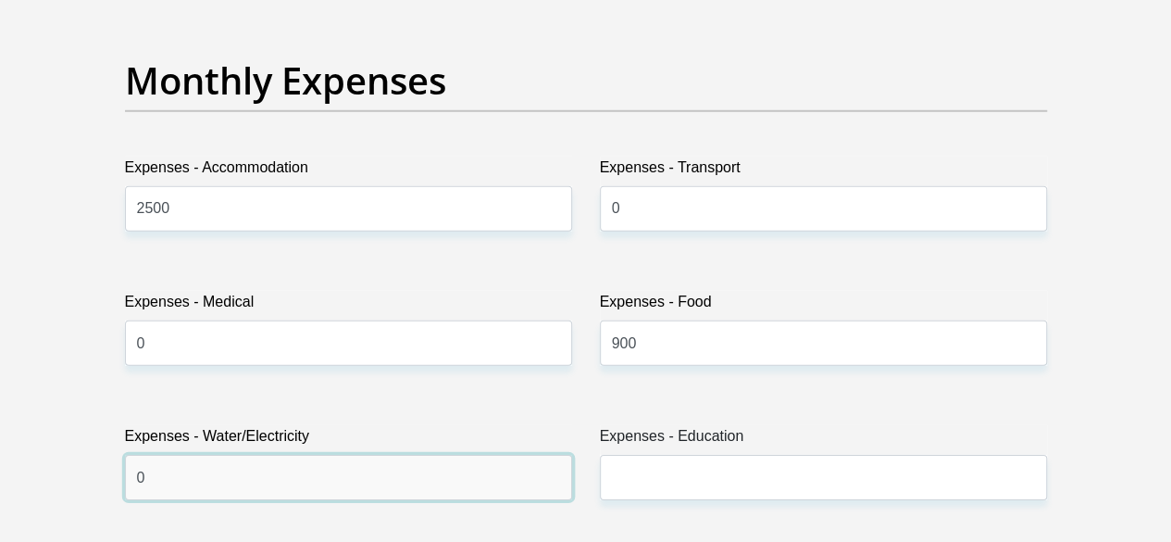
type input "0"
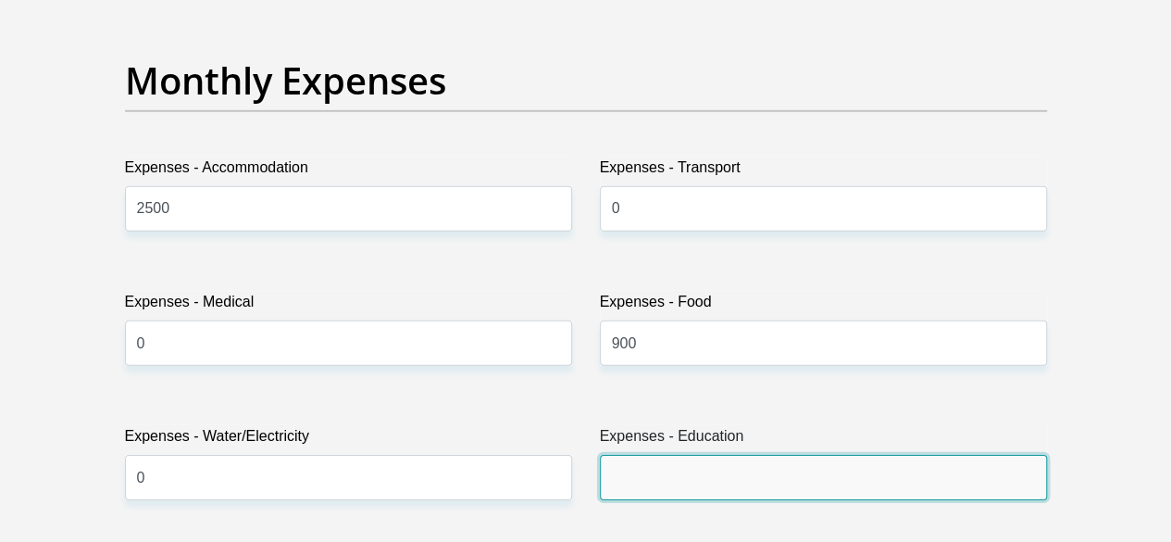
click at [702, 455] on input "Expenses - Education" at bounding box center [823, 477] width 447 height 45
type input "0"
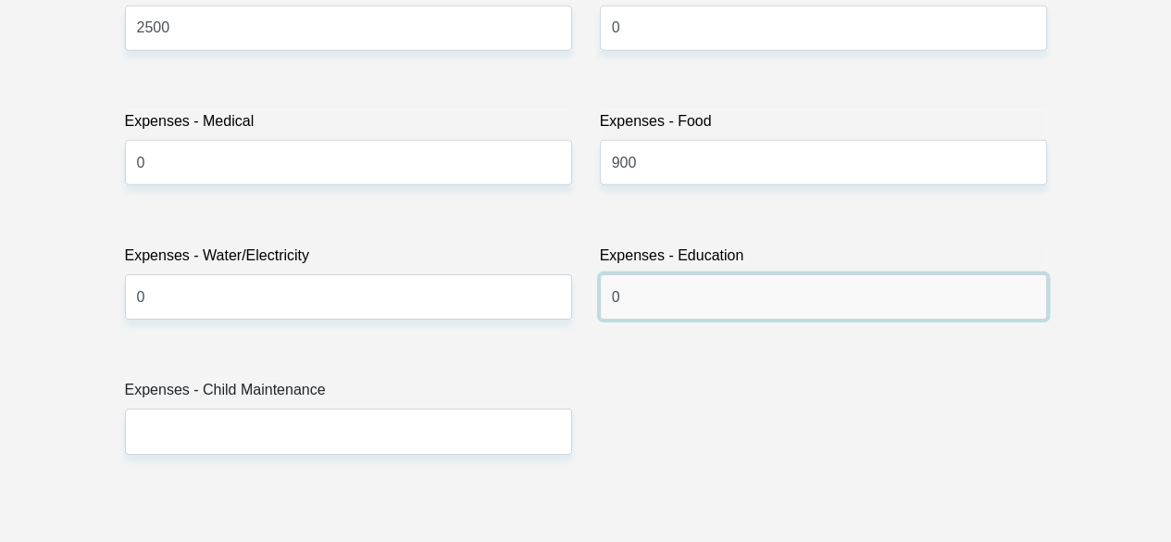
scroll to position [2930, 0]
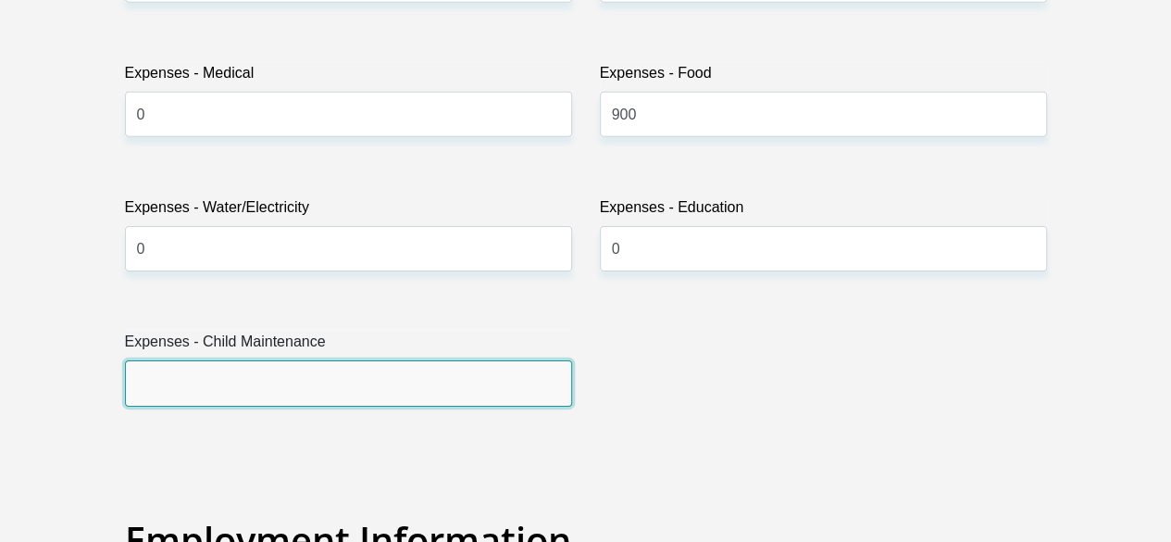
click at [406, 360] on input "Expenses - Child Maintenance" at bounding box center [348, 382] width 447 height 45
type input "0"
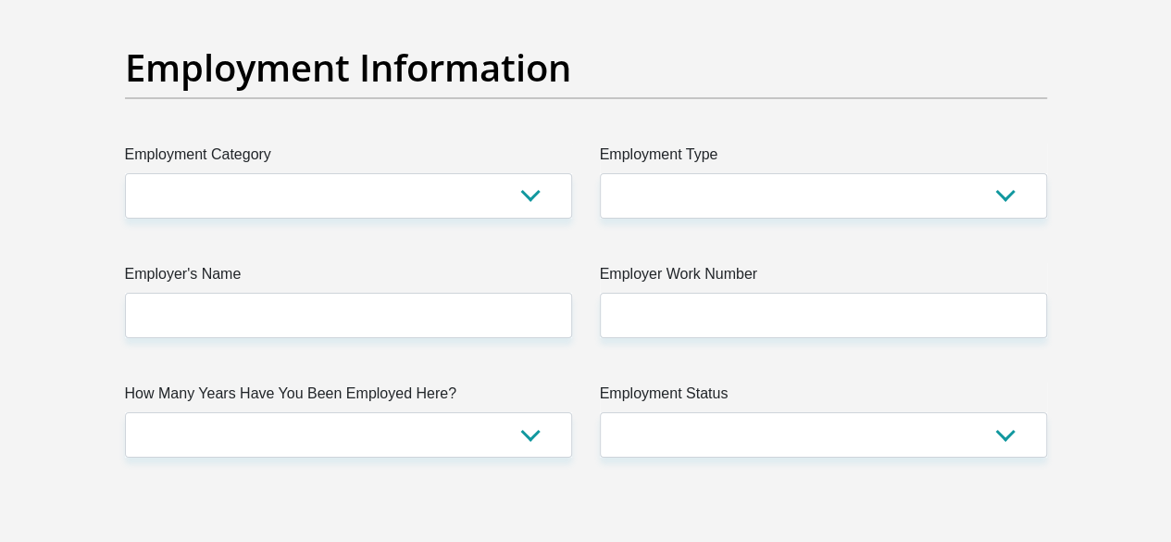
scroll to position [3418, 0]
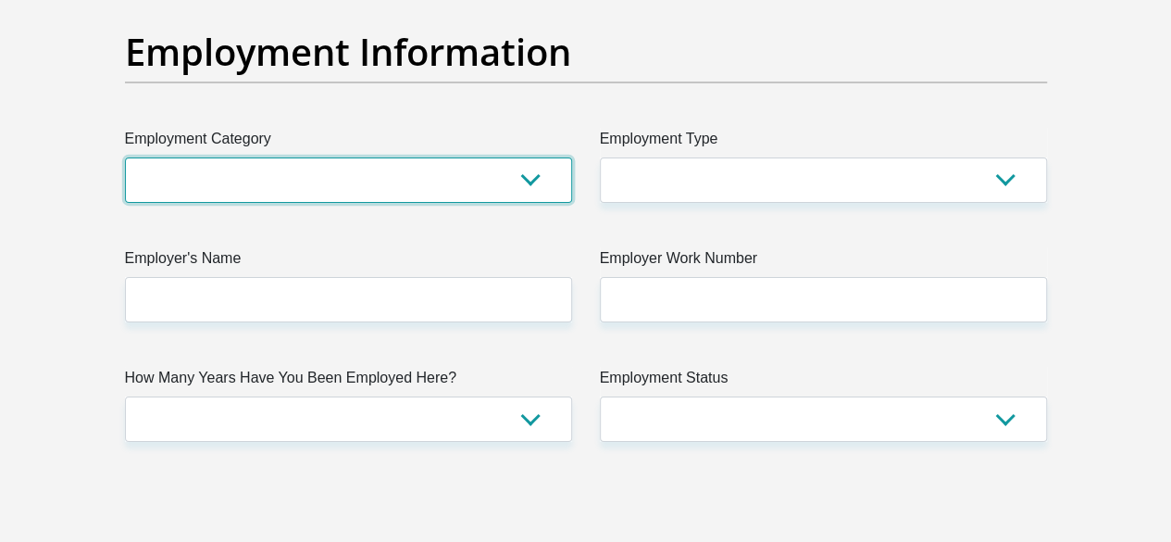
click at [454, 157] on select "AGRICULTURE ALCOHOL & TOBACCO CONSTRUCTION MATERIALS METALLURGY EQUIPMENT FOR R…" at bounding box center [348, 179] width 447 height 45
select select "17"
click at [125, 157] on select "AGRICULTURE ALCOHOL & TOBACCO CONSTRUCTION MATERIALS METALLURGY EQUIPMENT FOR R…" at bounding box center [348, 179] width 447 height 45
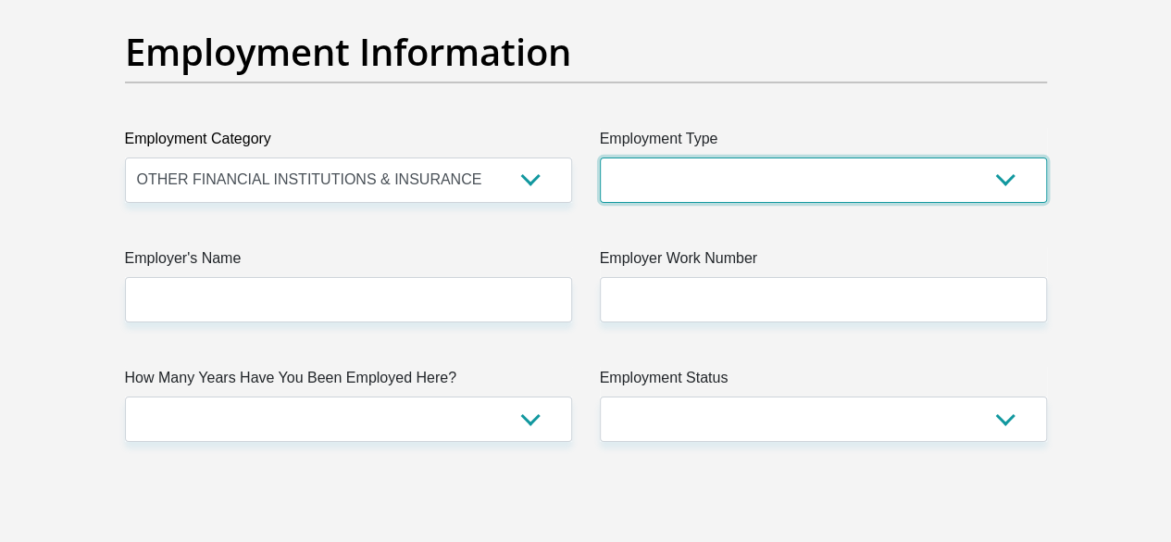
click at [643, 157] on select "College/Lecturer Craft Seller Creative Driver Executive Farmer Forces - Non Com…" at bounding box center [823, 179] width 447 height 45
select select "Manager"
click at [600, 157] on select "College/Lecturer Craft Seller Creative Driver Executive Farmer Forces - Non Com…" at bounding box center [823, 179] width 447 height 45
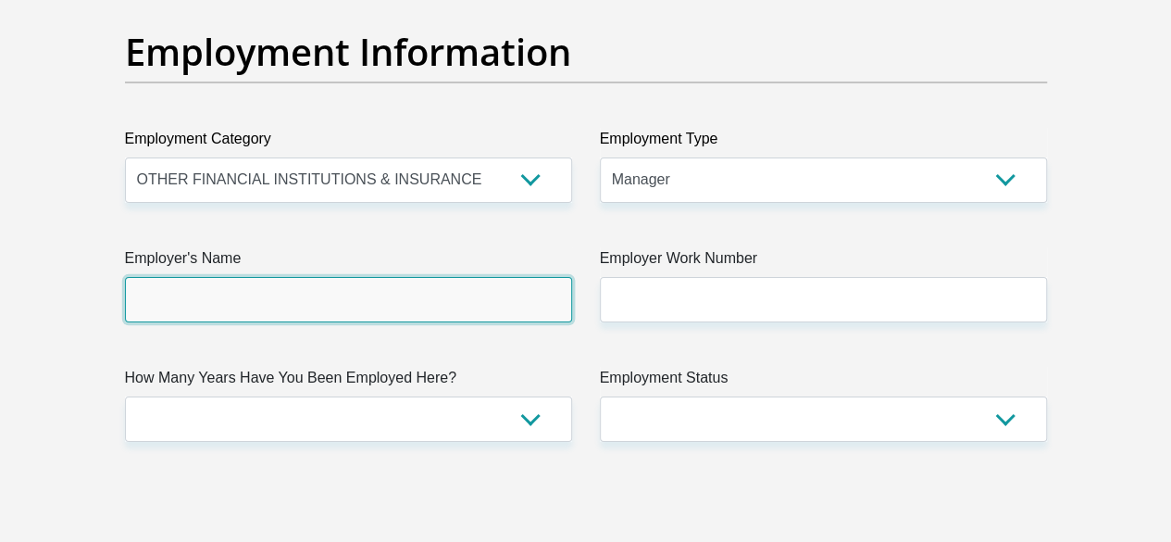
click at [277, 277] on input "Employer's Name" at bounding box center [348, 299] width 447 height 45
type input "avbob"
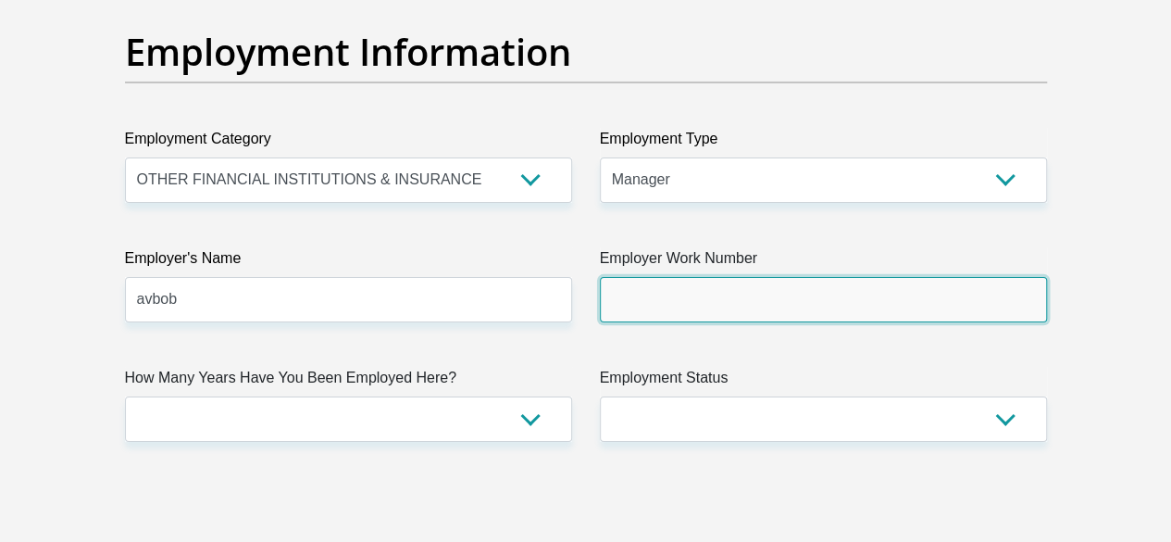
click at [628, 277] on input "Employer Work Number" at bounding box center [823, 299] width 447 height 45
type input "0516333161"
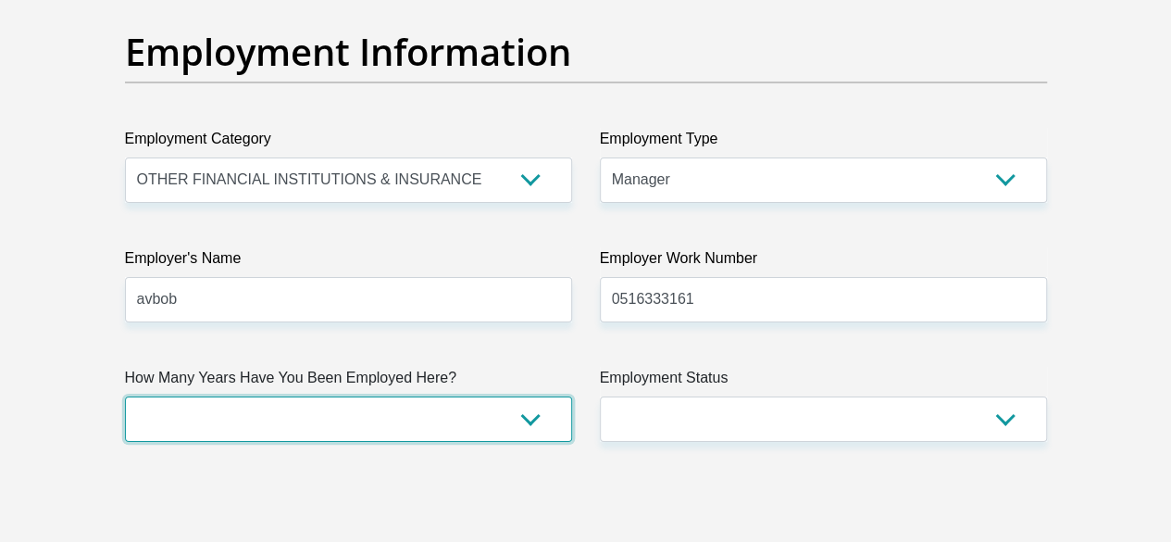
click at [395, 396] on select "less than 1 year 1-3 years 3-5 years 5+ years" at bounding box center [348, 418] width 447 height 45
select select "60"
click at [125, 396] on select "less than 1 year 1-3 years 3-5 years 5+ years" at bounding box center [348, 418] width 447 height 45
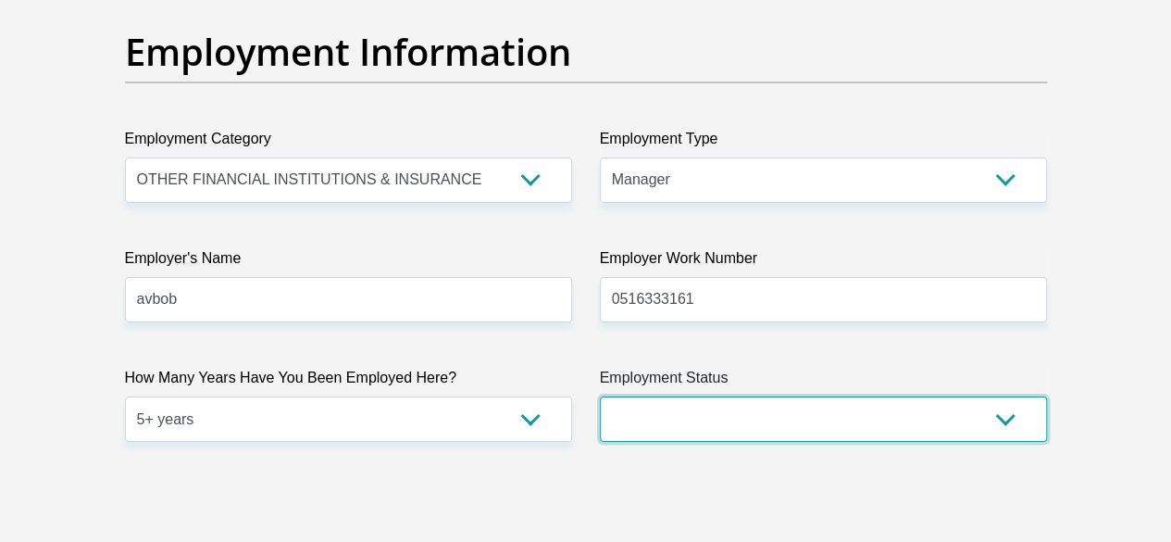
click at [736, 396] on select "Permanent/Full-time Part-time/Casual Contract Worker Self-Employed Housewife Re…" at bounding box center [823, 418] width 447 height 45
select select "1"
click at [600, 396] on select "Permanent/Full-time Part-time/Casual Contract Worker Self-Employed Housewife Re…" at bounding box center [823, 418] width 447 height 45
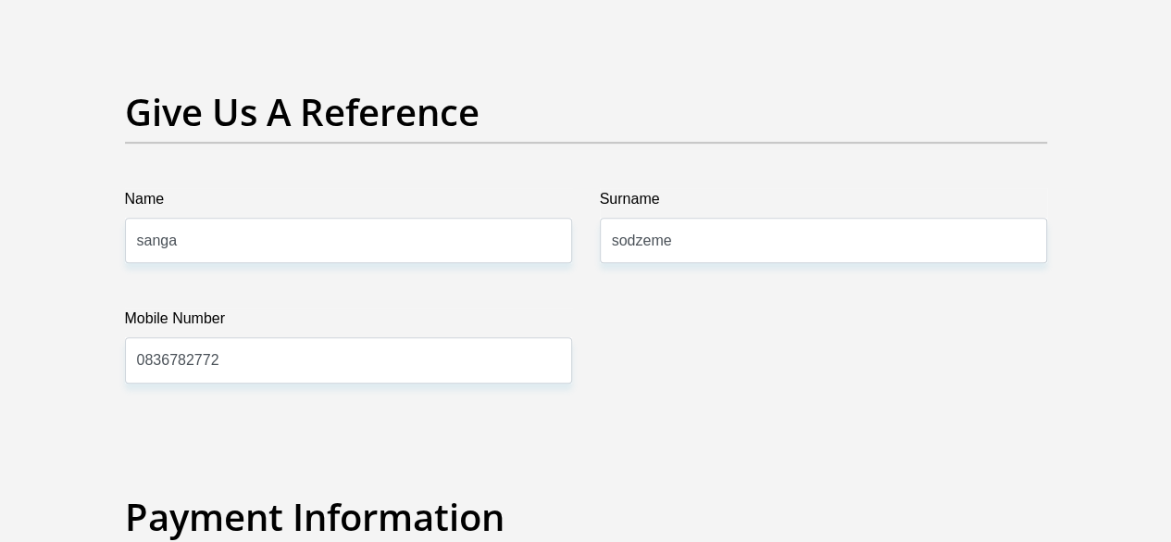
scroll to position [3921, 0]
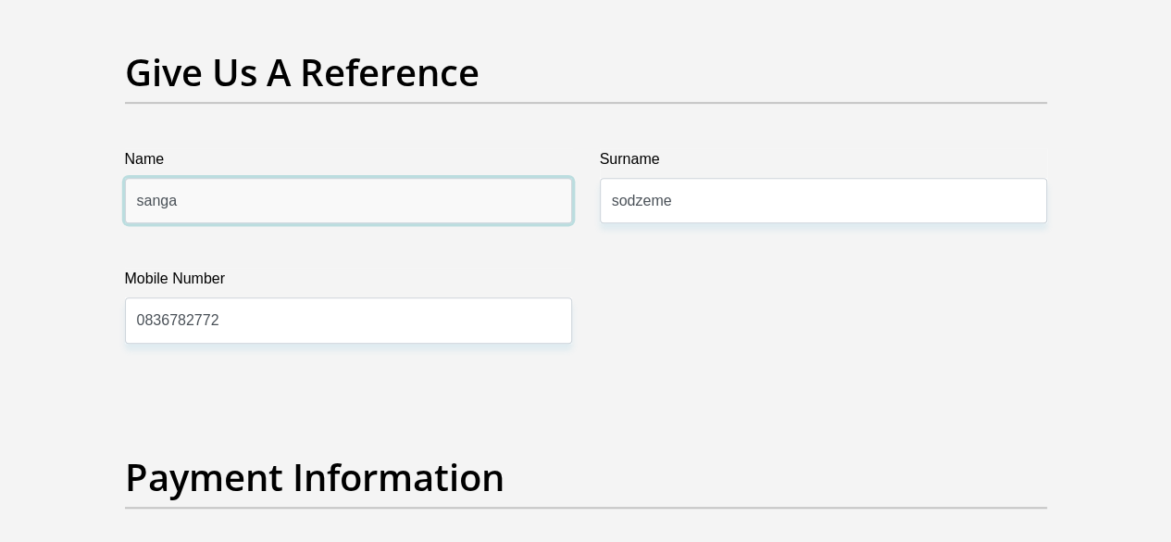
click at [174, 178] on input "sanga" at bounding box center [348, 200] width 447 height 45
type input "Thembelani"
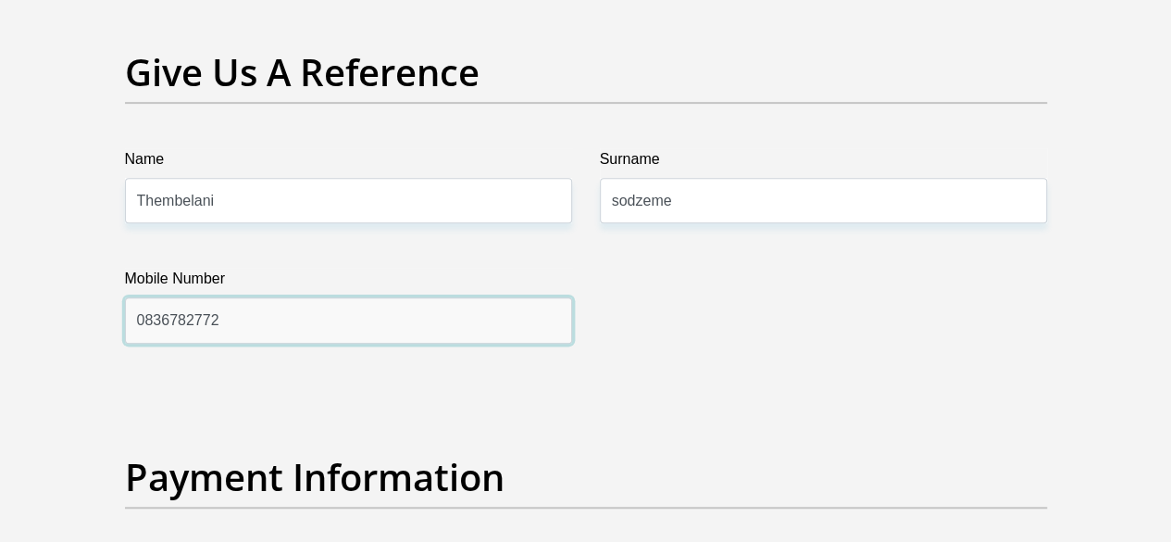
click at [215, 297] on input "0836782772" at bounding box center [348, 319] width 447 height 45
type input "0656820136"
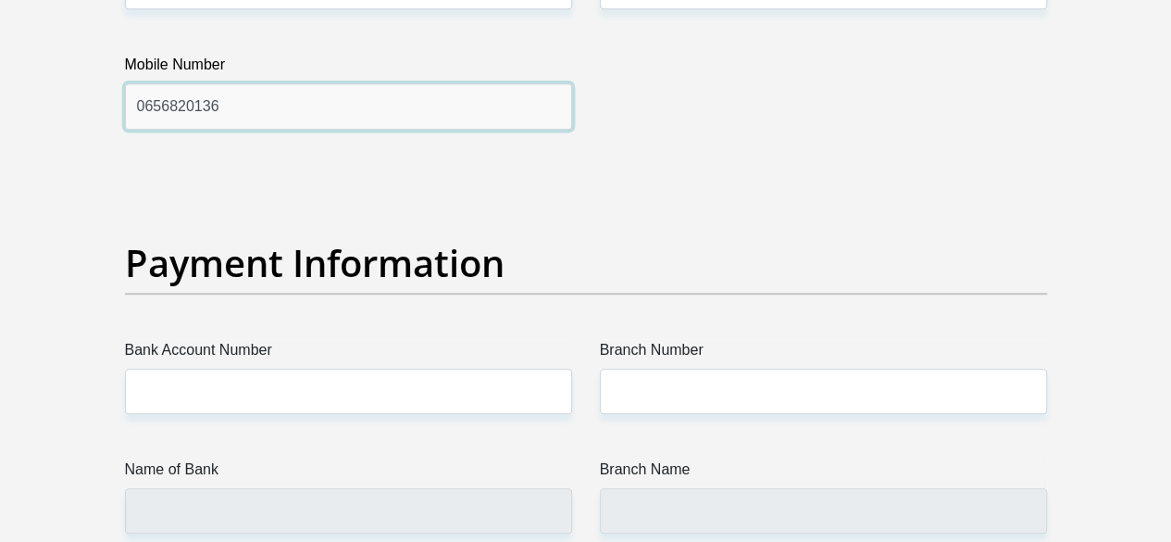
scroll to position [4271, 0]
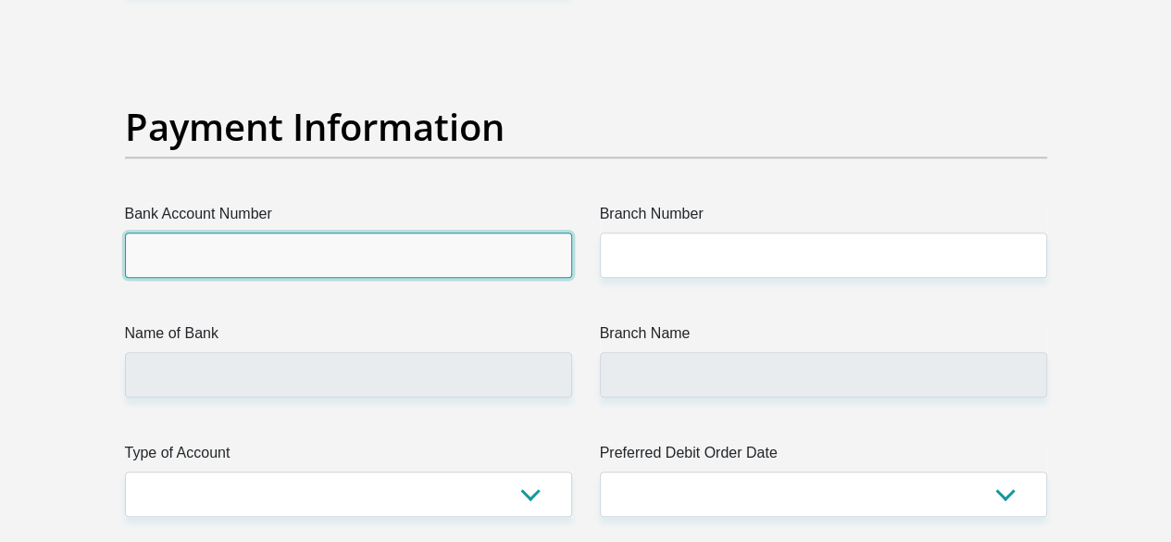
click at [317, 232] on input "Bank Account Number" at bounding box center [348, 254] width 447 height 45
type input "1578833270"
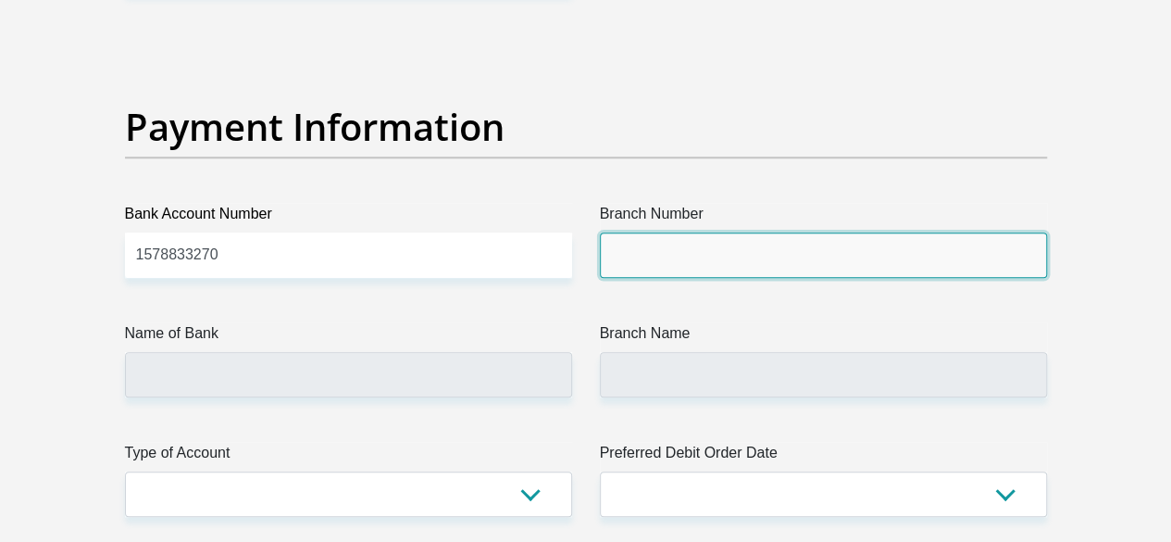
click at [622, 232] on input "Branch Number" at bounding box center [823, 254] width 447 height 45
type input "470010"
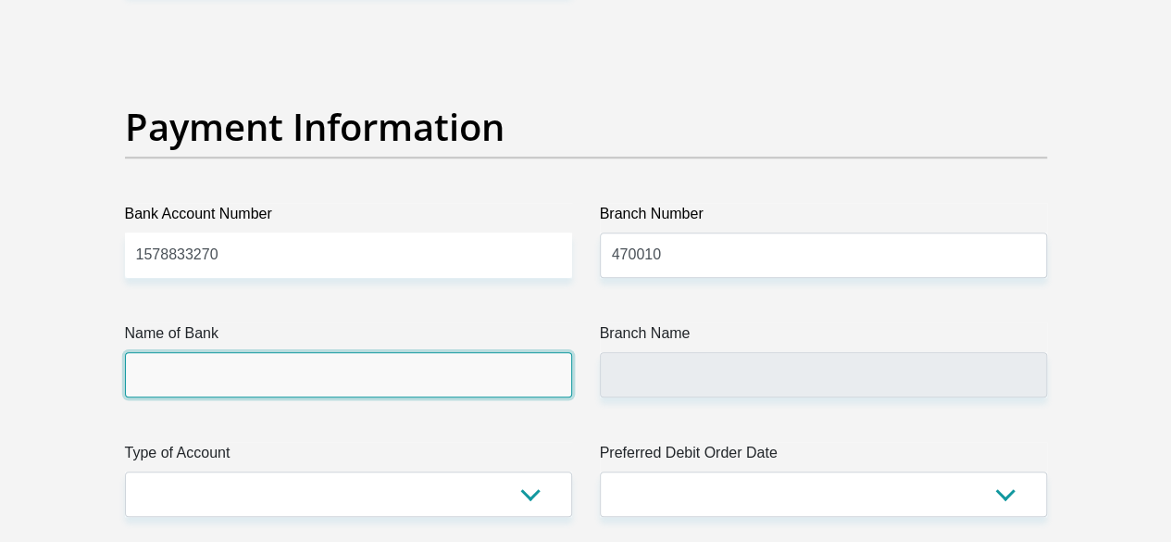
click at [350, 352] on input "Name of Bank" at bounding box center [348, 374] width 447 height 45
click at [287, 352] on input "Name of Bank" at bounding box center [348, 374] width 447 height 45
type input "CAPITEC BANK LIMITED"
type input "CAPITEC BANK CPC"
click at [191, 352] on input "CAPITEC BANK LIMITED" at bounding box center [348, 374] width 447 height 45
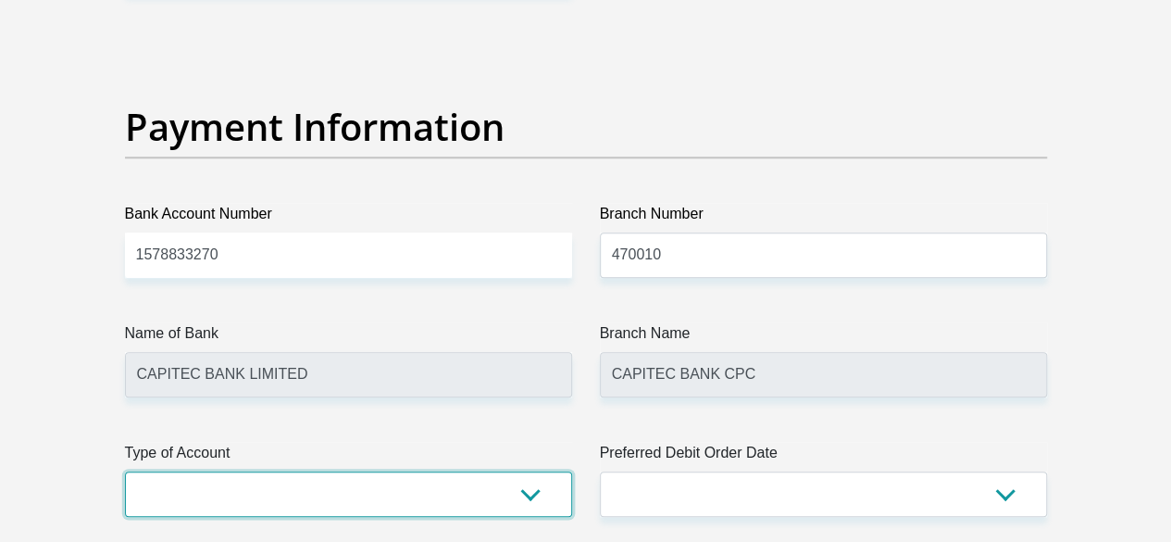
click at [165, 471] on select "Cheque Savings" at bounding box center [348, 493] width 447 height 45
select select "SAV"
click at [125, 471] on select "Cheque Savings" at bounding box center [348, 493] width 447 height 45
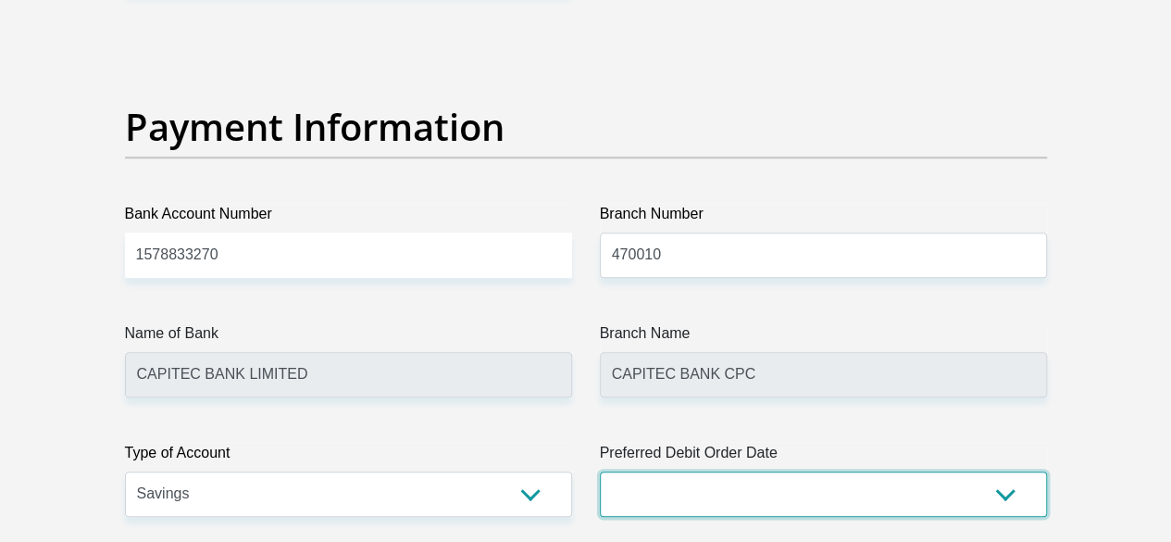
click at [702, 471] on select "1st 2nd 3rd 4th 5th 7th 18th 19th 20th 21st 22nd 23rd 24th 25th 26th 27th 28th …" at bounding box center [823, 493] width 447 height 45
select select "28"
click at [600, 471] on select "1st 2nd 3rd 4th 5th 7th 18th 19th 20th 21st 22nd 23rd 24th 25th 26th 27th 28th …" at bounding box center [823, 493] width 447 height 45
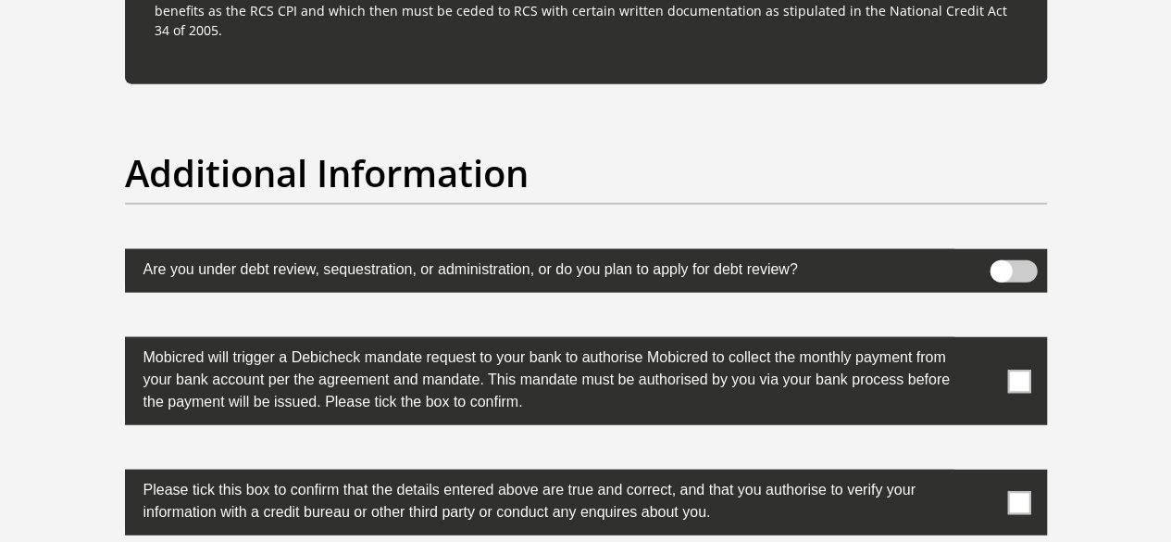
scroll to position [5757, 0]
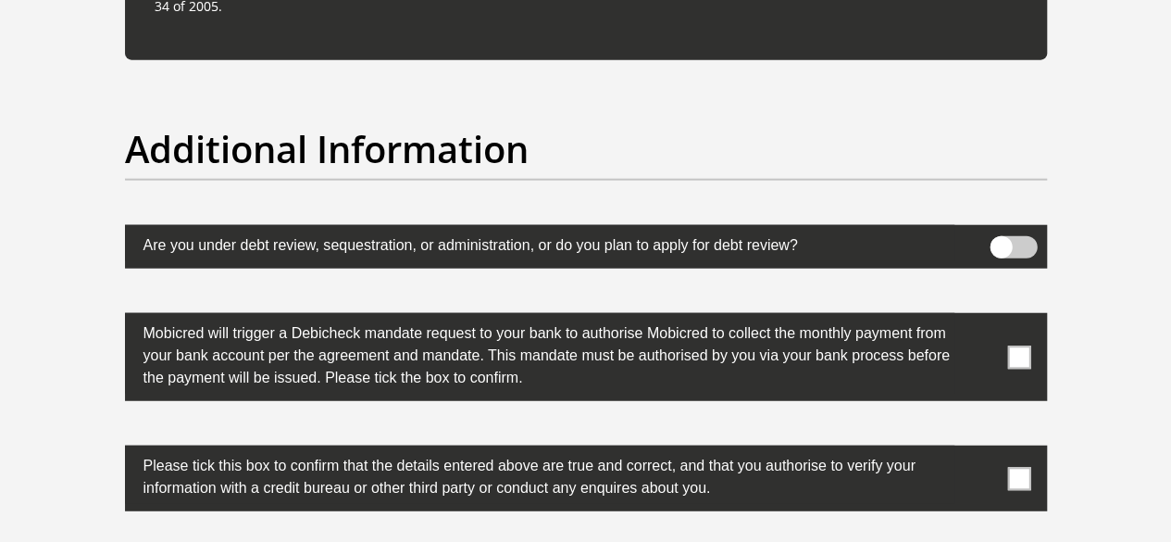
click at [1020, 313] on label at bounding box center [586, 357] width 922 height 88
click at [982, 318] on input "checkbox" at bounding box center [982, 318] width 0 height 0
click at [1020, 445] on label at bounding box center [586, 478] width 922 height 66
click at [982, 450] on input "checkbox" at bounding box center [982, 450] width 0 height 0
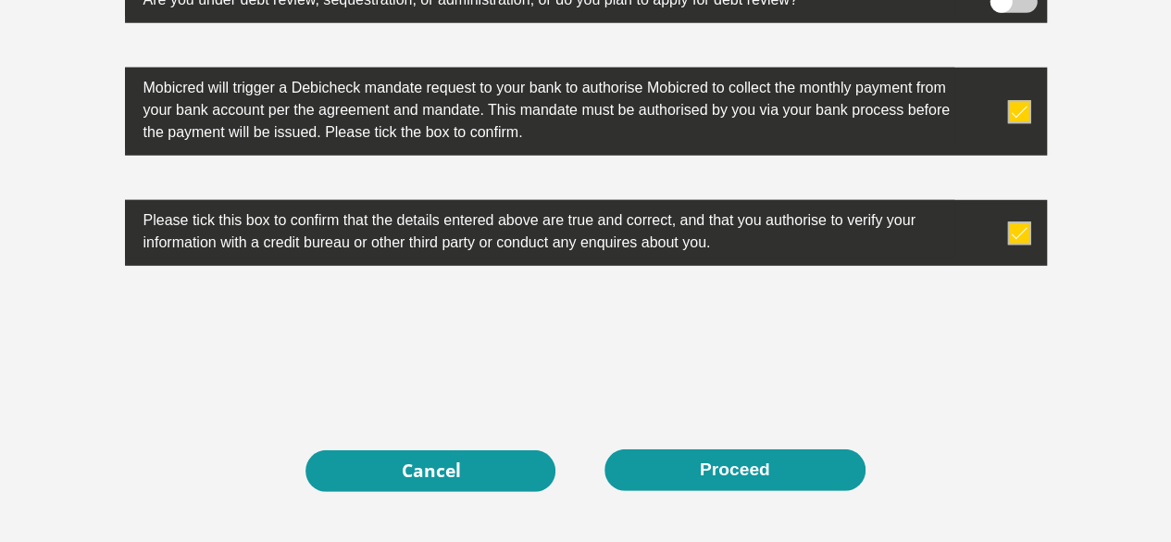
scroll to position [6043, 0]
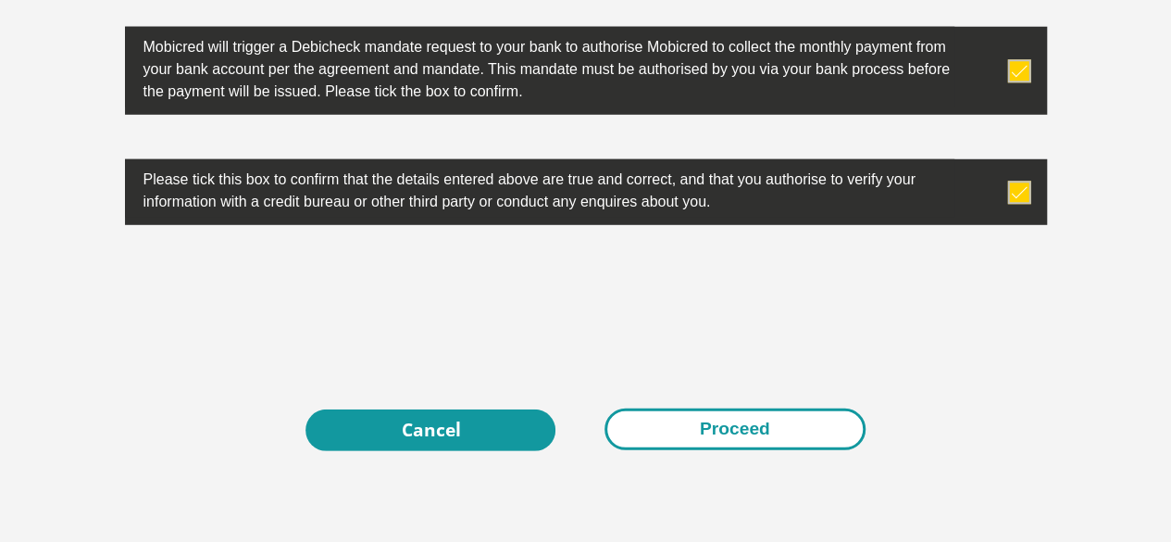
click at [728, 408] on button "Proceed" at bounding box center [735, 429] width 261 height 42
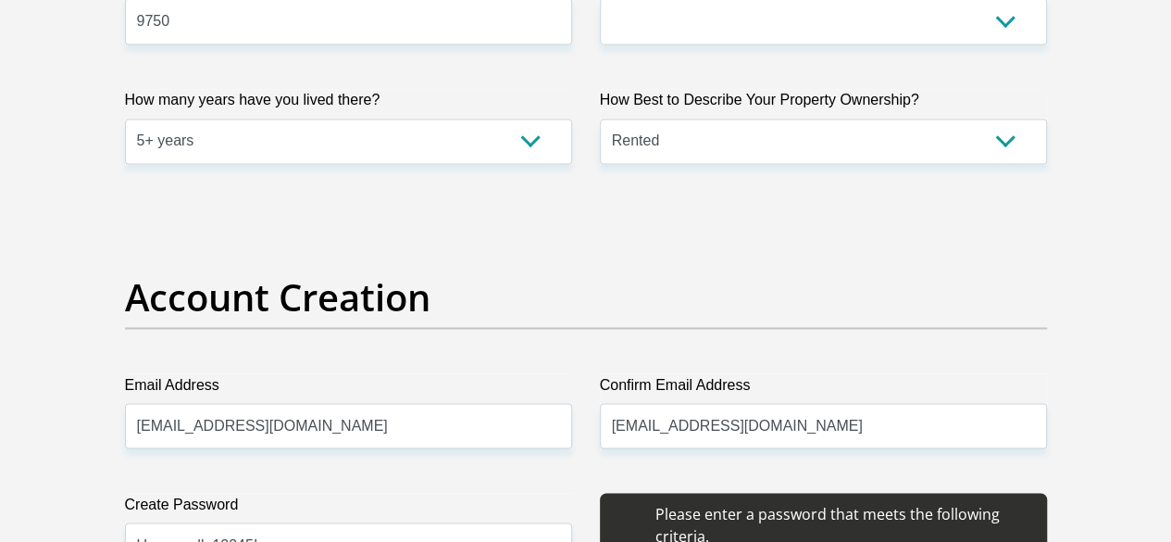
scroll to position [0, 0]
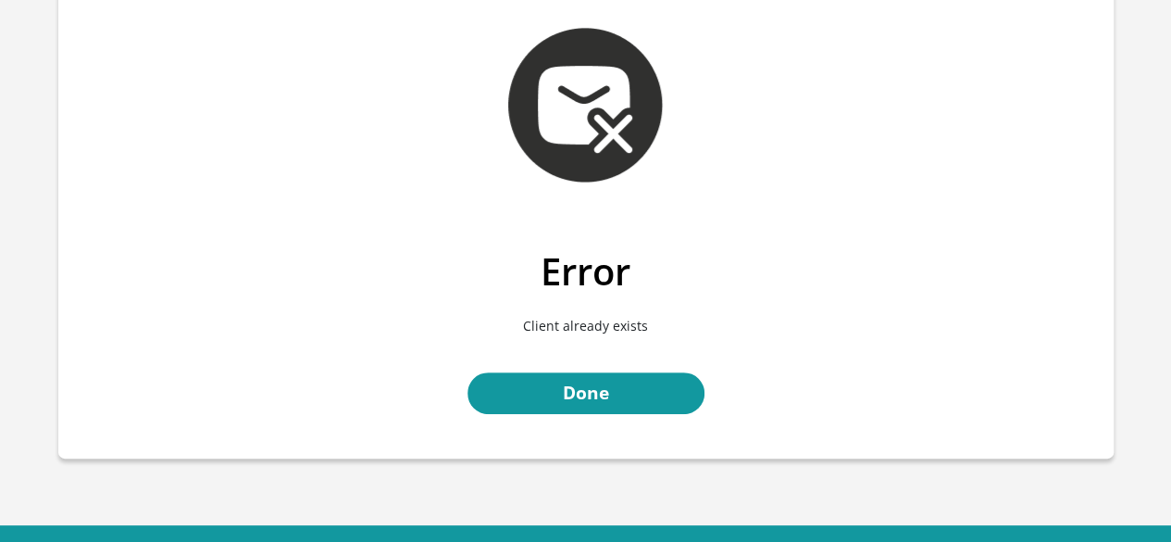
scroll to position [106, 0]
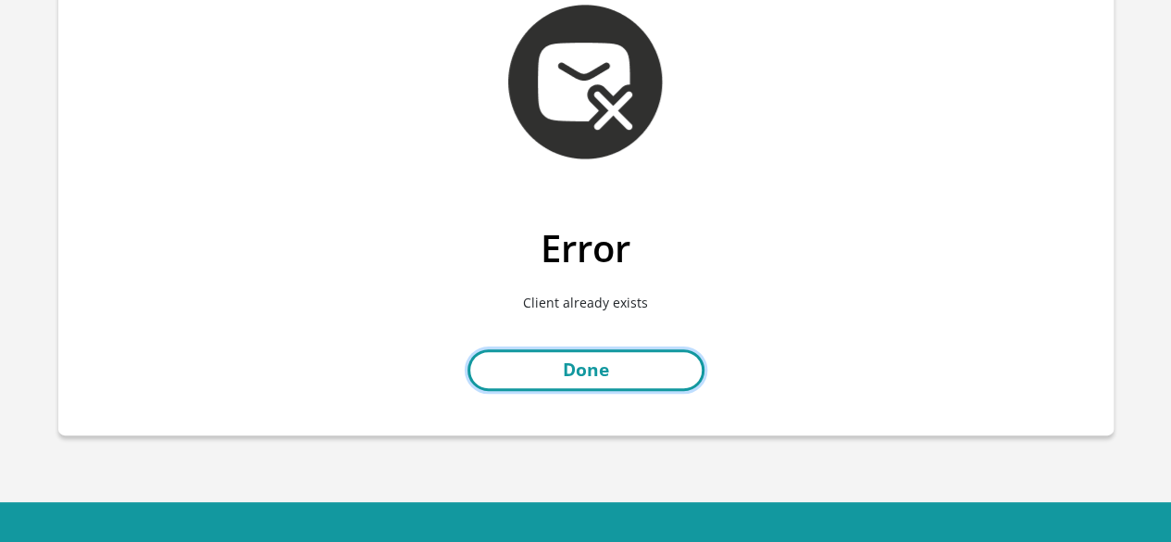
click at [595, 376] on link "Done" at bounding box center [586, 370] width 237 height 42
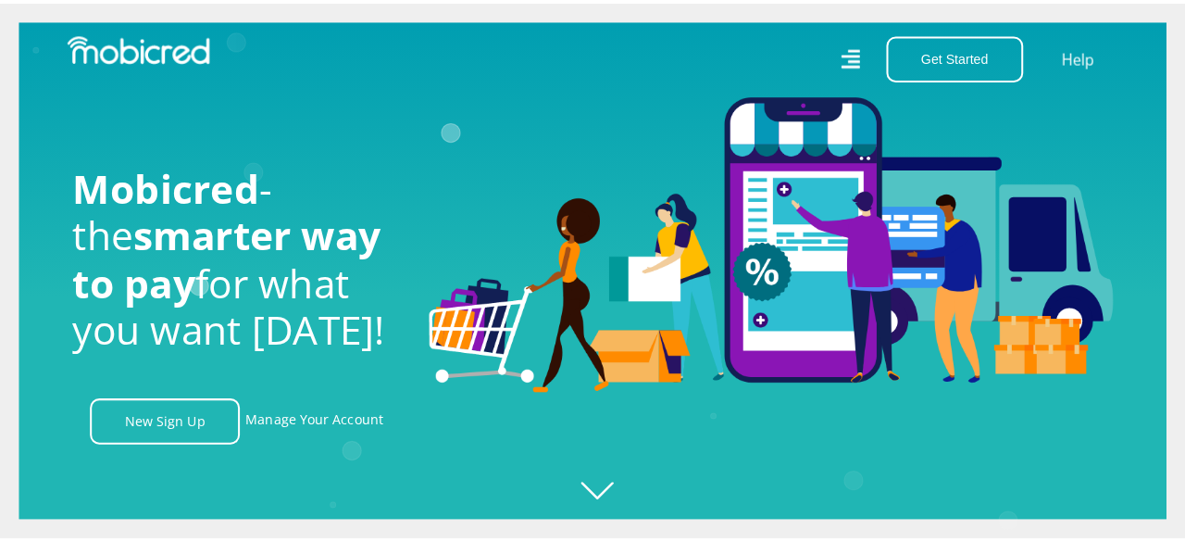
scroll to position [0, 1320]
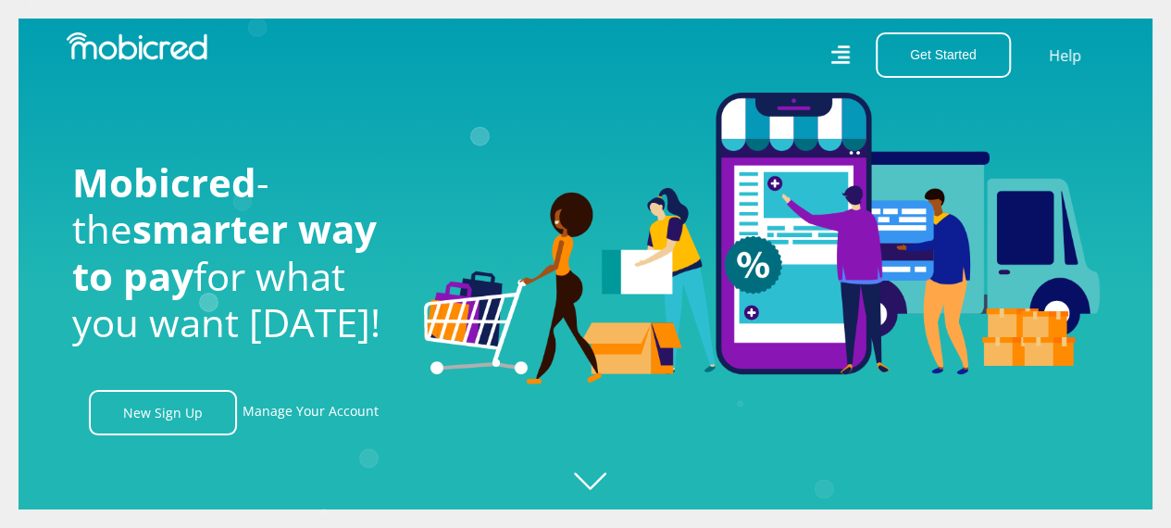
click at [845, 59] on icon at bounding box center [840, 55] width 19 height 27
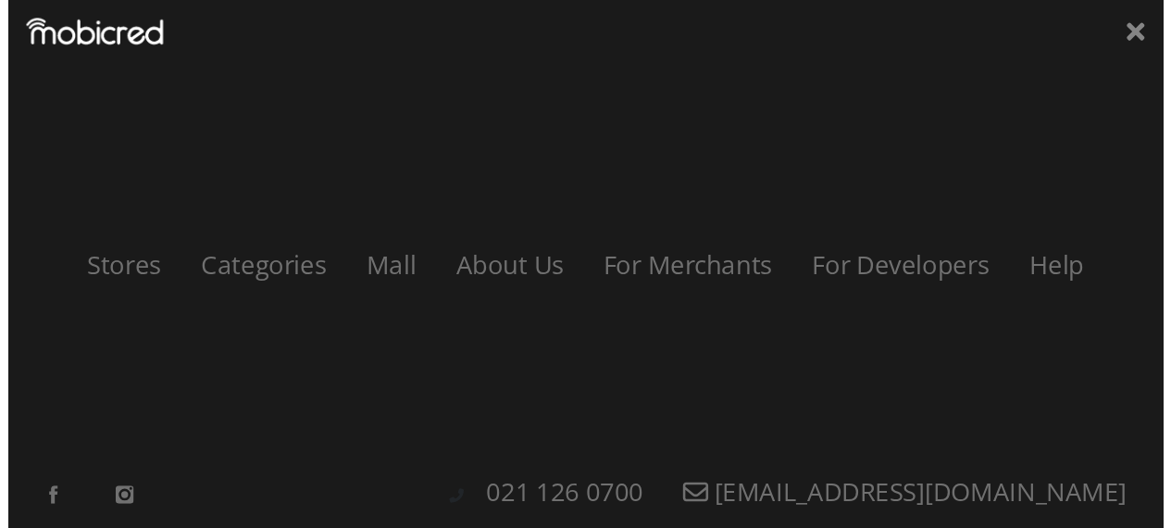
scroll to position [0, 2375]
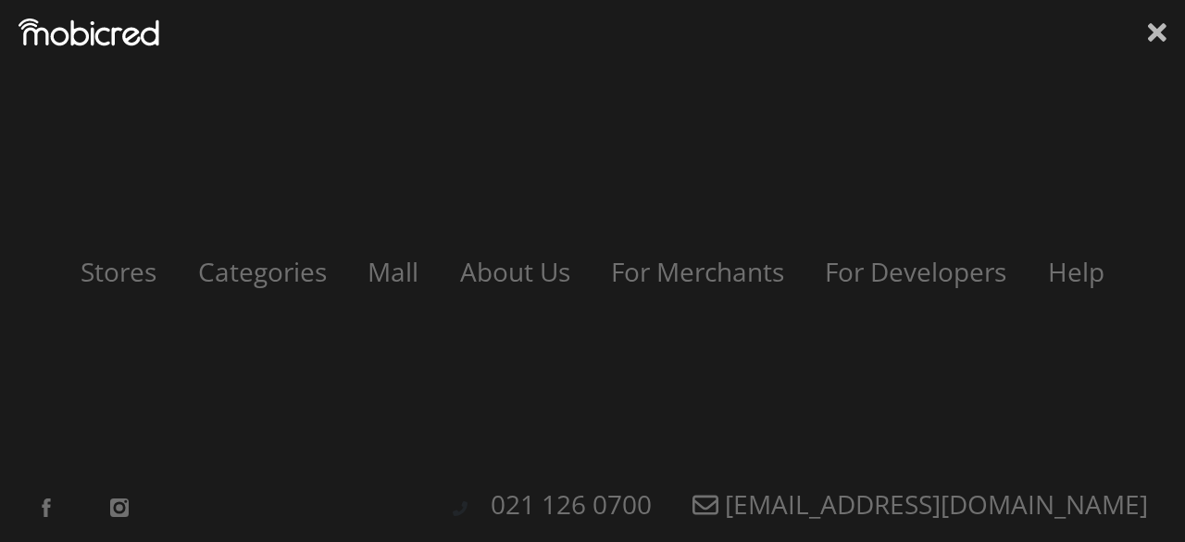
click at [1158, 41] on icon at bounding box center [1157, 33] width 19 height 28
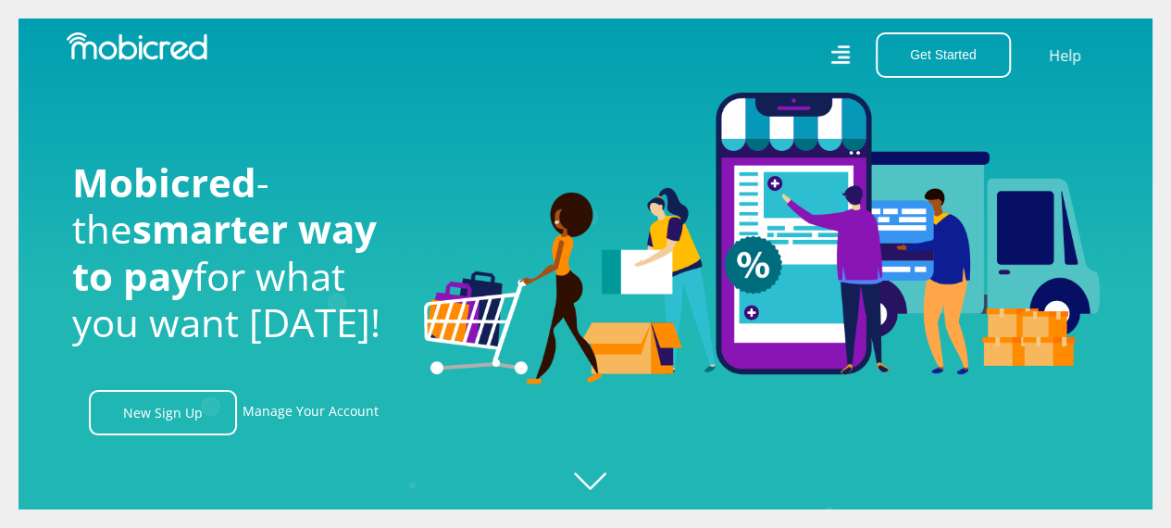
click at [846, 57] on icon at bounding box center [841, 55] width 20 height 20
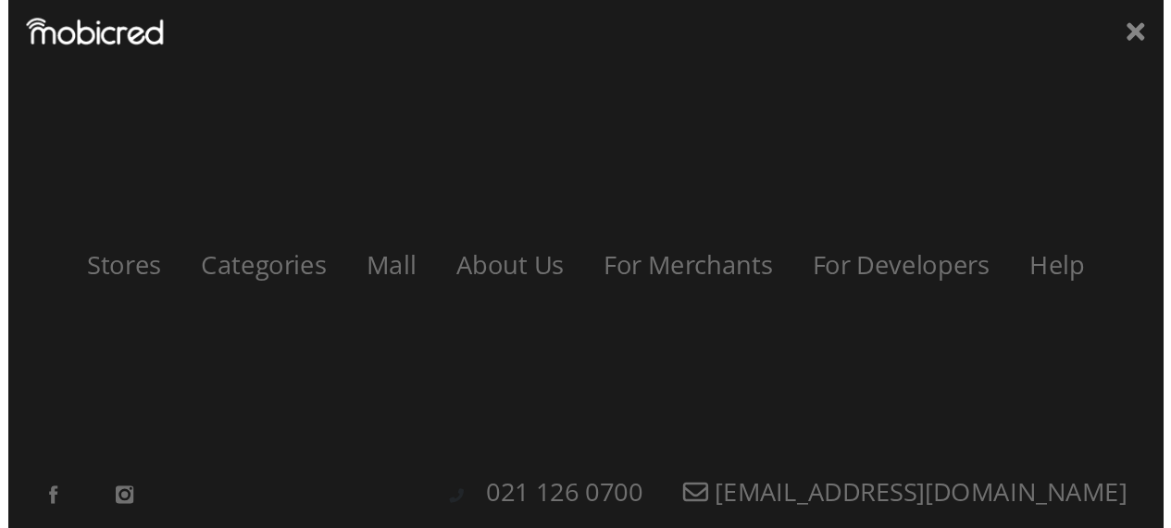
scroll to position [0, 3431]
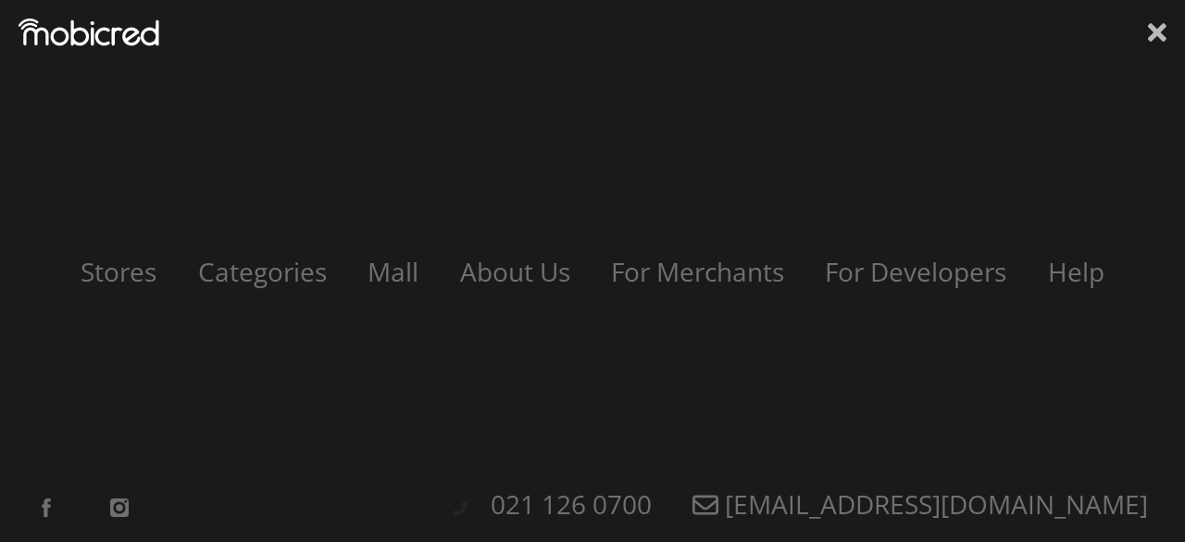
click at [1159, 31] on icon at bounding box center [1157, 32] width 19 height 19
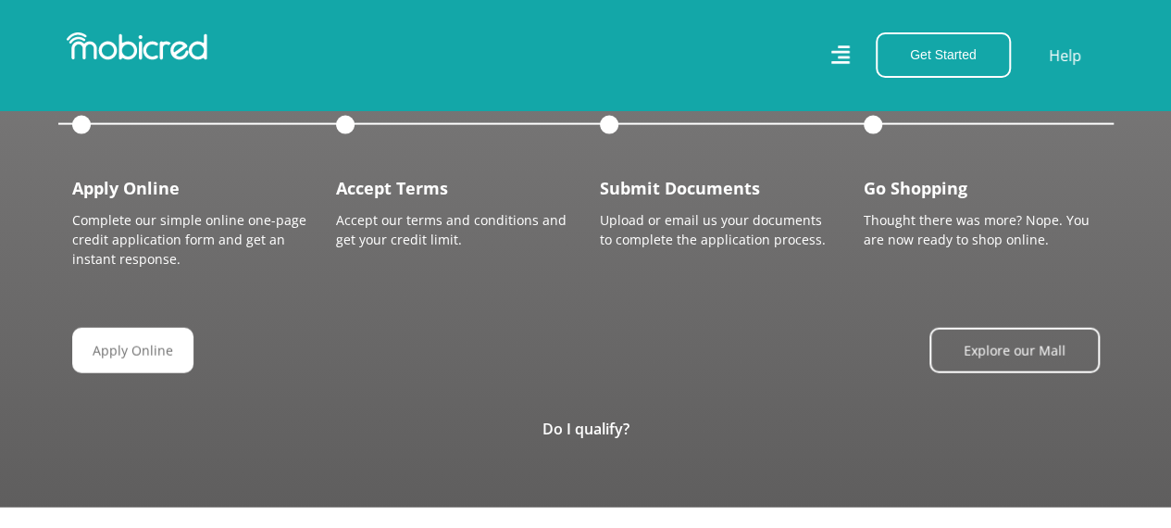
scroll to position [0, 0]
click at [134, 350] on link "Apply Online" at bounding box center [140, 350] width 121 height 45
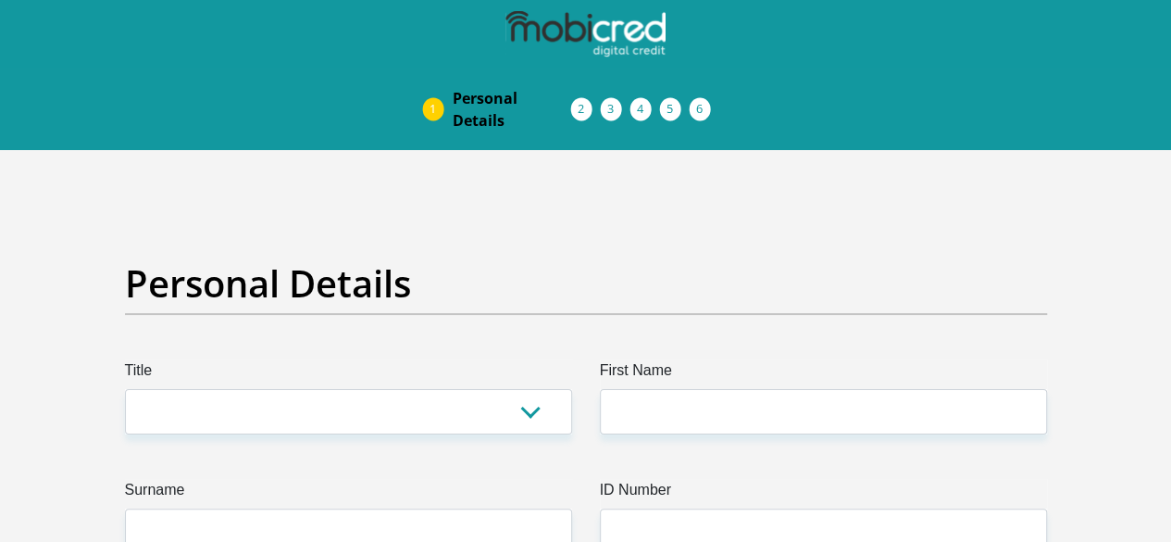
click at [453, 87] on span "Personal Details" at bounding box center [512, 109] width 119 height 44
click at [0, 0] on img at bounding box center [0, 0] width 0 height 0
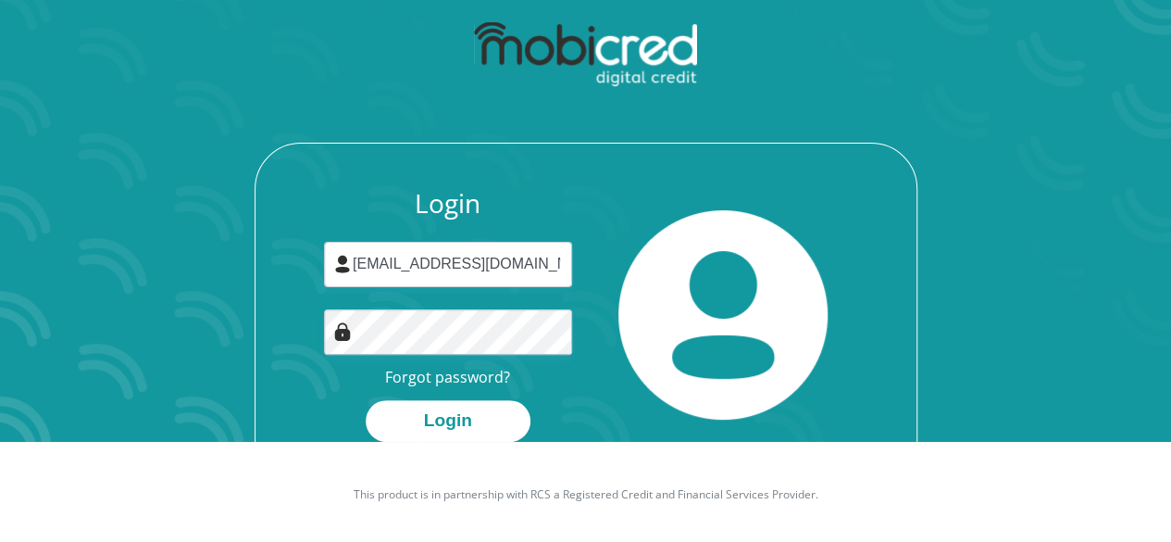
scroll to position [100, 0]
click at [435, 418] on button "Login" at bounding box center [448, 421] width 165 height 42
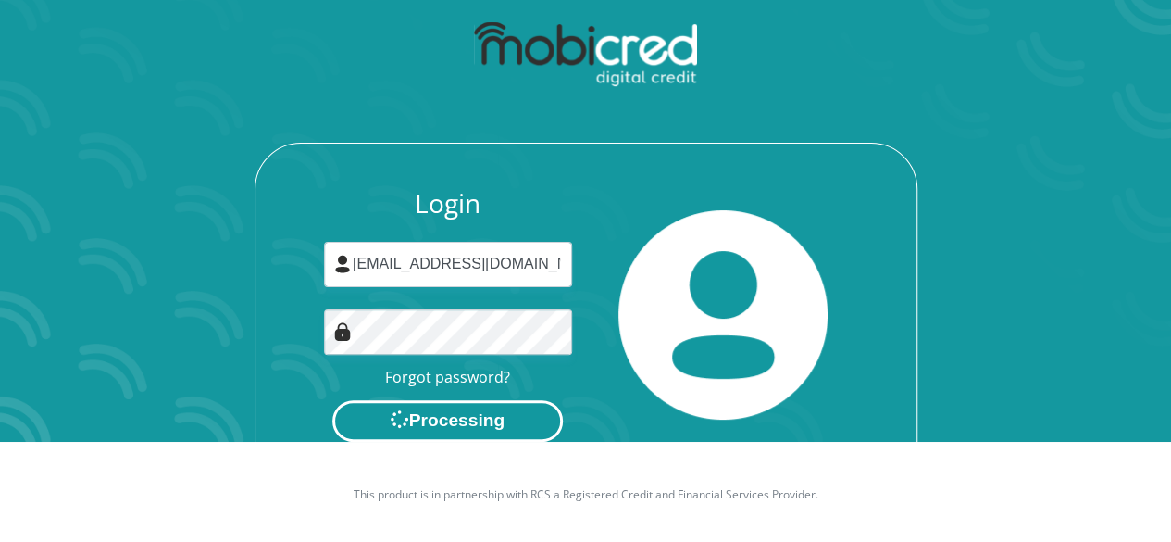
scroll to position [0, 0]
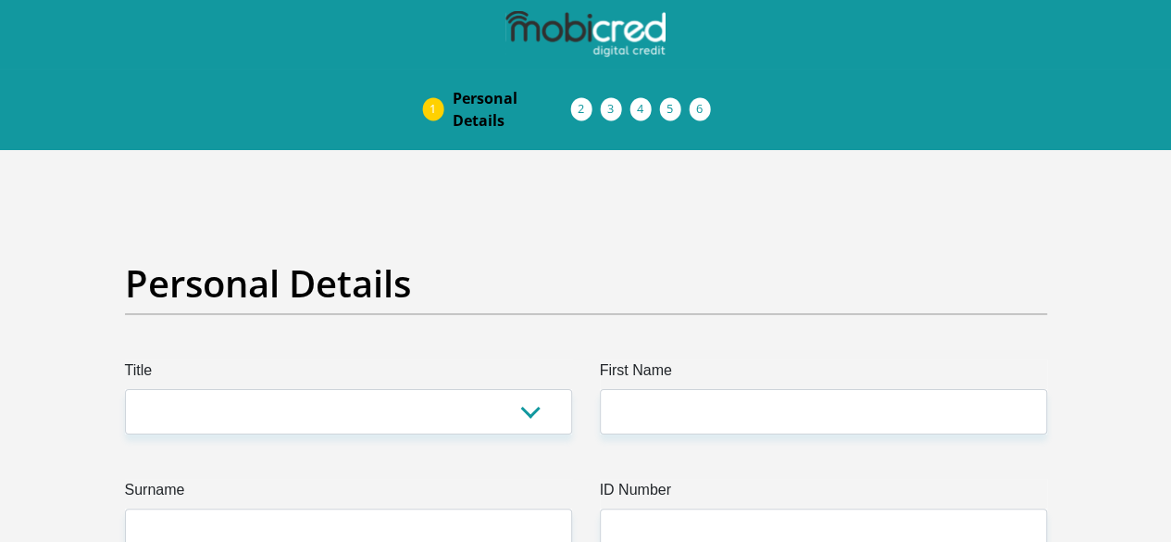
click at [0, 0] on span "Debicheck Mandate" at bounding box center [0, 0] width 0 height 0
click at [0, 0] on span "Documents" at bounding box center [0, 0] width 0 height 0
click at [616, 102] on li "Documents" at bounding box center [631, 109] width 30 height 15
click at [0, 0] on span "Documents" at bounding box center [0, 0] width 0 height 0
click at [0, 0] on span "Acceptance of Services" at bounding box center [0, 0] width 0 height 0
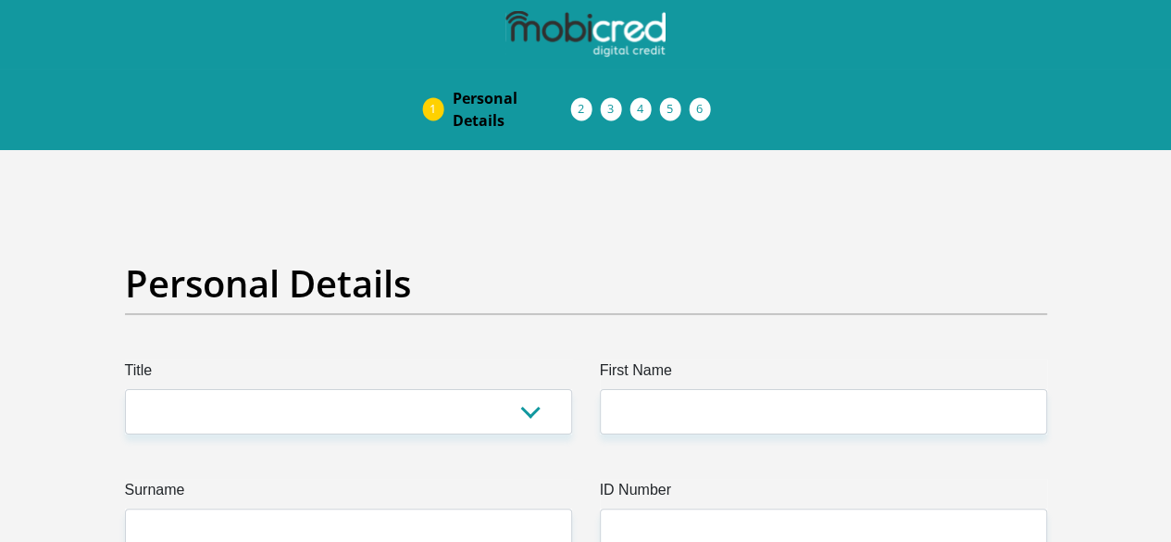
click at [0, 0] on span "Acceptance of Services" at bounding box center [0, 0] width 0 height 0
drag, startPoint x: 417, startPoint y: 50, endPoint x: 350, endPoint y: 40, distance: 67.4
click at [586, 102] on li "Acceptance of Services" at bounding box center [601, 109] width 30 height 15
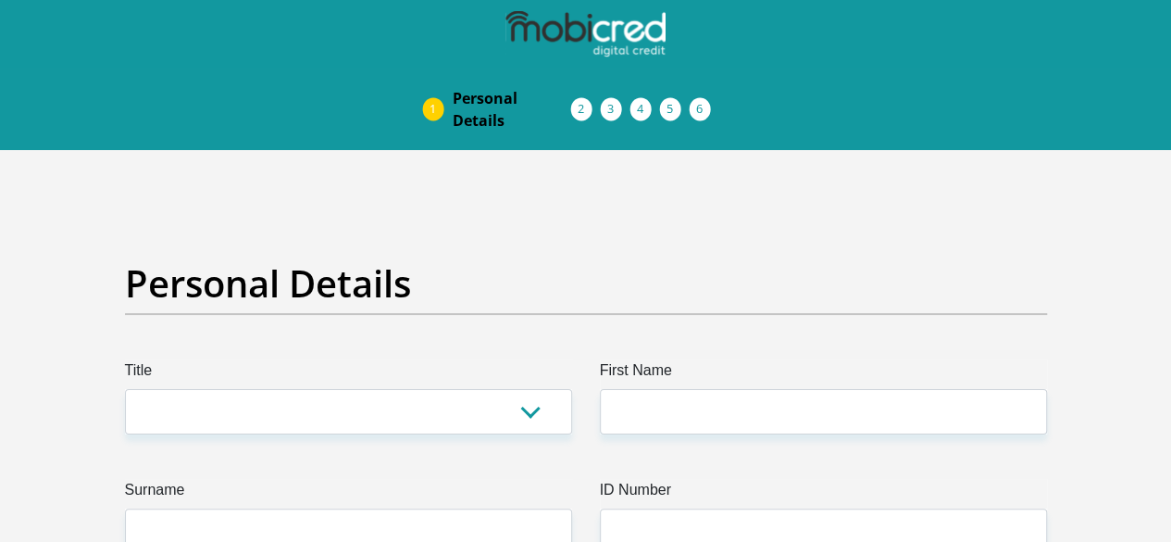
click at [453, 87] on span "Personal Details" at bounding box center [512, 109] width 119 height 44
